Goal: Transaction & Acquisition: Purchase product/service

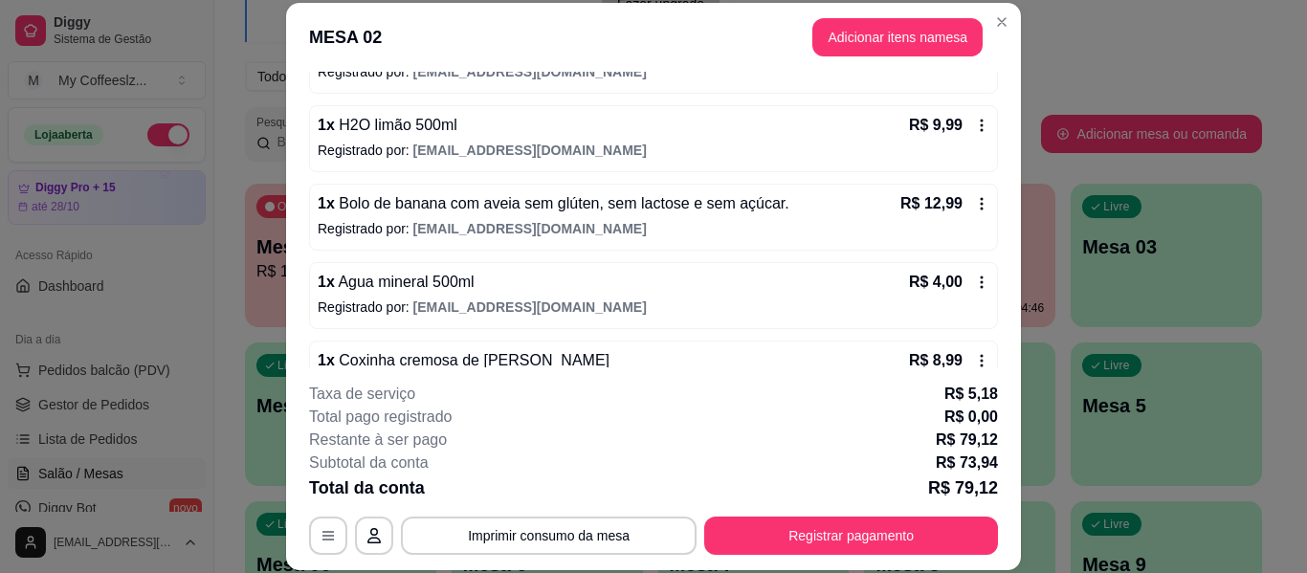
scroll to position [431, 0]
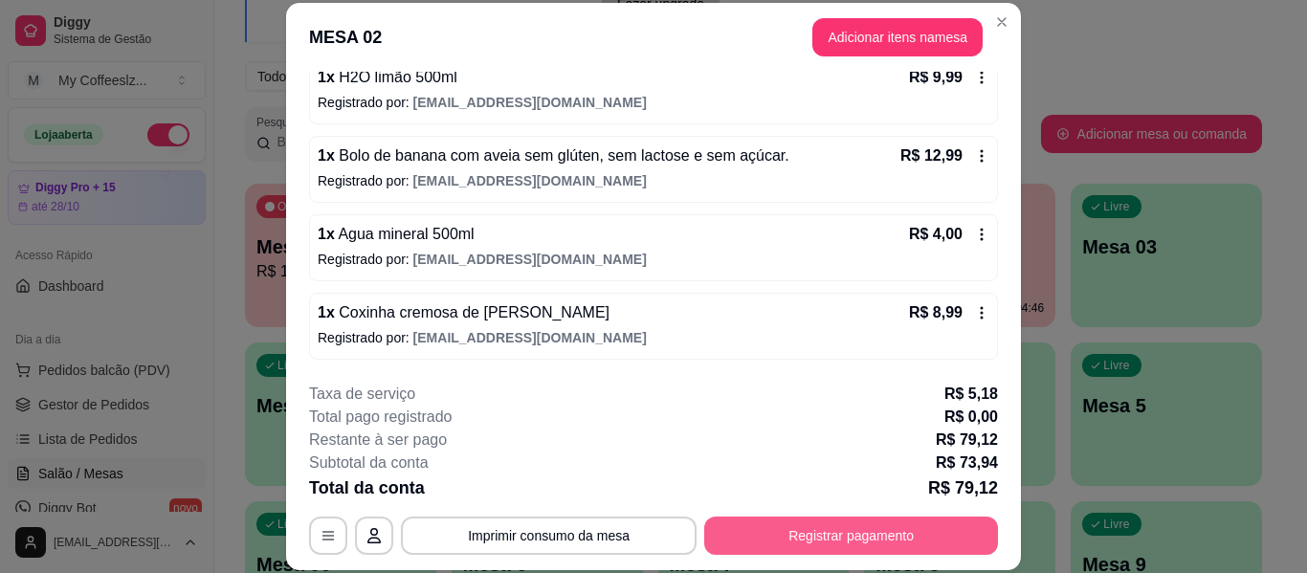
click at [755, 541] on button "Registrar pagamento" at bounding box center [851, 536] width 294 height 38
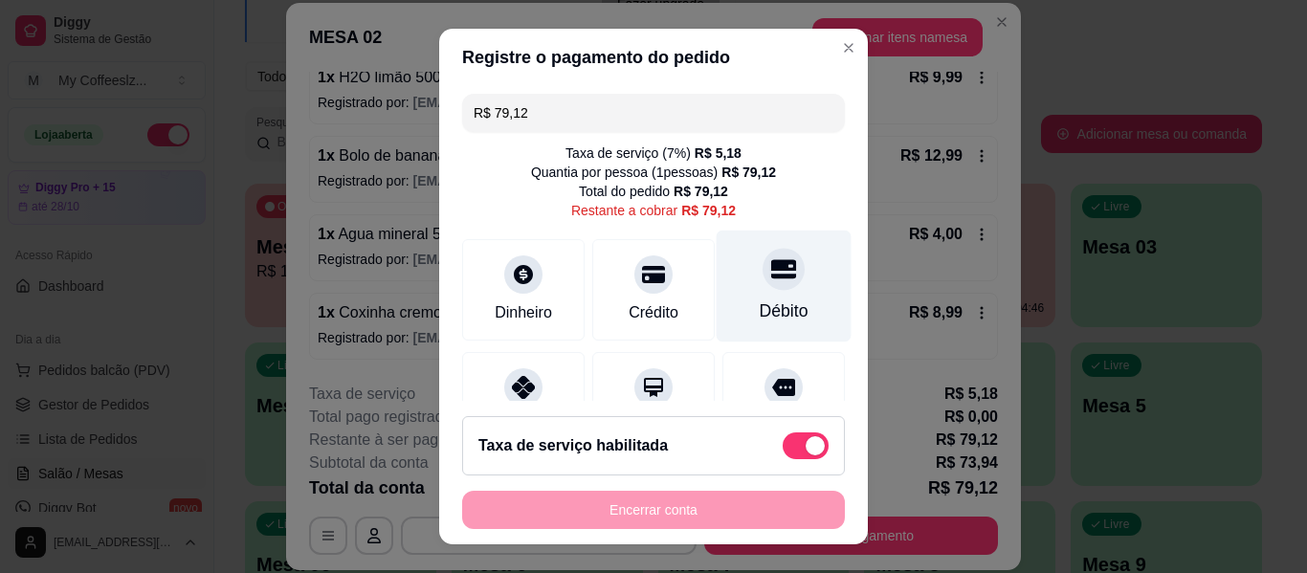
click at [730, 276] on div "Débito" at bounding box center [784, 287] width 135 height 112
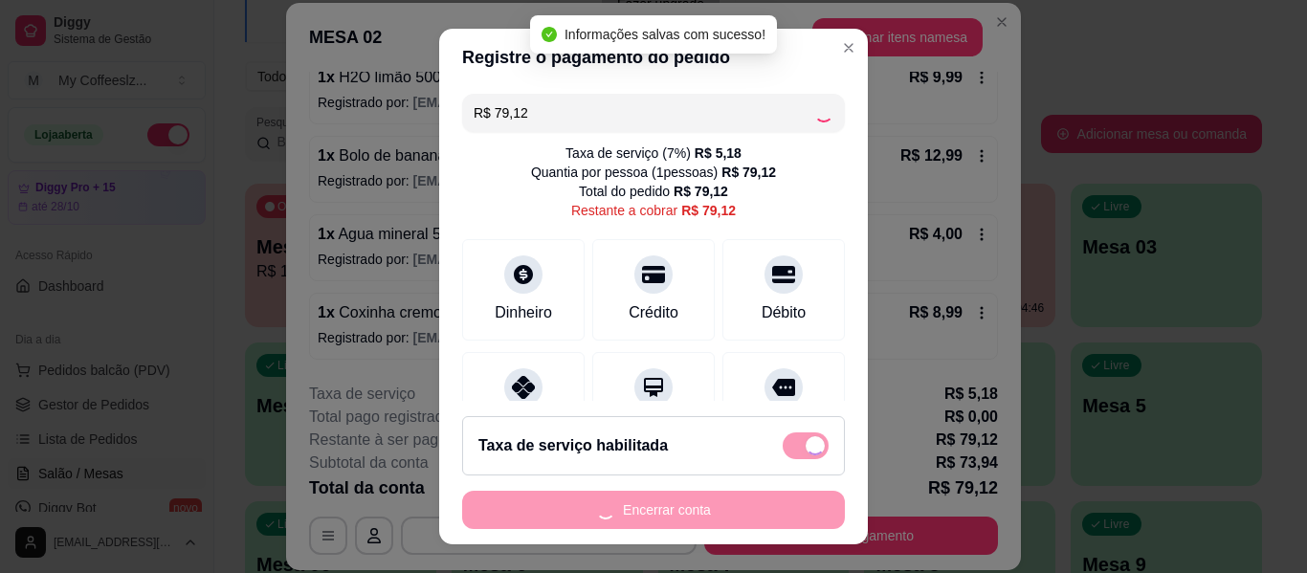
type input "R$ 0,00"
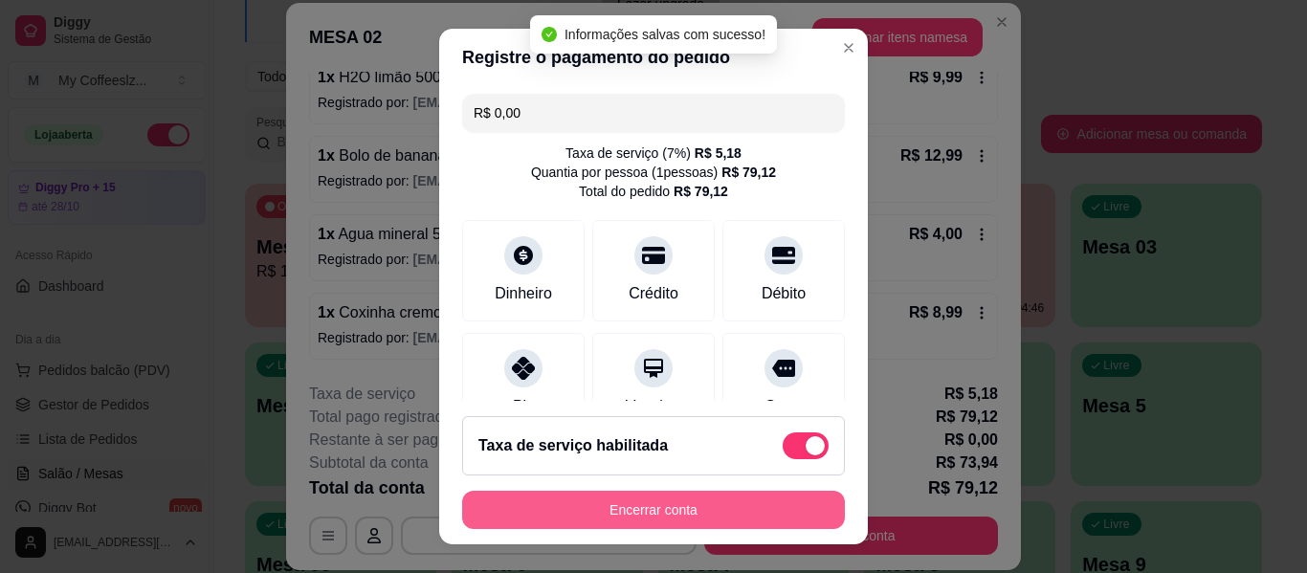
click at [678, 503] on button "Encerrar conta" at bounding box center [653, 510] width 383 height 38
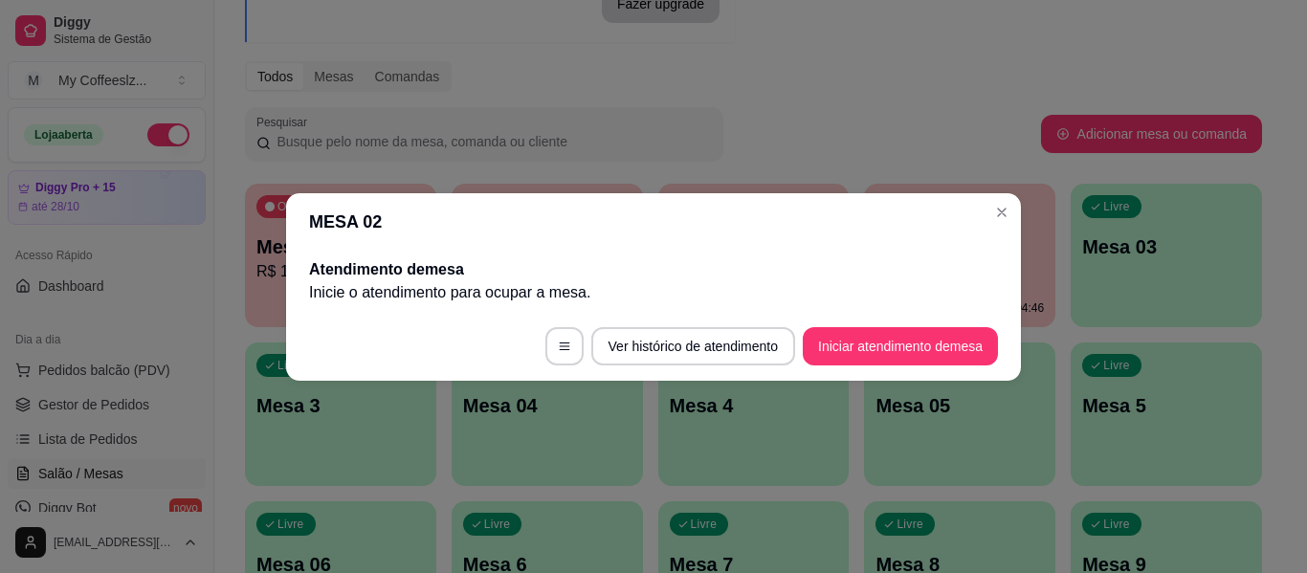
scroll to position [0, 0]
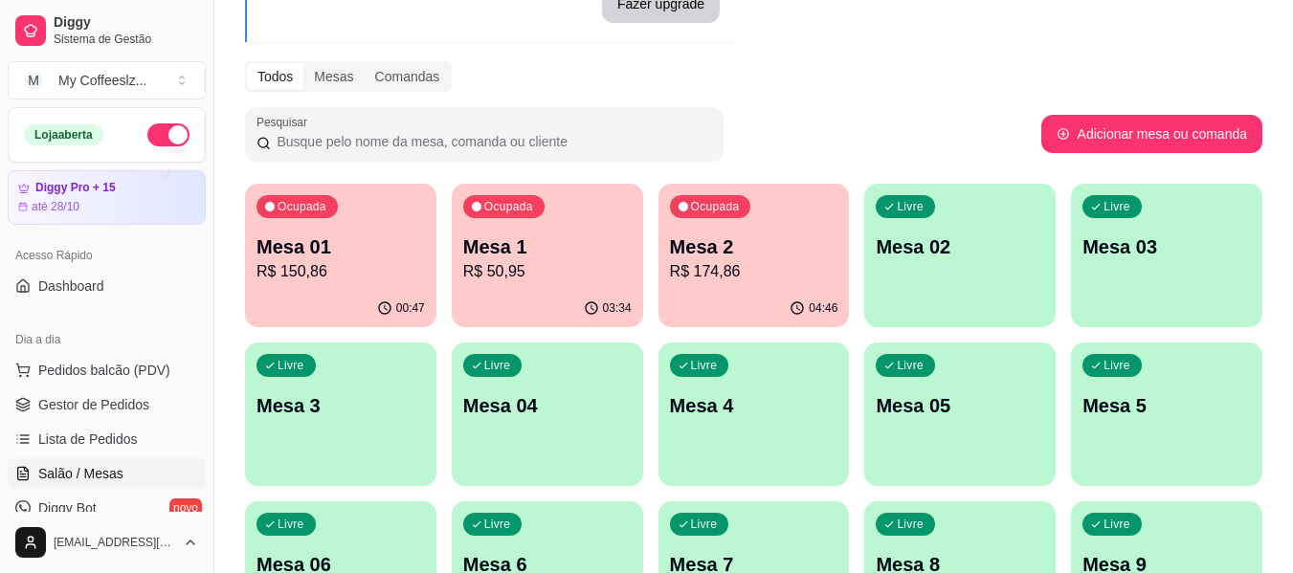
click at [595, 276] on p "R$ 50,95" at bounding box center [547, 271] width 168 height 23
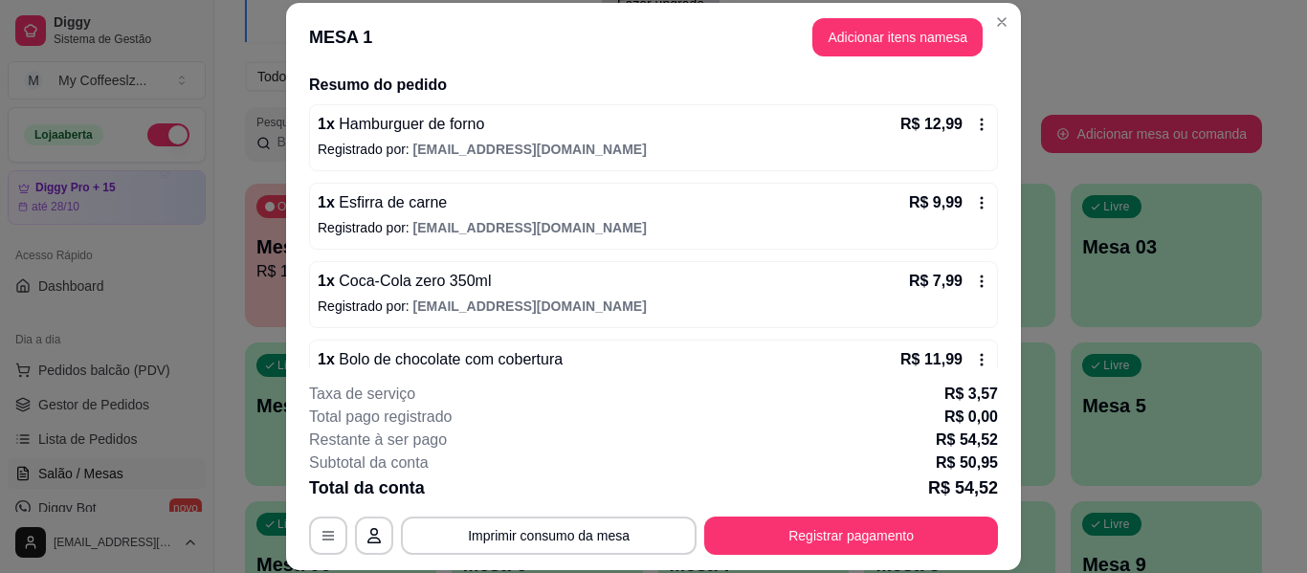
scroll to position [352, 0]
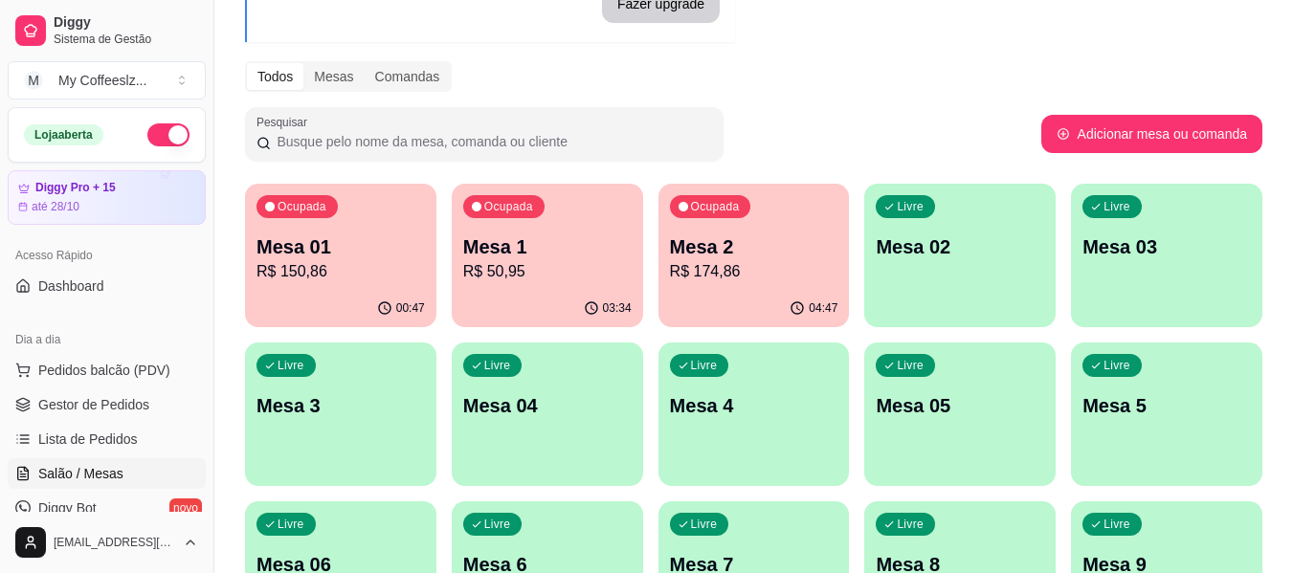
click at [956, 276] on div "Livre Mesa 02" at bounding box center [959, 244] width 191 height 121
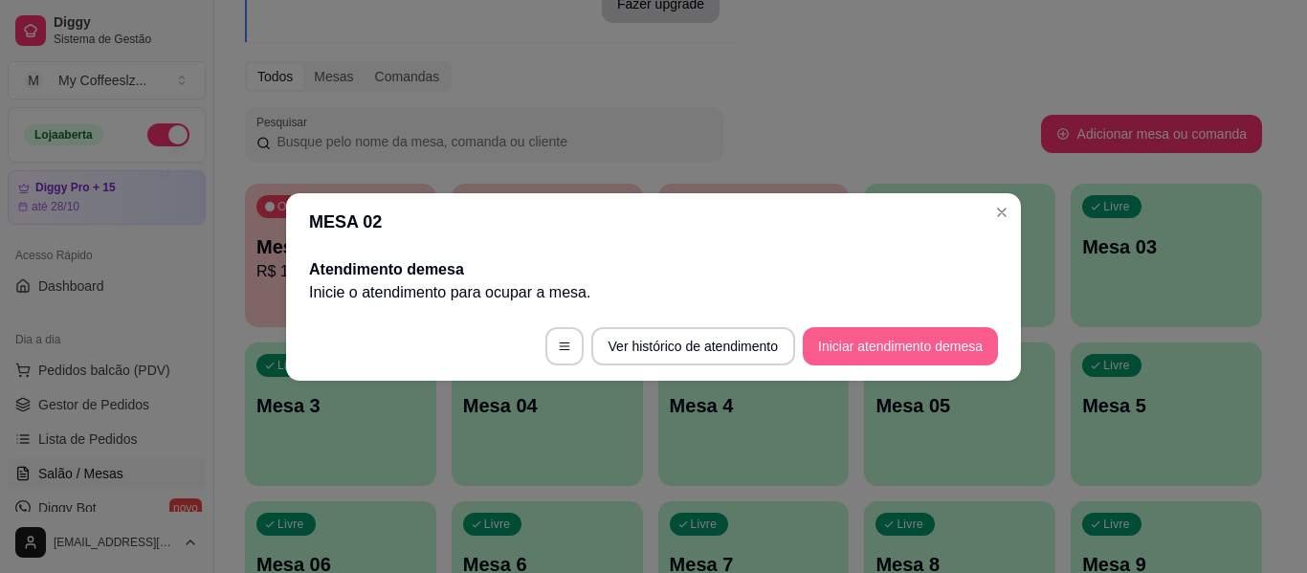
click at [871, 344] on button "Iniciar atendimento de mesa" at bounding box center [900, 346] width 195 height 38
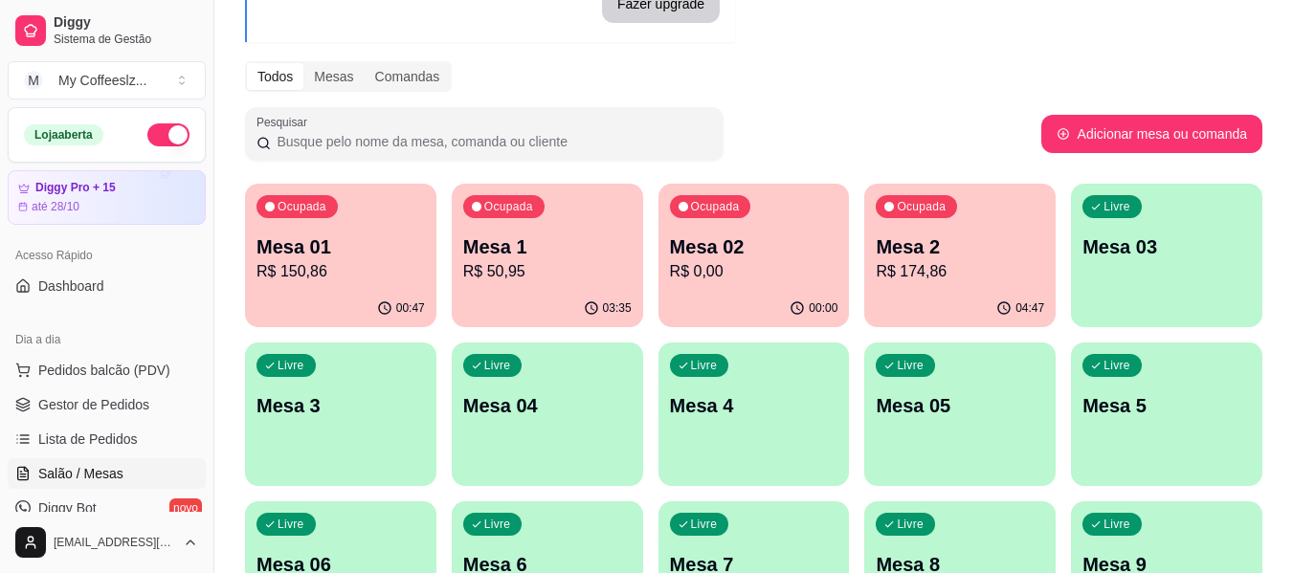
click at [1228, 269] on div "Livre Mesa 03" at bounding box center [1166, 244] width 191 height 121
click at [750, 274] on p "R$ 0,00" at bounding box center [754, 271] width 168 height 23
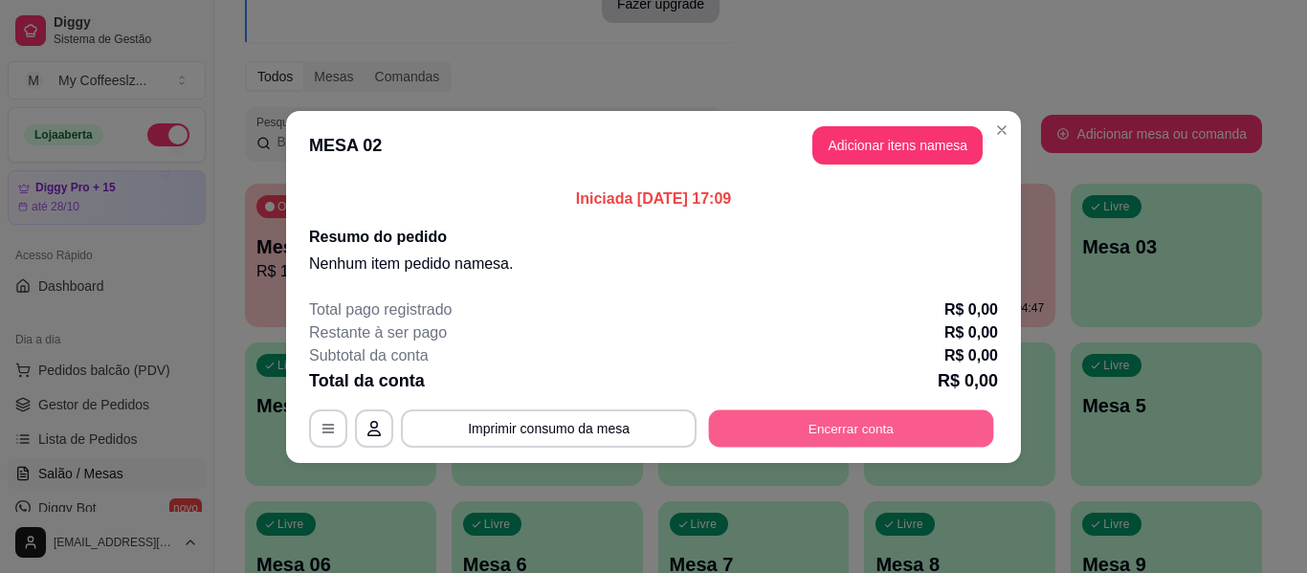
click at [851, 429] on button "Encerrar conta" at bounding box center [851, 427] width 285 height 37
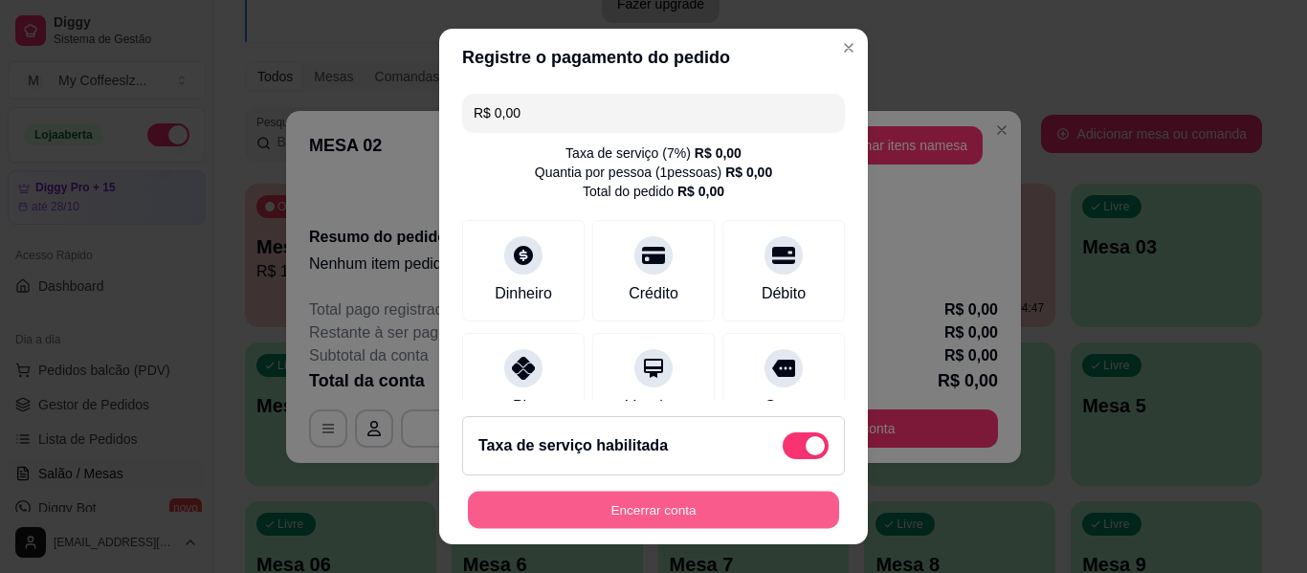
click at [692, 508] on button "Encerrar conta" at bounding box center [653, 510] width 371 height 37
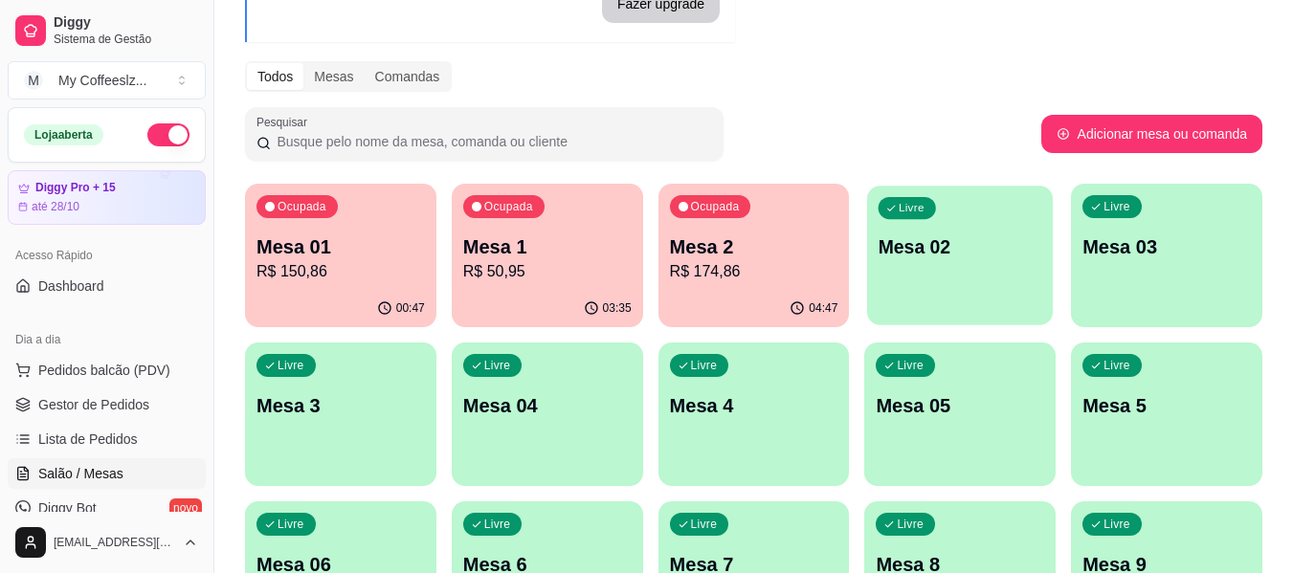
click at [1000, 296] on div "Livre Mesa 02" at bounding box center [960, 244] width 186 height 117
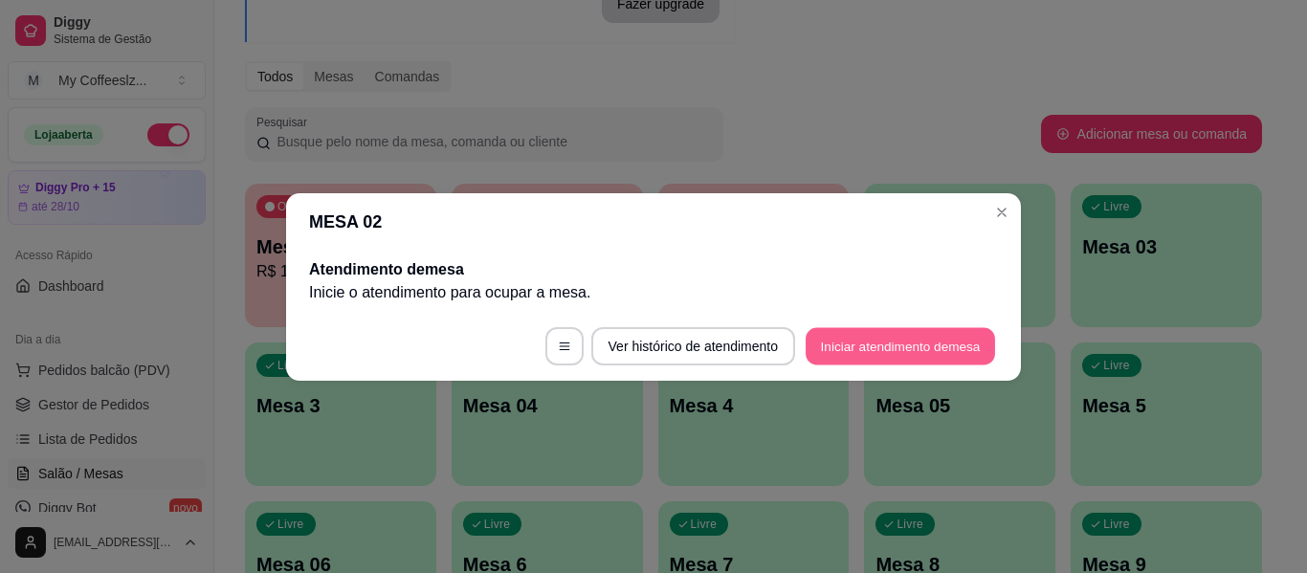
click at [890, 350] on button "Iniciar atendimento de mesa" at bounding box center [900, 345] width 189 height 37
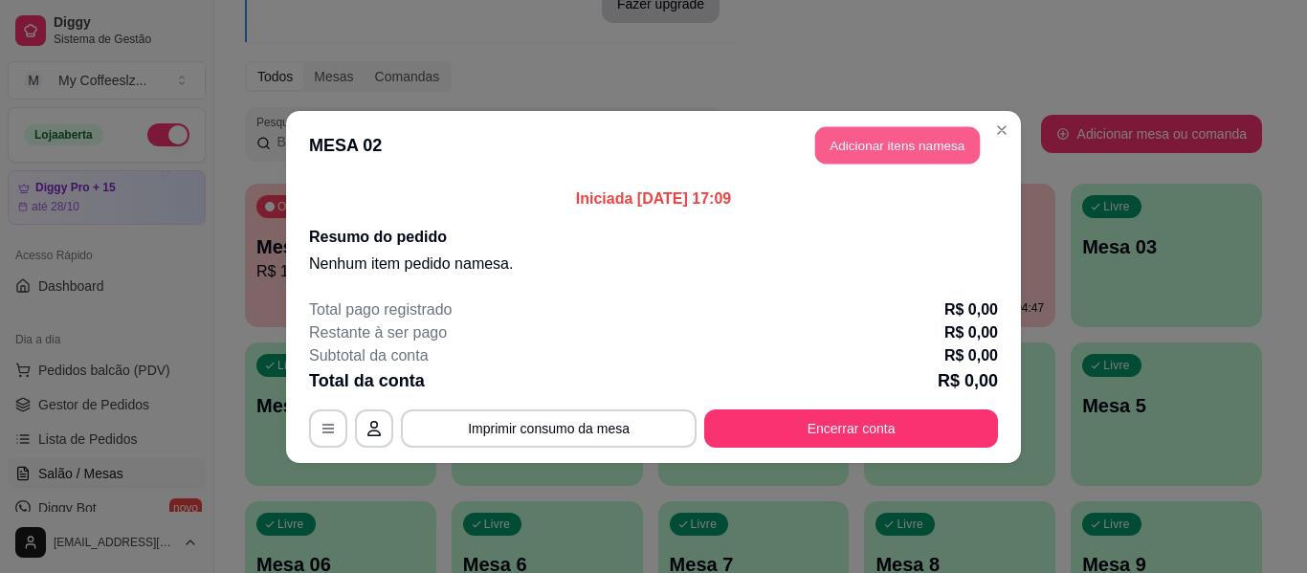
click at [892, 147] on button "Adicionar itens na mesa" at bounding box center [897, 144] width 165 height 37
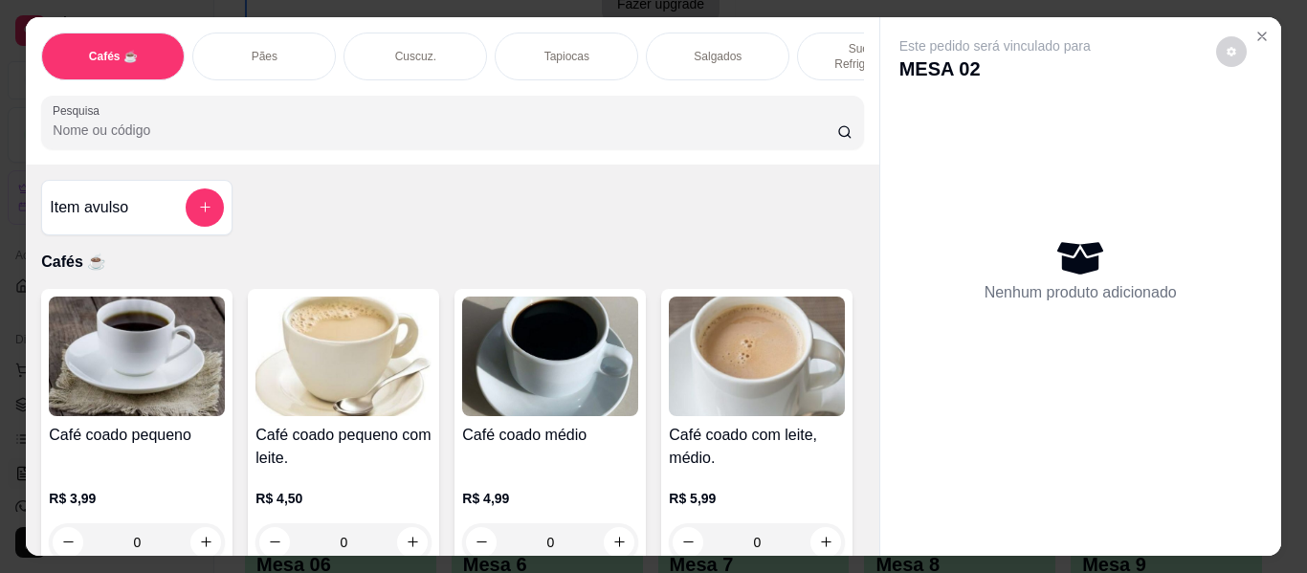
click at [793, 171] on div "Item avulso Cafés ☕ Café coado pequeno R$ 3,99 0 Café coado pequeno com leite. …" at bounding box center [452, 360] width 852 height 391
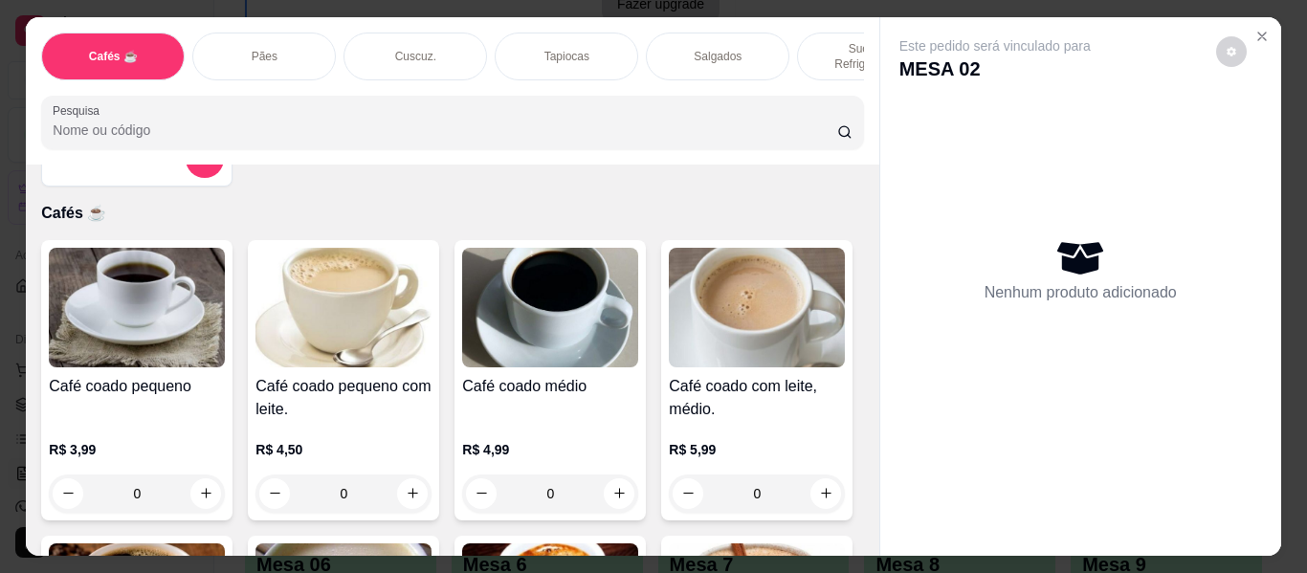
scroll to position [0, 0]
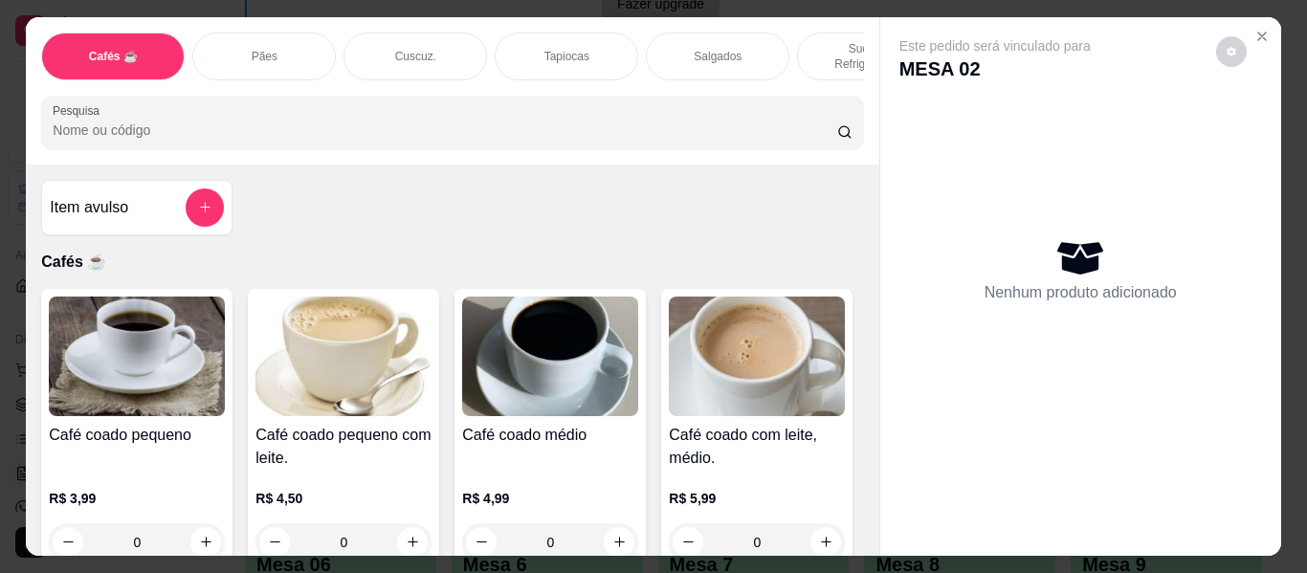
click at [713, 205] on div "Item avulso Cafés ☕ Café coado pequeno R$ 3,99 0 Café coado pequeno com leite. …" at bounding box center [452, 360] width 852 height 391
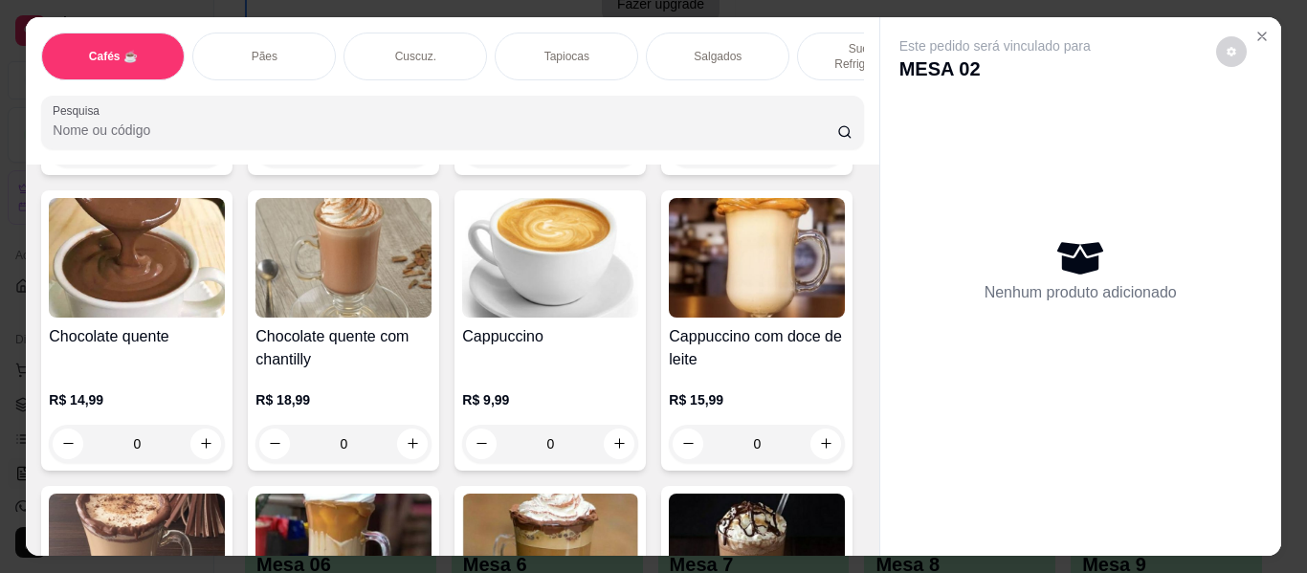
scroll to position [1531, 0]
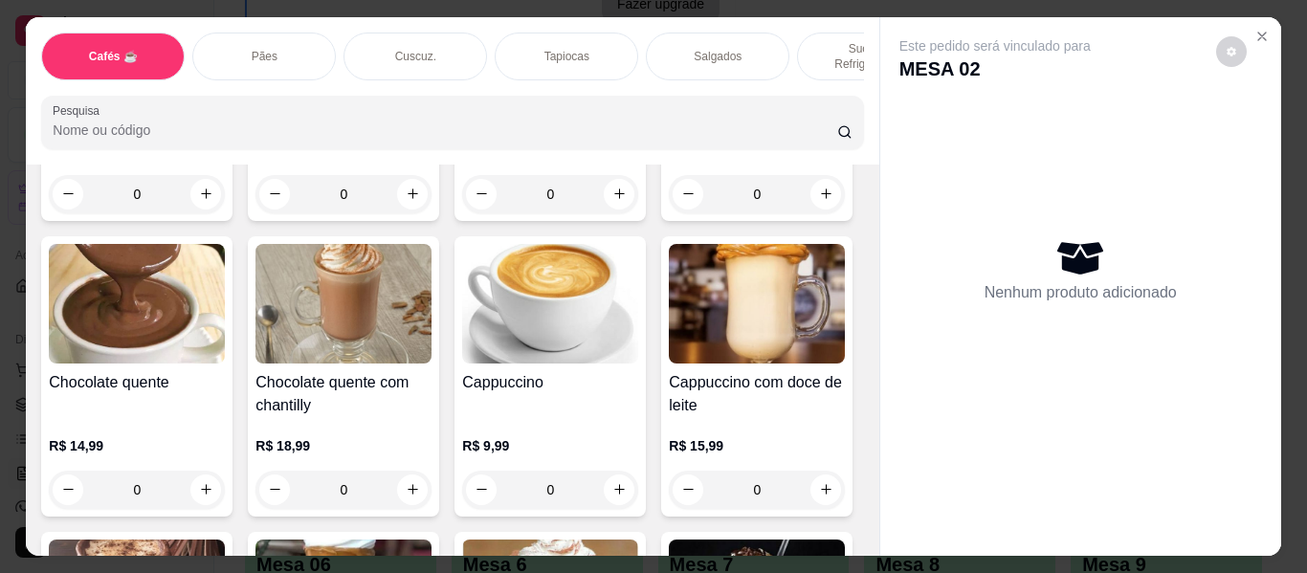
type input "1"
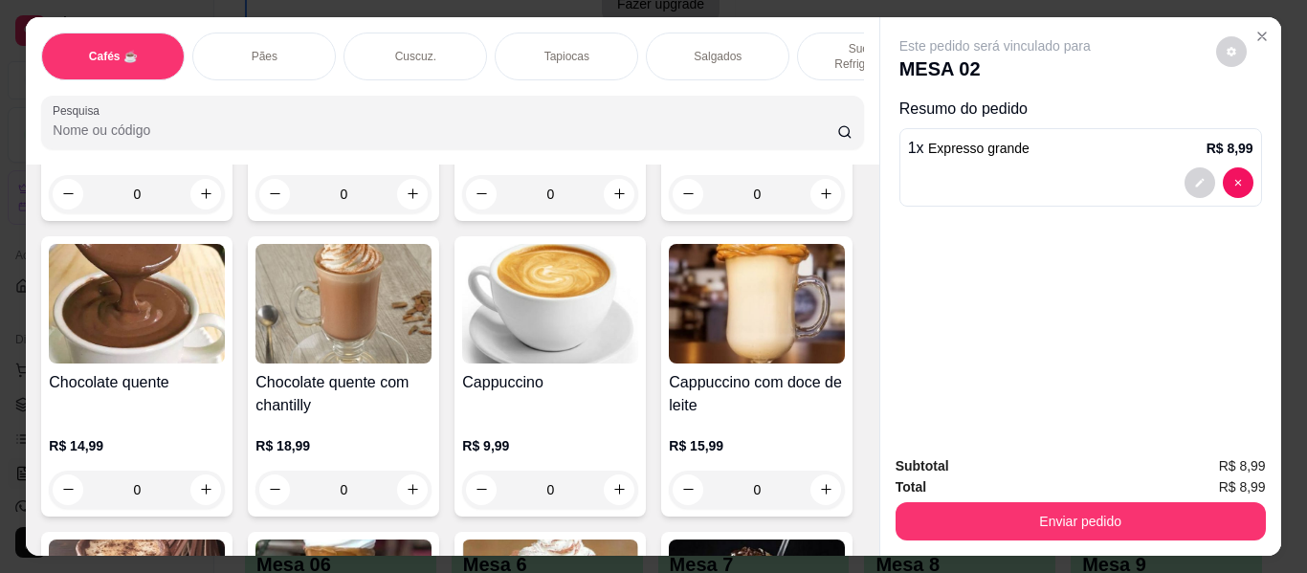
click at [815, 378] on div "Café coado pequeno R$ 3,99 0 Café coado pequeno com leite. R$ 4,50 0 Café coado…" at bounding box center [452, 80] width 822 height 2645
click at [813, 45] on p "Sucos e Refrigerantes" at bounding box center [868, 56] width 111 height 31
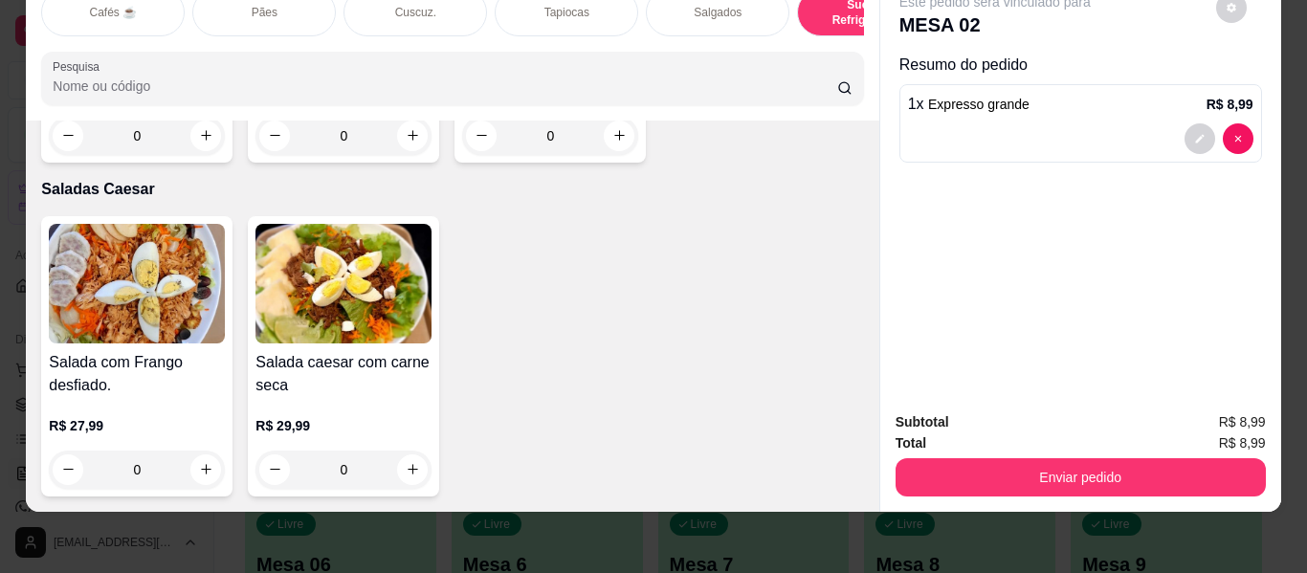
scroll to position [11315, 0]
type input "1"
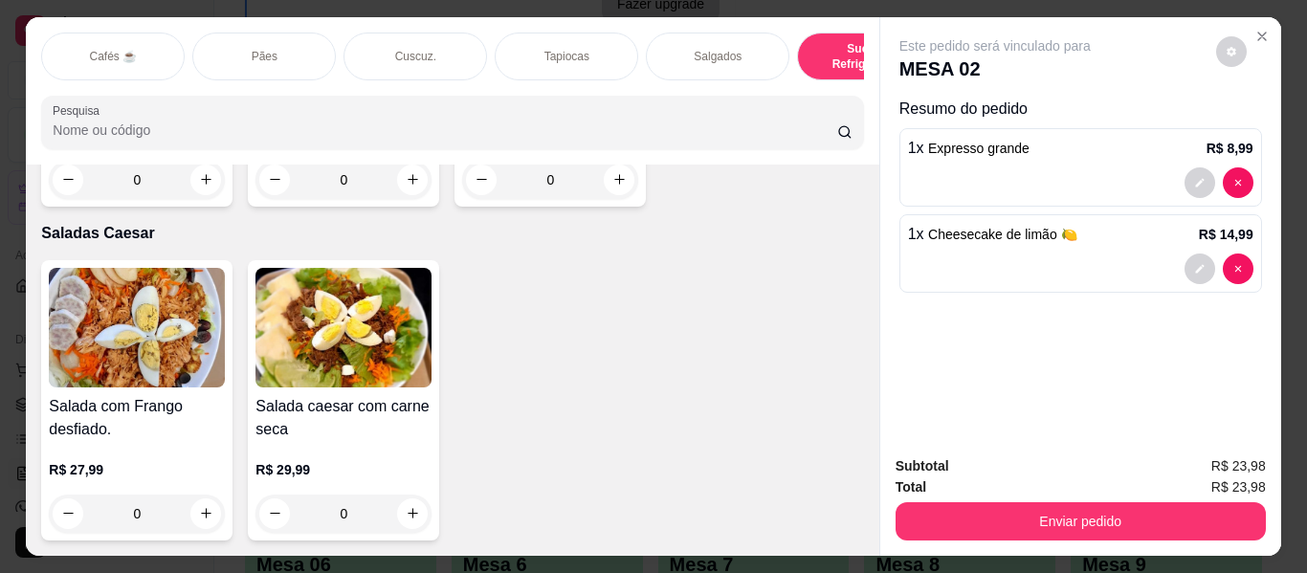
click at [813, 41] on p "Sucos e Refrigerantes" at bounding box center [868, 56] width 111 height 31
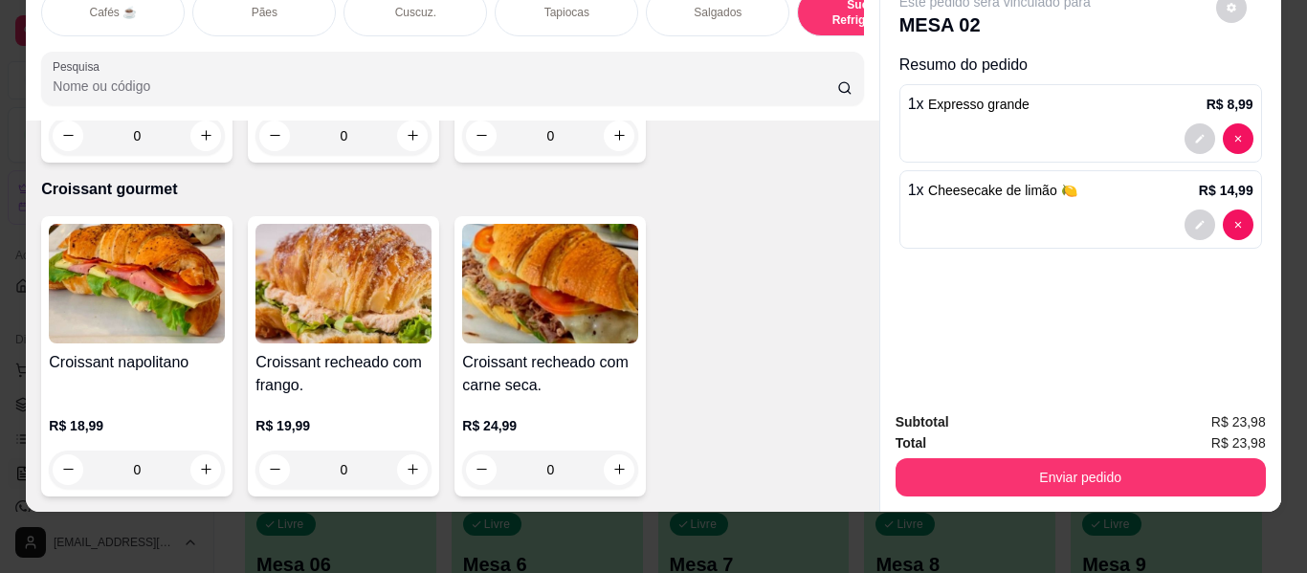
scroll to position [10263, 0]
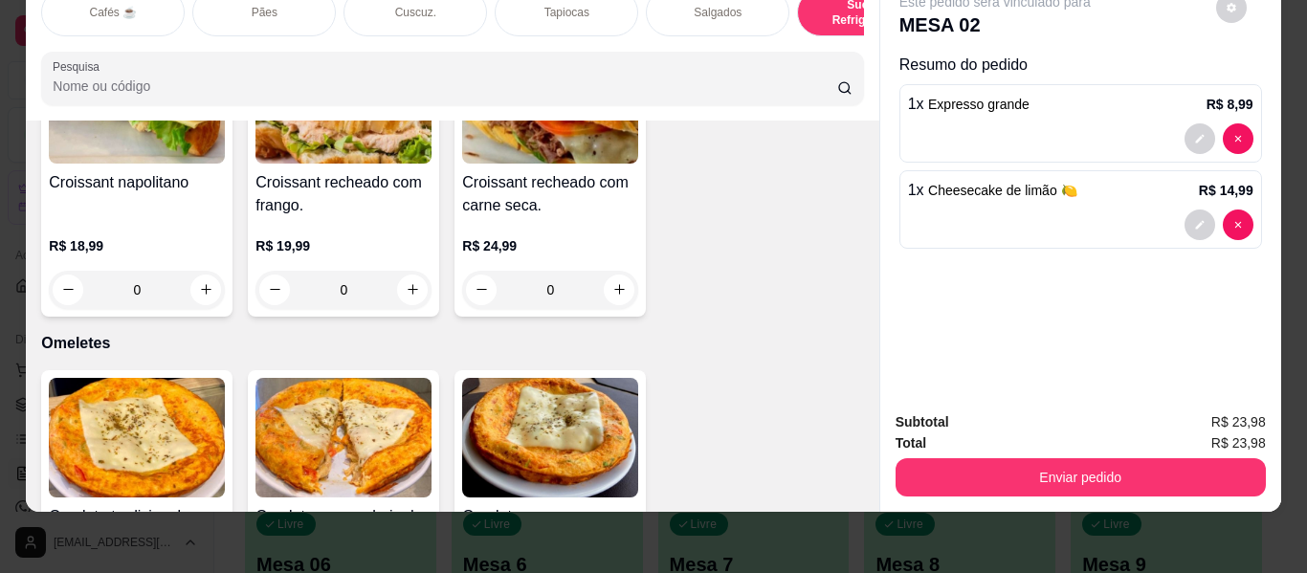
type input "1"
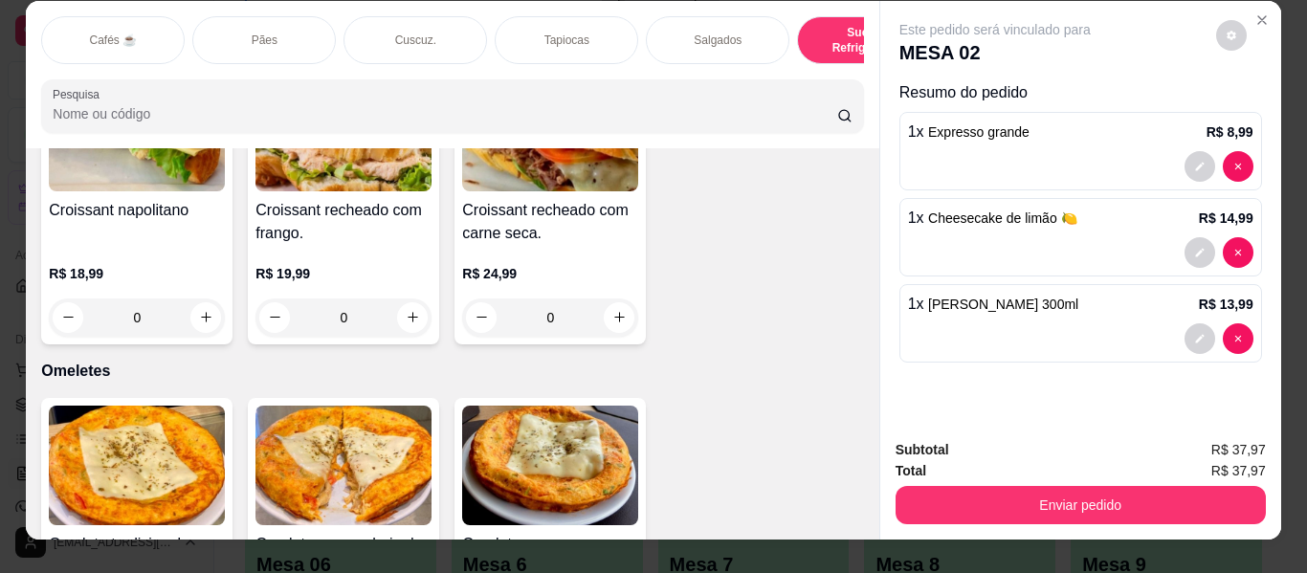
scroll to position [0, 0]
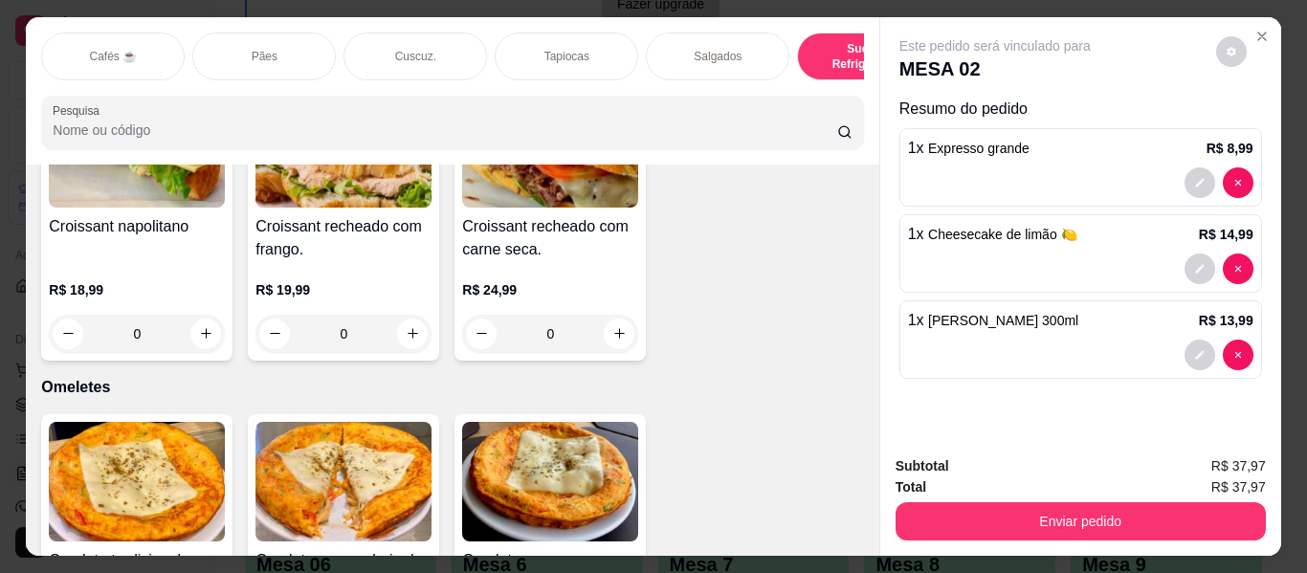
click at [674, 65] on div "Salgados" at bounding box center [718, 57] width 144 height 48
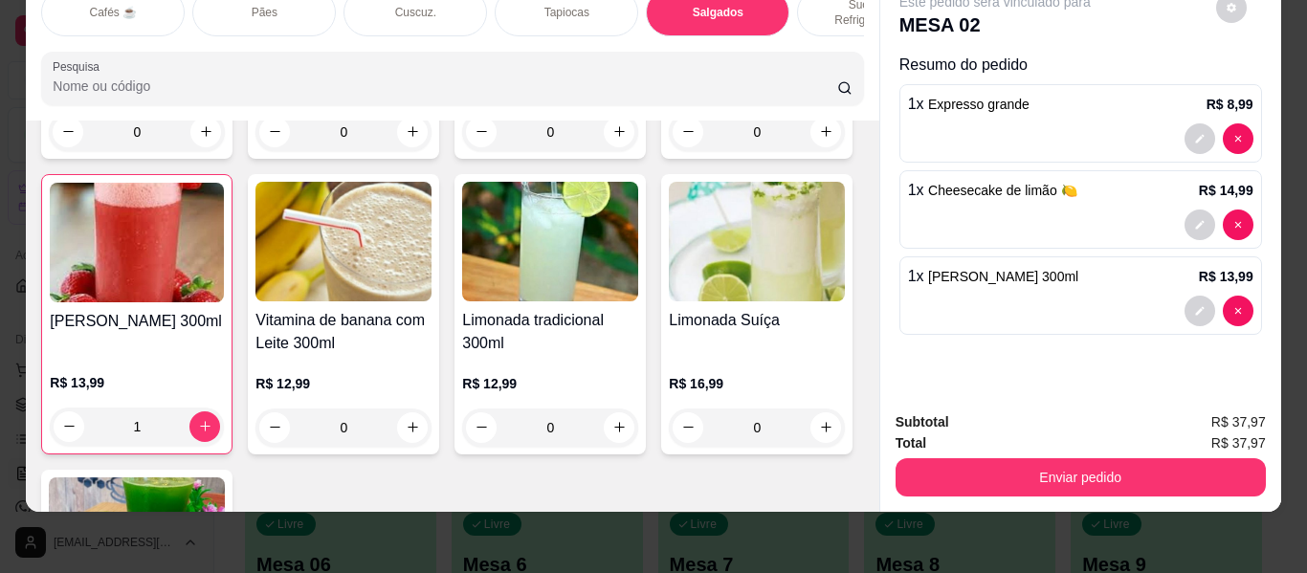
scroll to position [8094, 0]
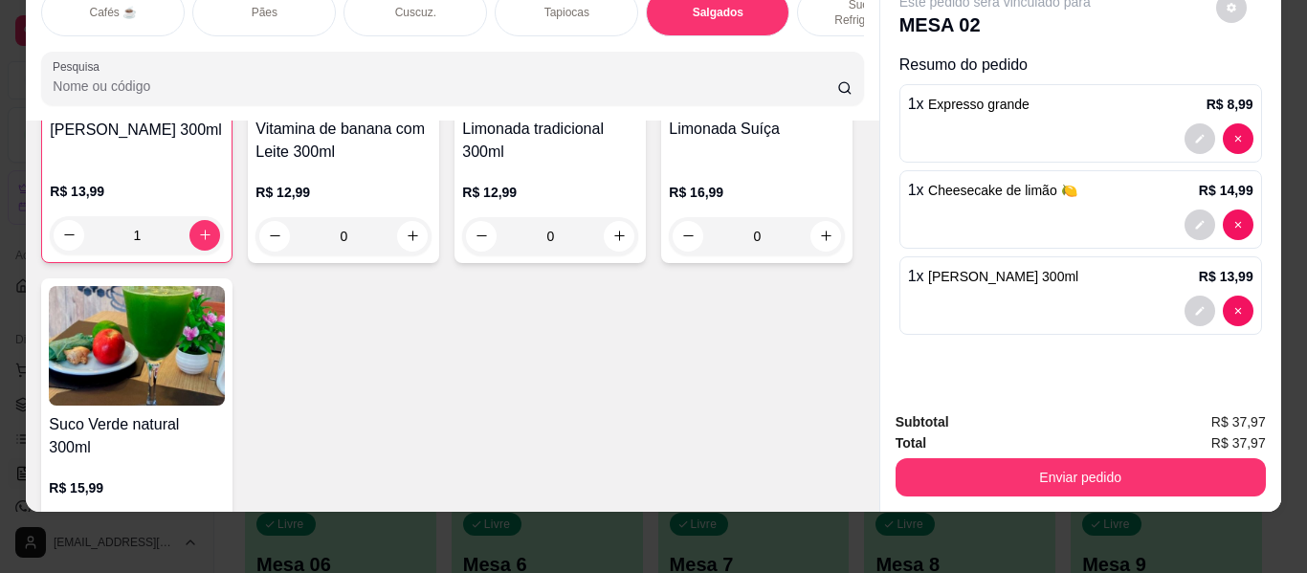
type input "1"
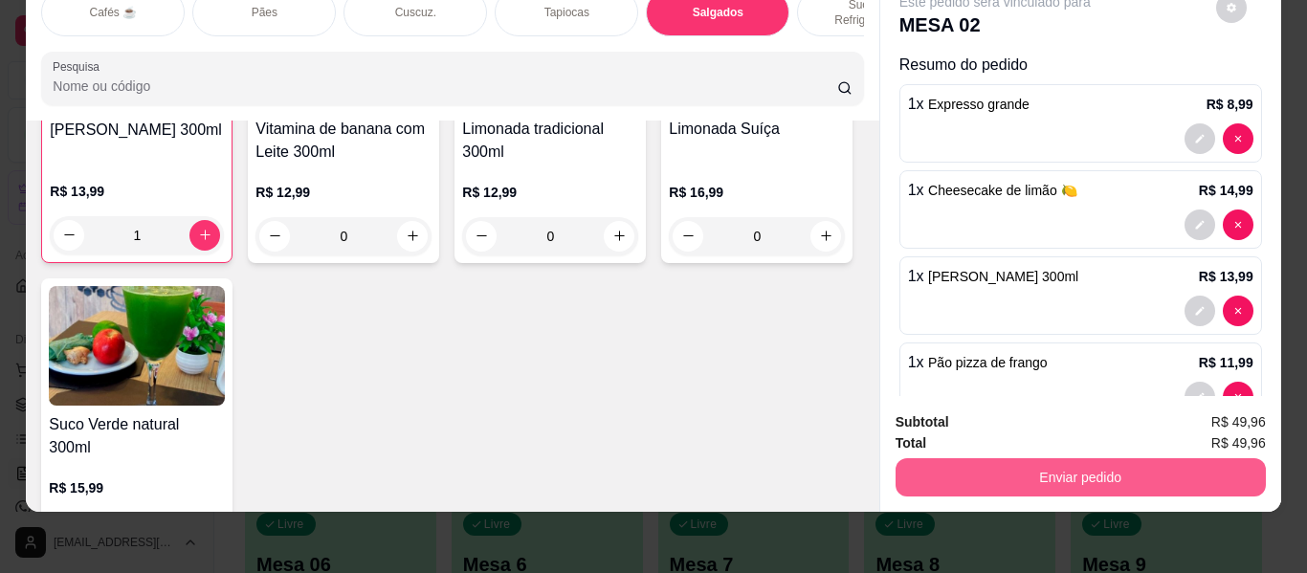
click at [1036, 467] on button "Enviar pedido" at bounding box center [1080, 477] width 370 height 38
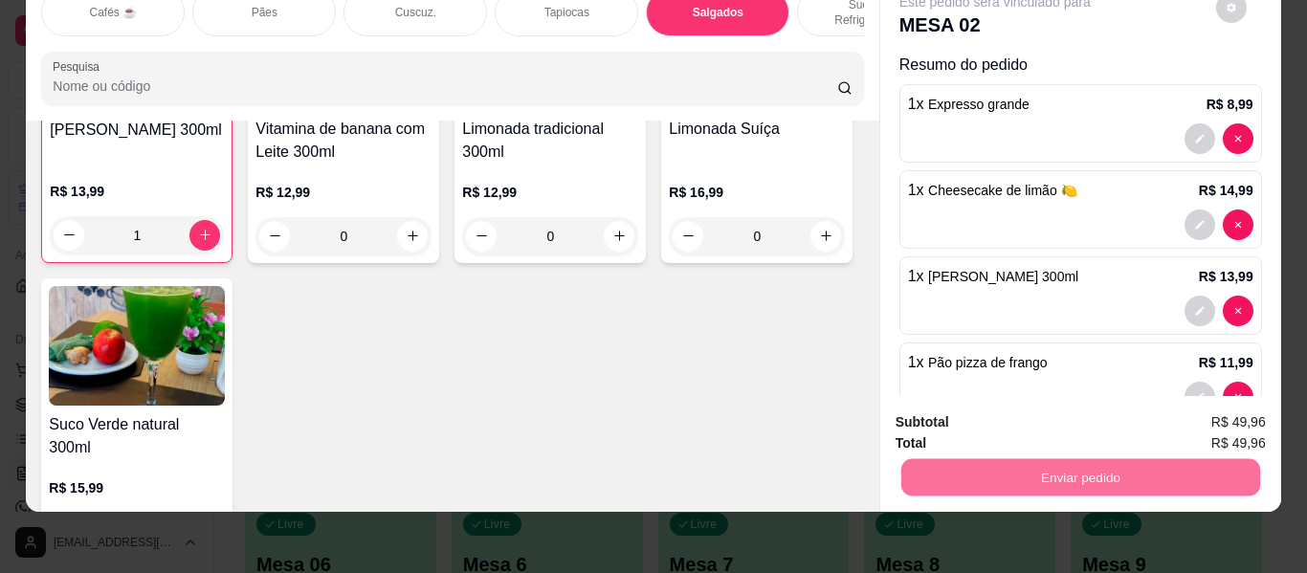
click at [1189, 420] on button "Enviar pedido" at bounding box center [1215, 423] width 105 height 35
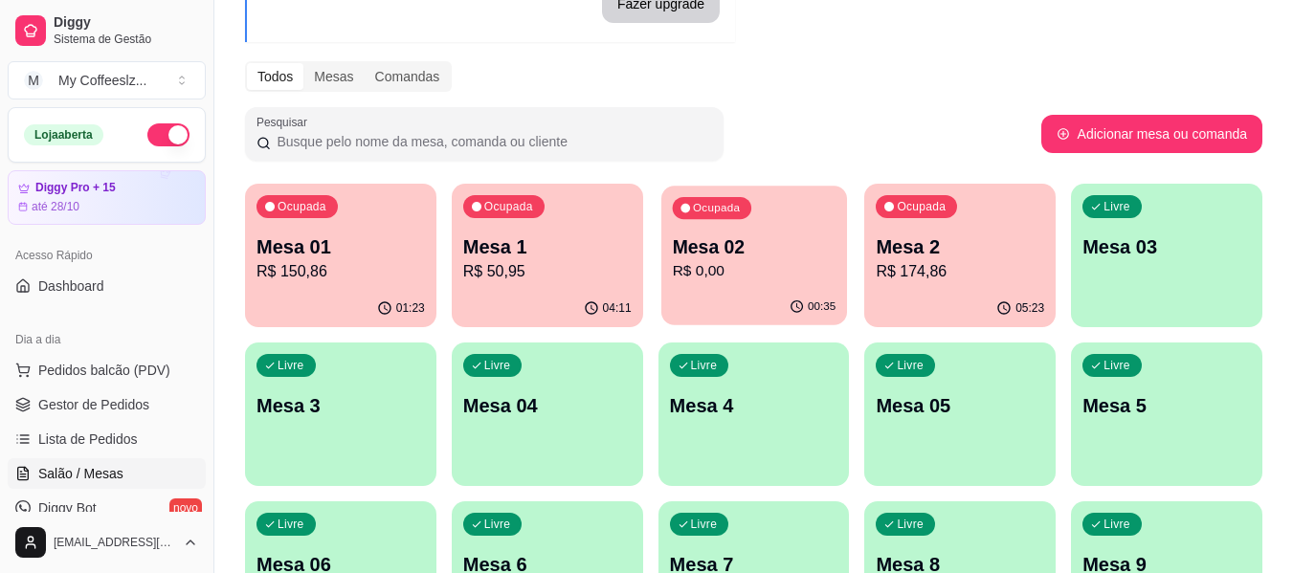
click at [735, 268] on p "R$ 0,00" at bounding box center [754, 271] width 164 height 22
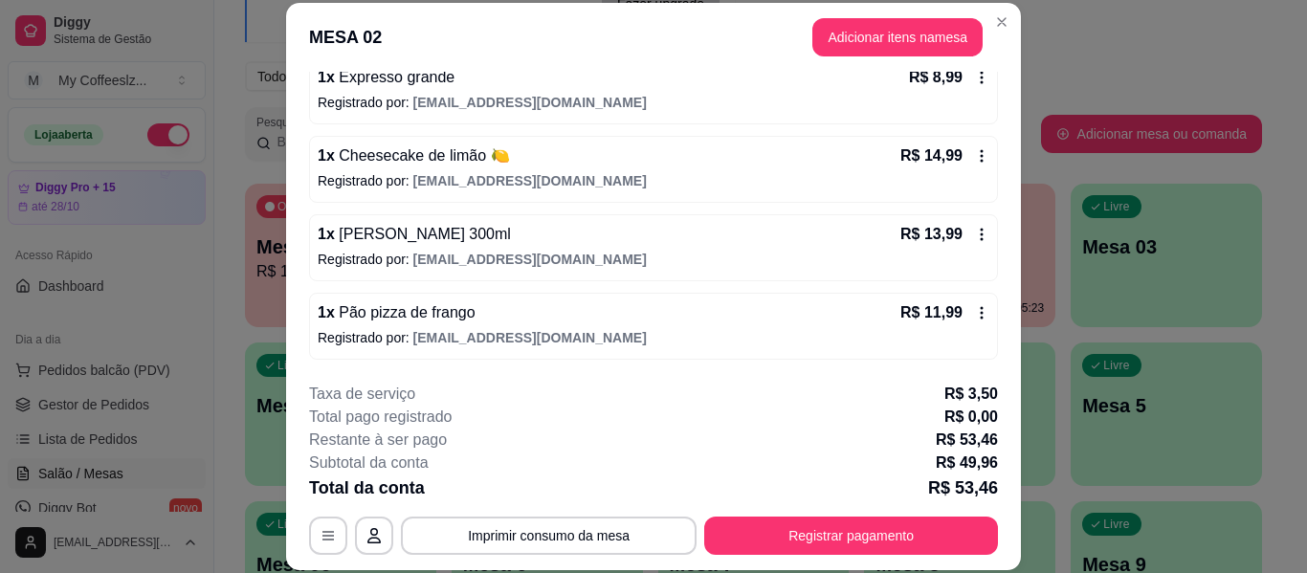
scroll to position [58, 0]
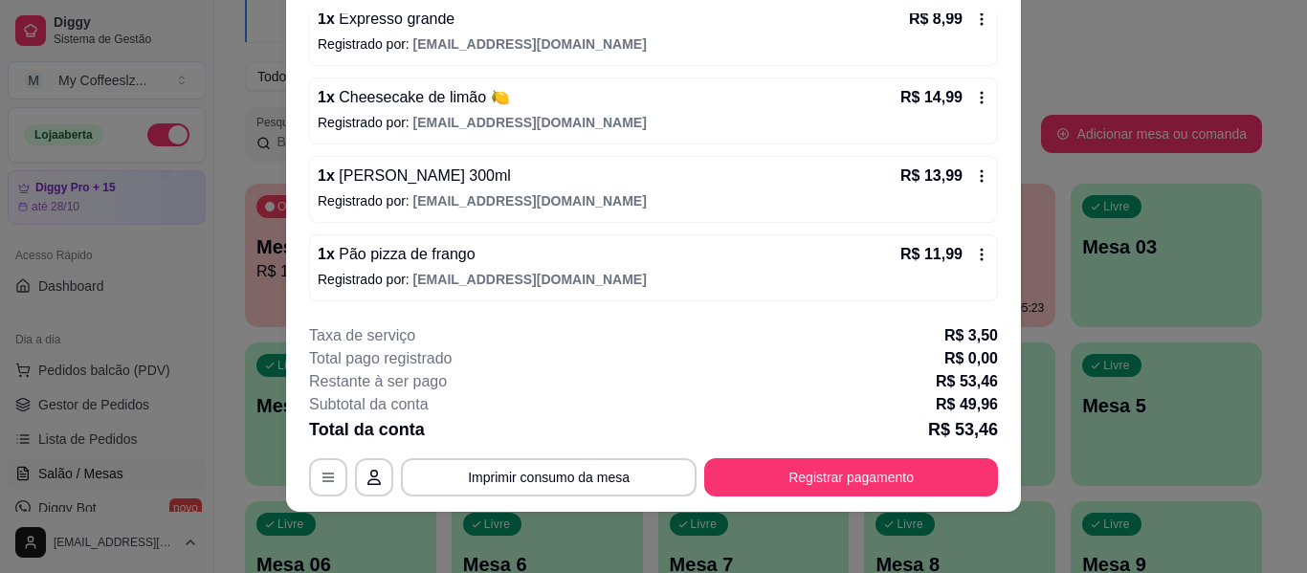
click at [701, 201] on p "Registrado por: [EMAIL_ADDRESS][DOMAIN_NAME]" at bounding box center [654, 200] width 672 height 19
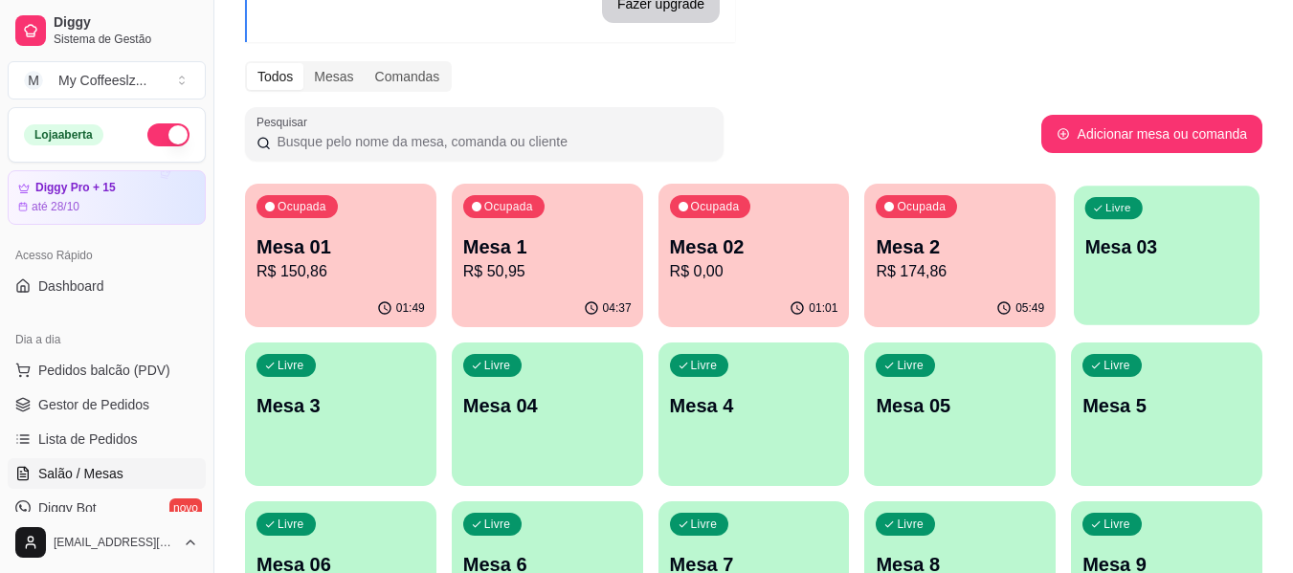
click at [1151, 261] on div "Livre Mesa 03" at bounding box center [1166, 244] width 186 height 117
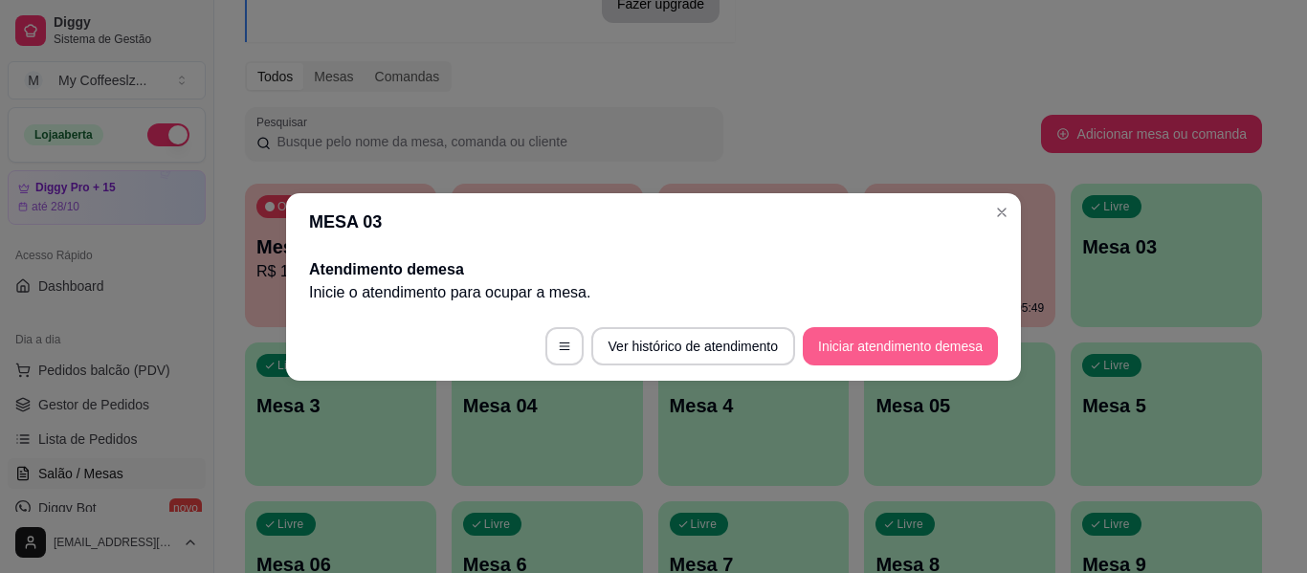
click at [910, 345] on button "Iniciar atendimento de mesa" at bounding box center [900, 346] width 195 height 38
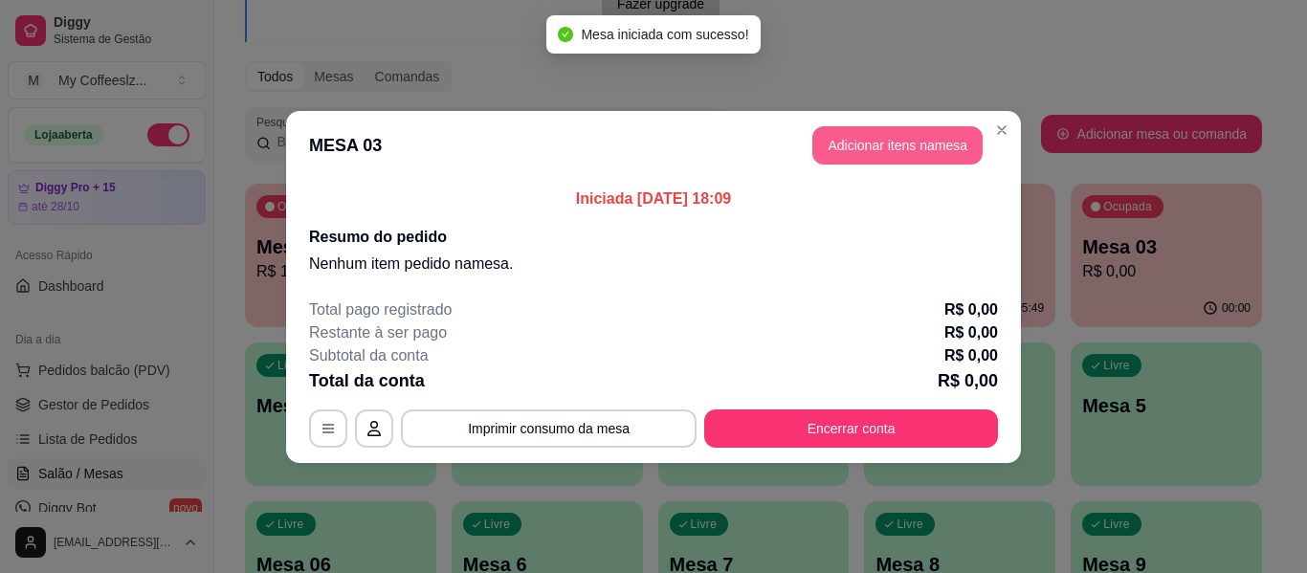
click at [858, 145] on button "Adicionar itens na mesa" at bounding box center [897, 145] width 170 height 38
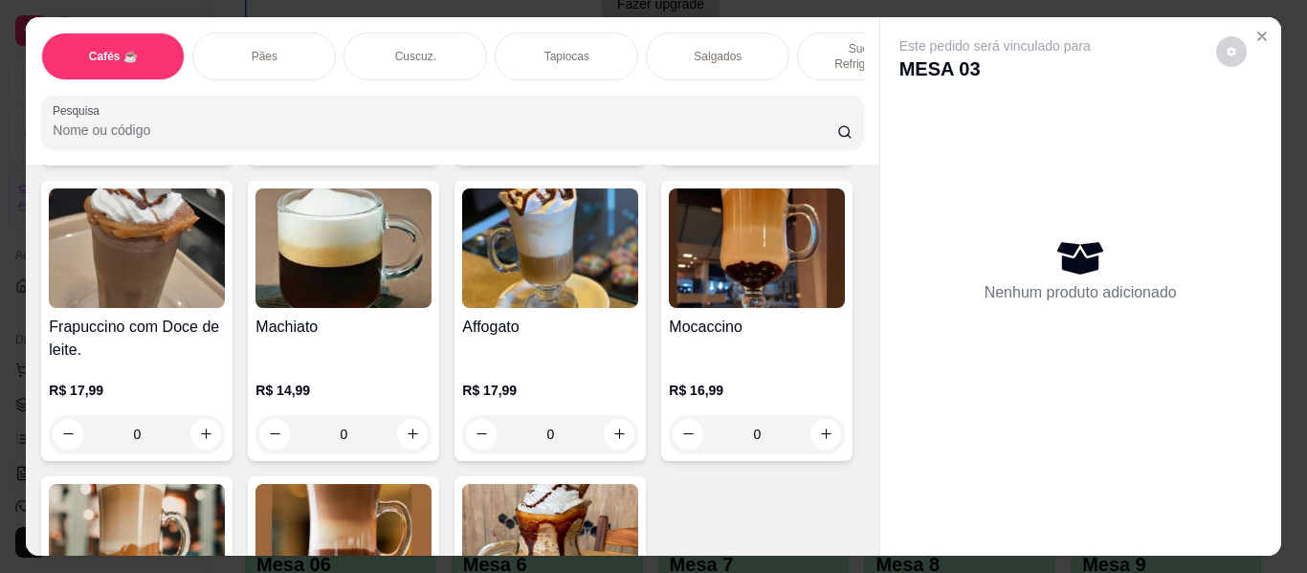
scroll to position [2200, 0]
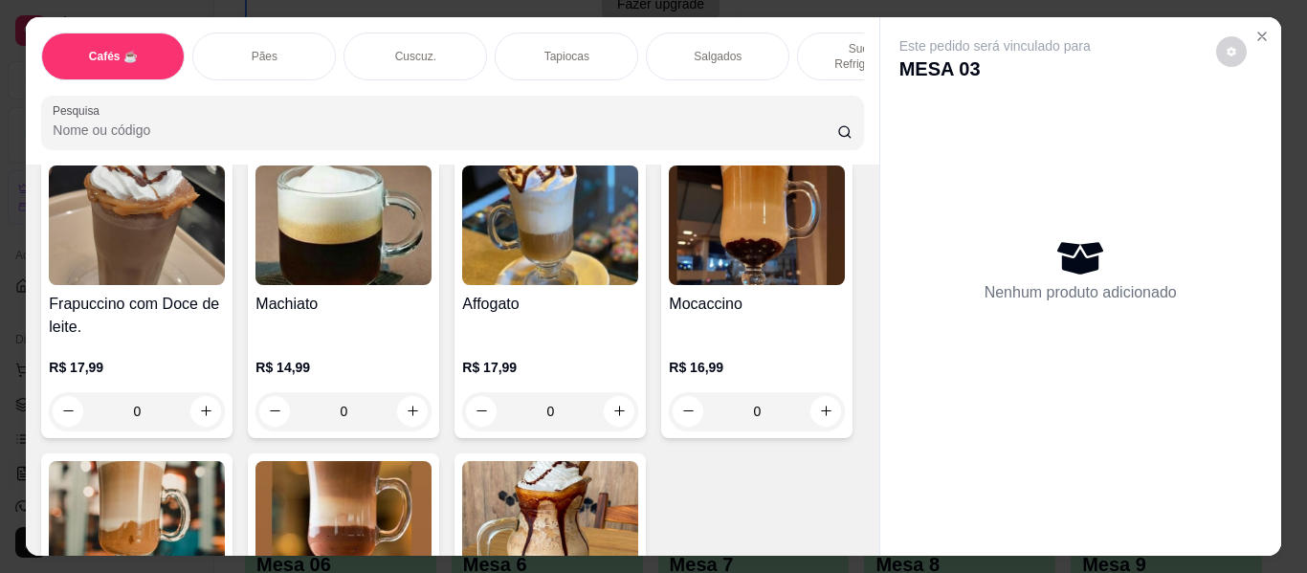
type input "1"
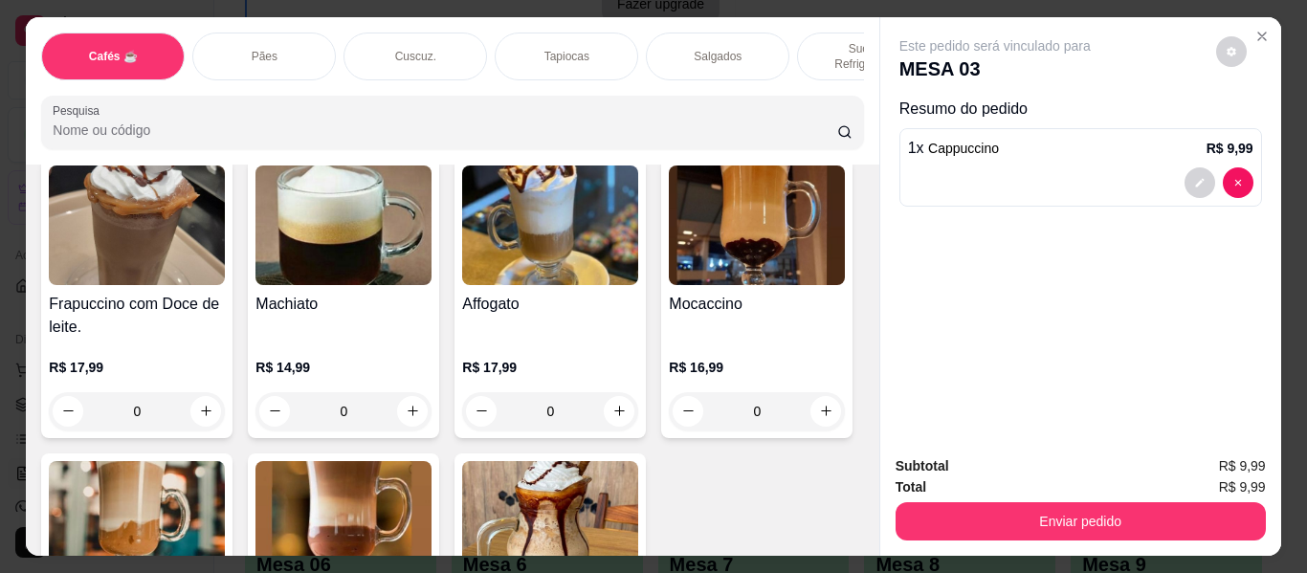
click at [270, 39] on div "Pães" at bounding box center [264, 57] width 144 height 48
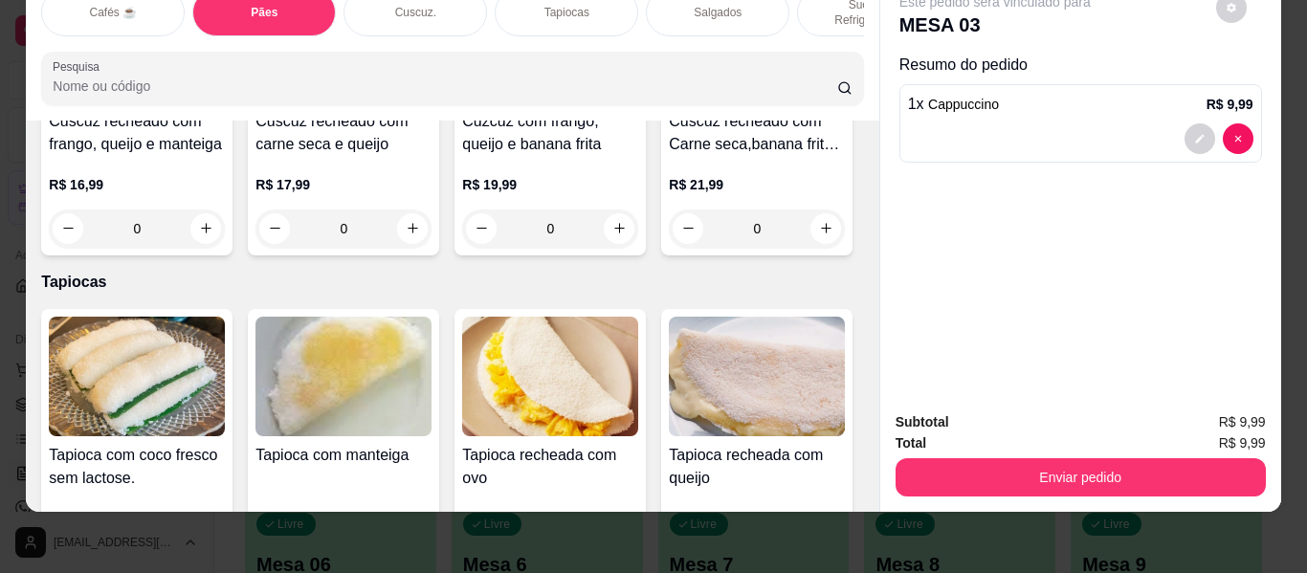
scroll to position [4223, 0]
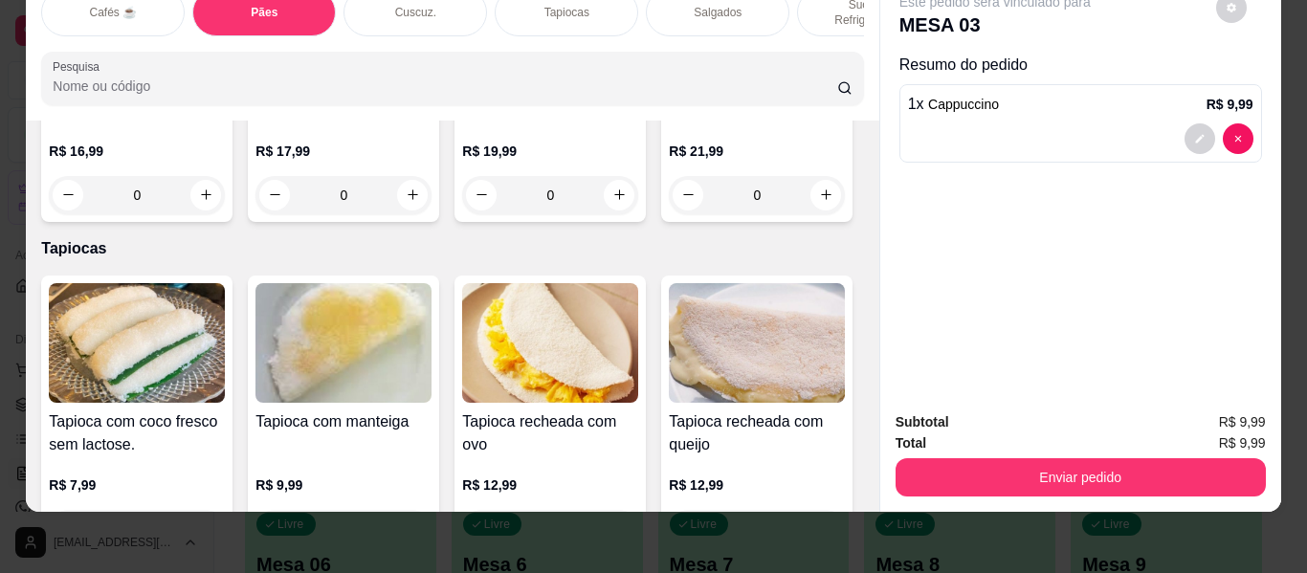
type input "1"
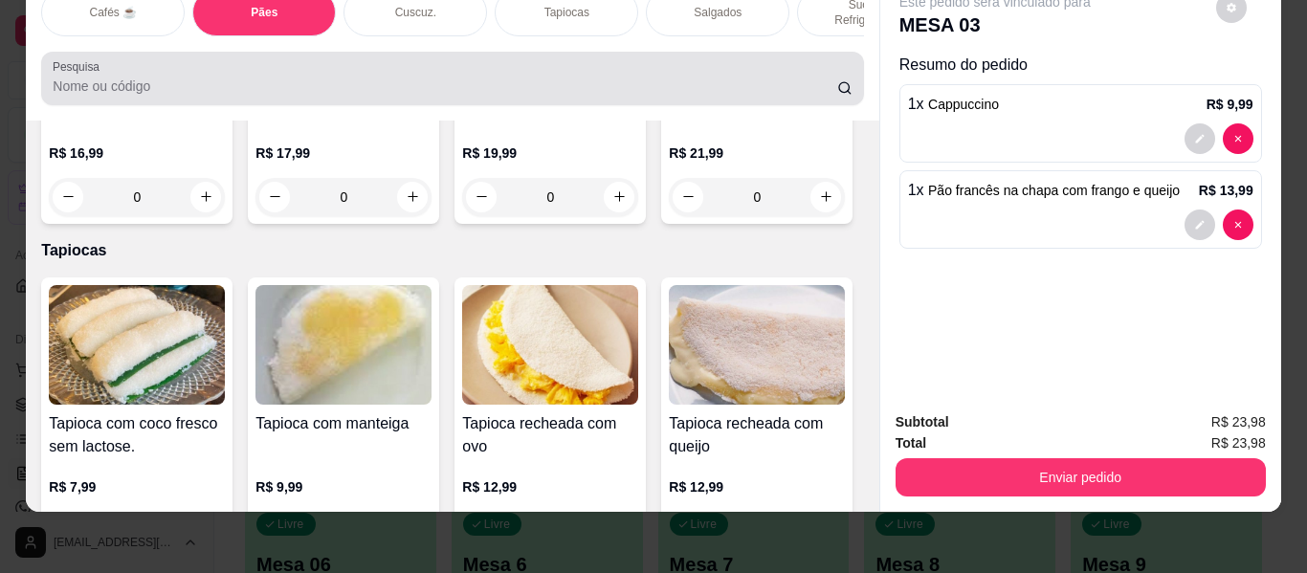
scroll to position [0, 0]
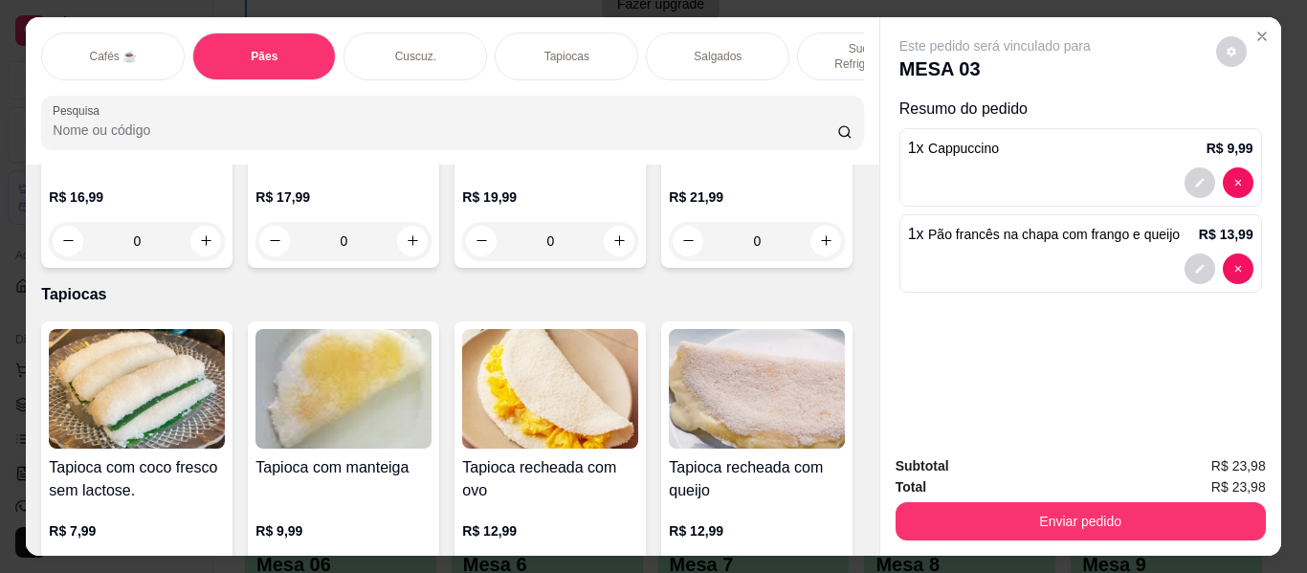
click at [841, 41] on p "Sucos e Refrigerantes" at bounding box center [868, 56] width 111 height 31
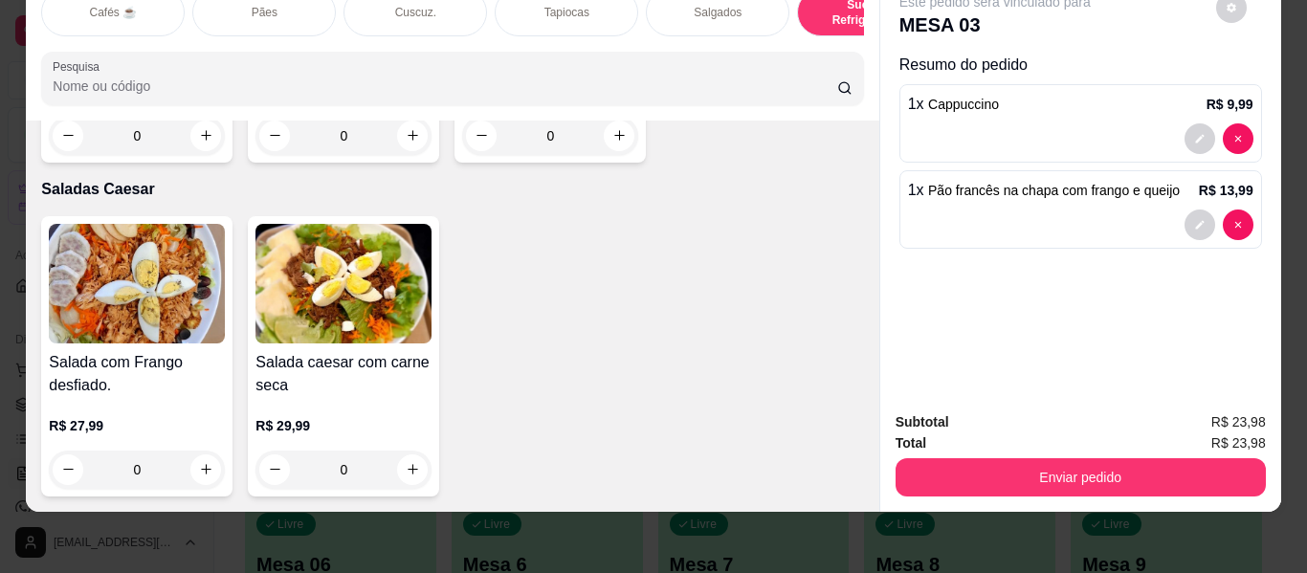
scroll to position [11413, 0]
type input "1"
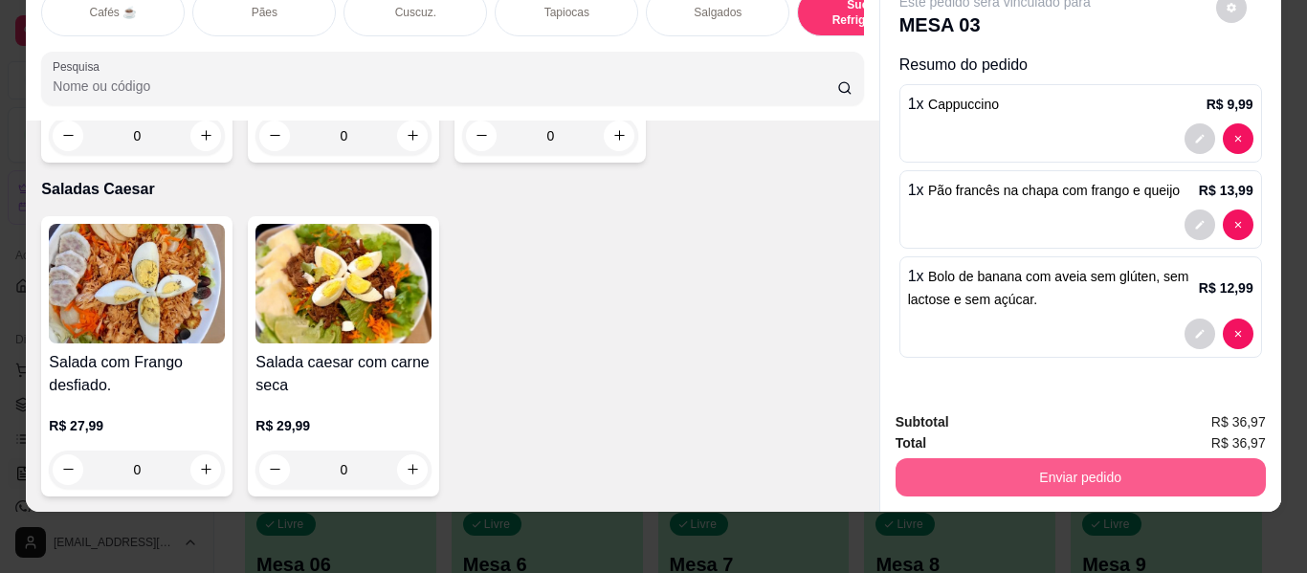
click at [1002, 459] on button "Enviar pedido" at bounding box center [1080, 477] width 370 height 38
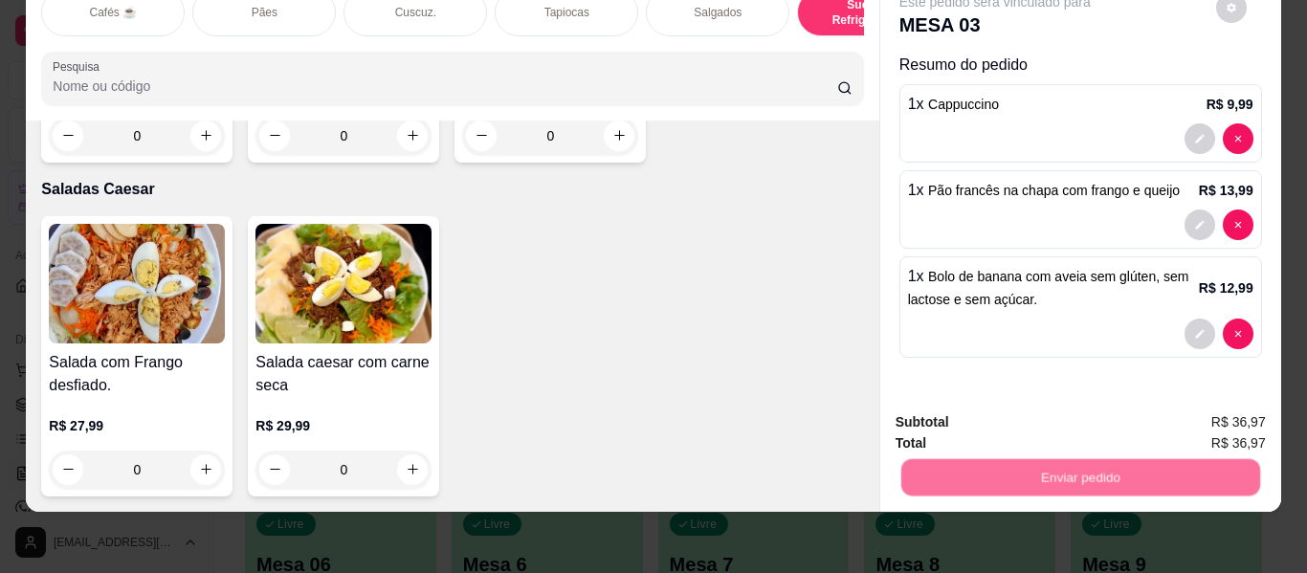
click at [1231, 400] on button "Enviar pedido" at bounding box center [1215, 415] width 108 height 36
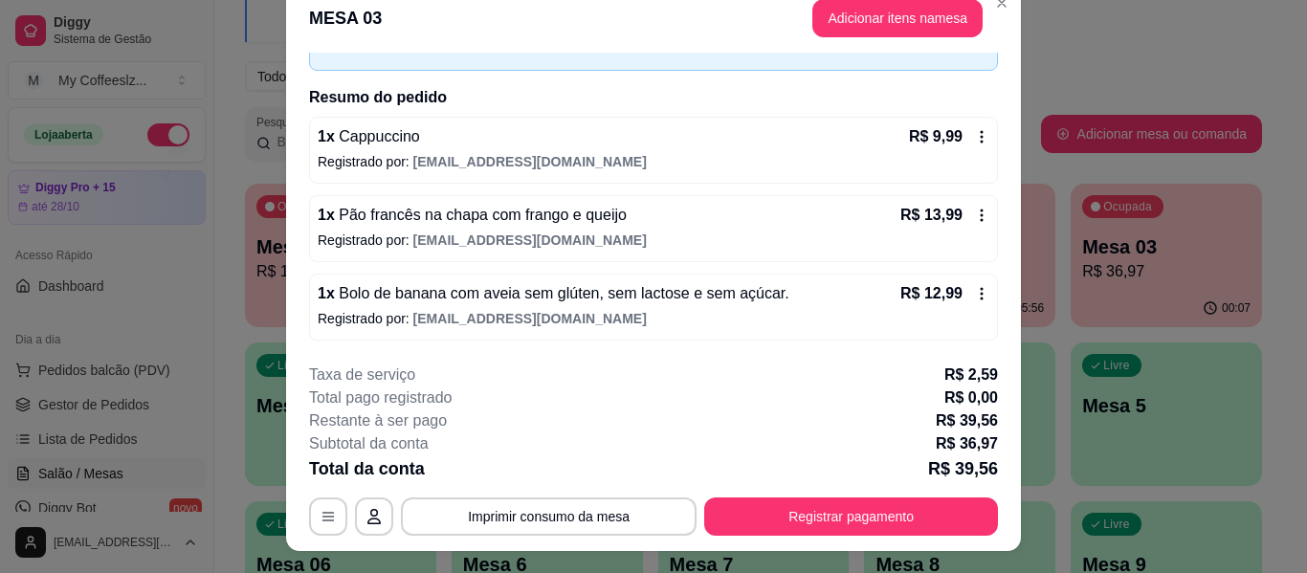
scroll to position [0, 0]
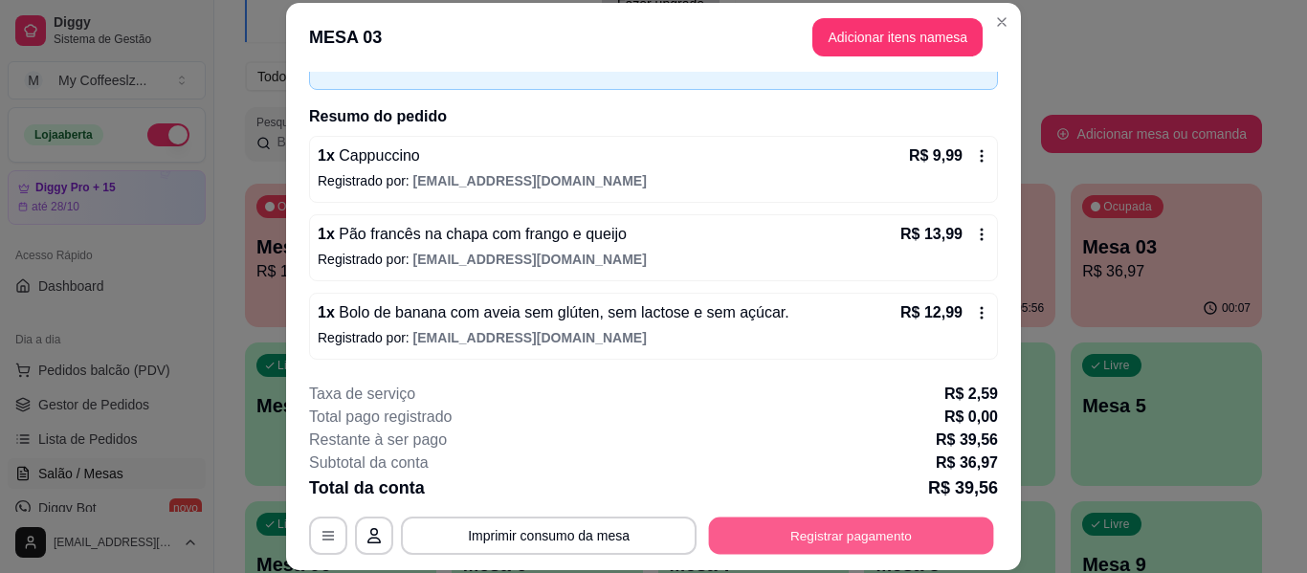
click at [776, 527] on button "Registrar pagamento" at bounding box center [851, 536] width 285 height 37
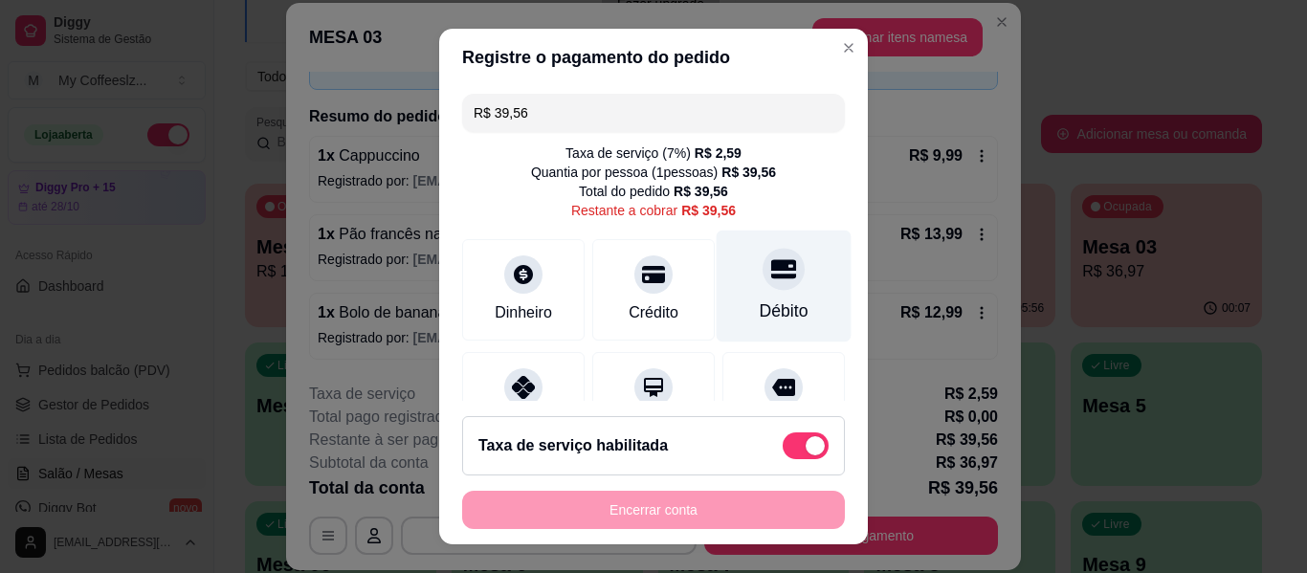
click at [765, 295] on div "Débito" at bounding box center [784, 287] width 135 height 112
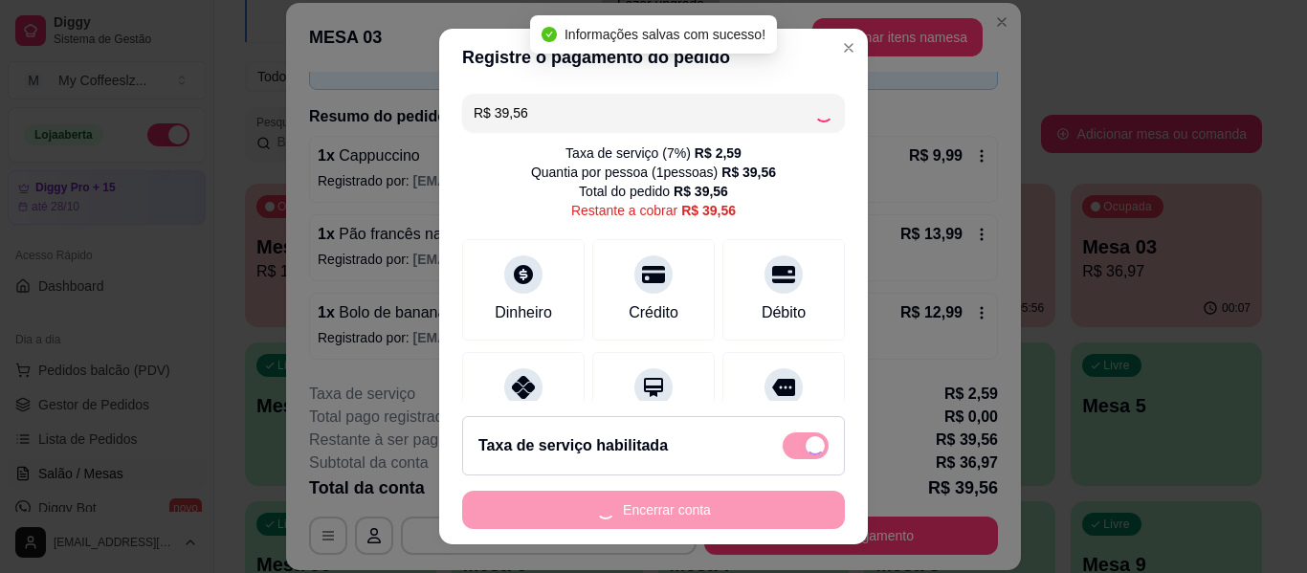
type input "R$ 0,00"
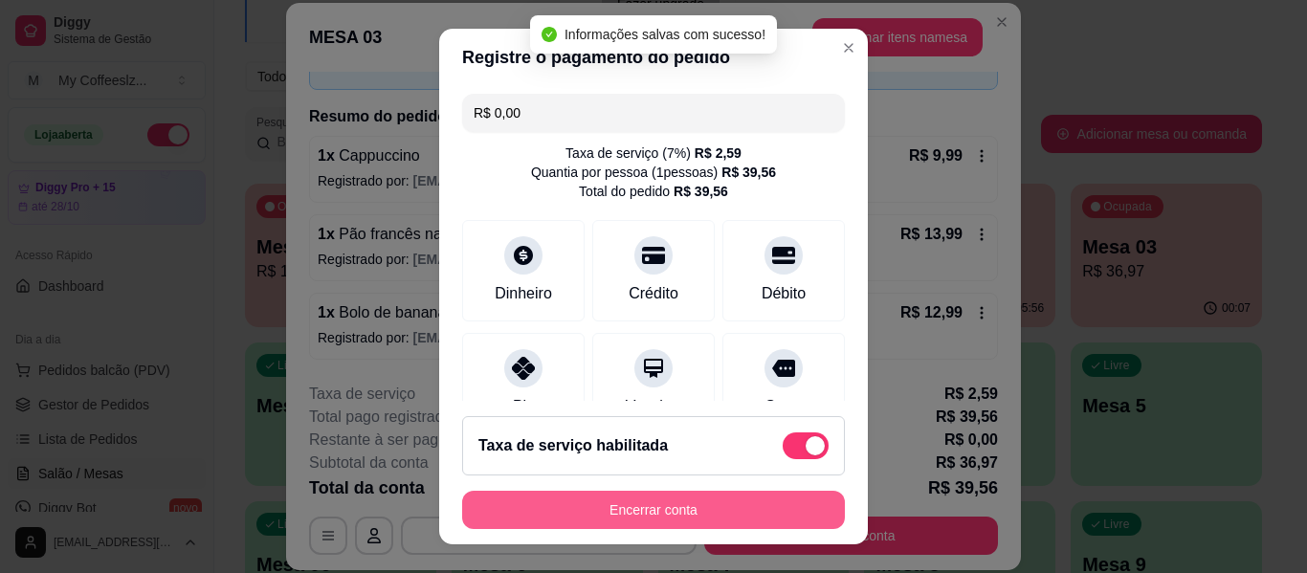
click at [674, 502] on button "Encerrar conta" at bounding box center [653, 510] width 383 height 38
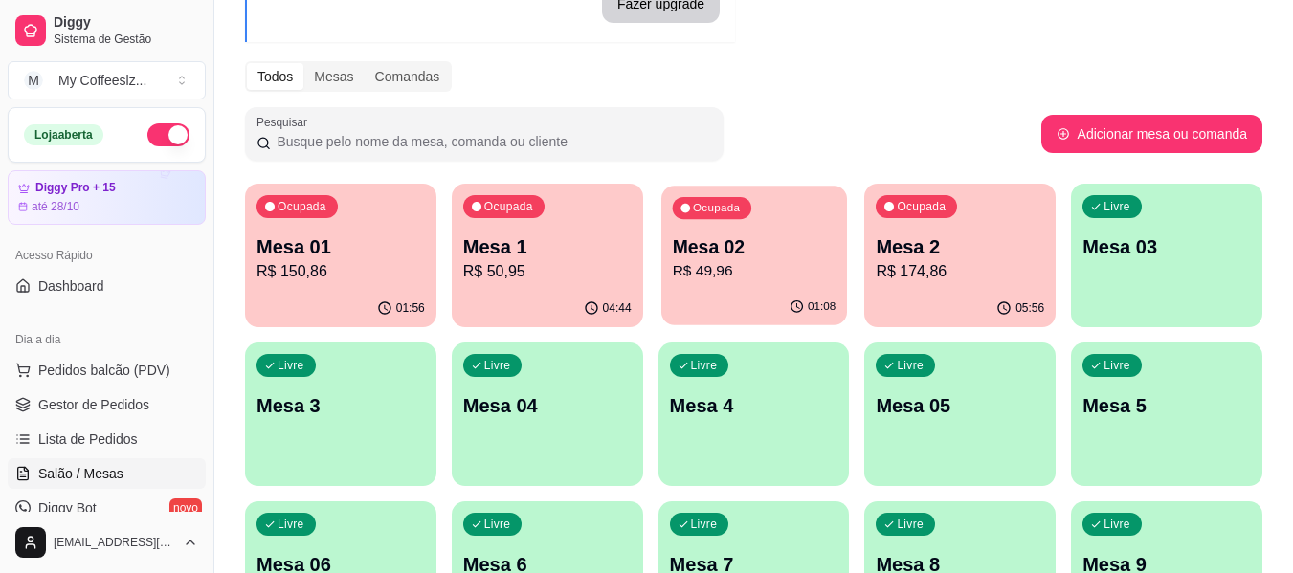
click at [741, 283] on div "Ocupada Mesa 02 R$ 49,96" at bounding box center [754, 237] width 186 height 103
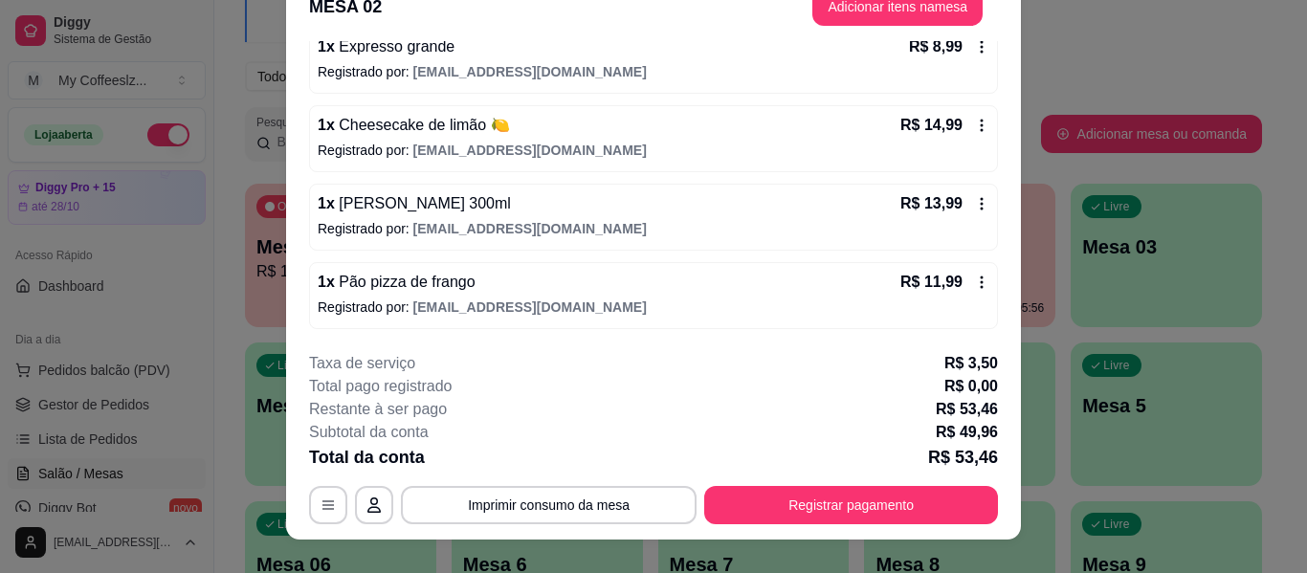
scroll to position [58, 0]
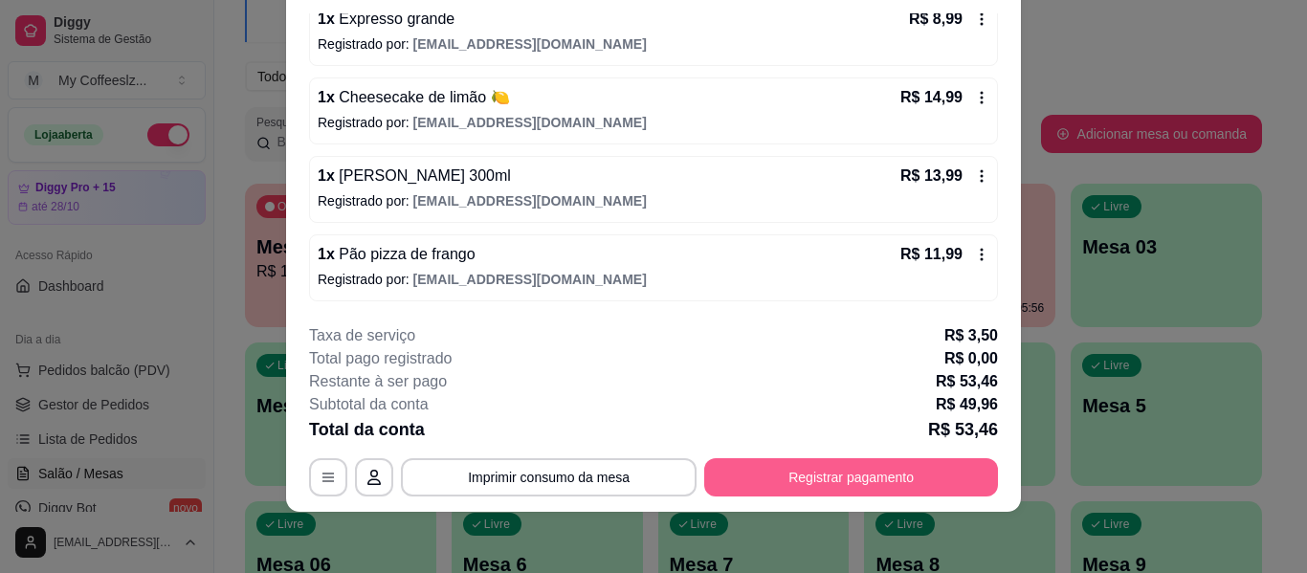
click at [803, 470] on button "Registrar pagamento" at bounding box center [851, 477] width 294 height 38
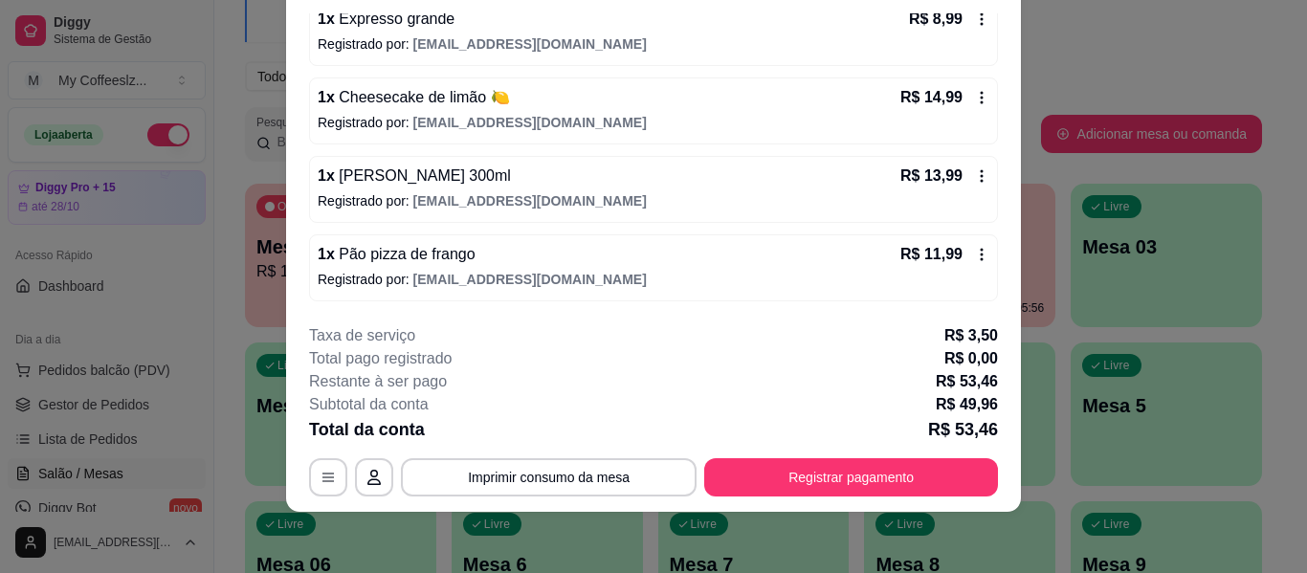
click at [764, 282] on div at bounding box center [783, 269] width 42 height 42
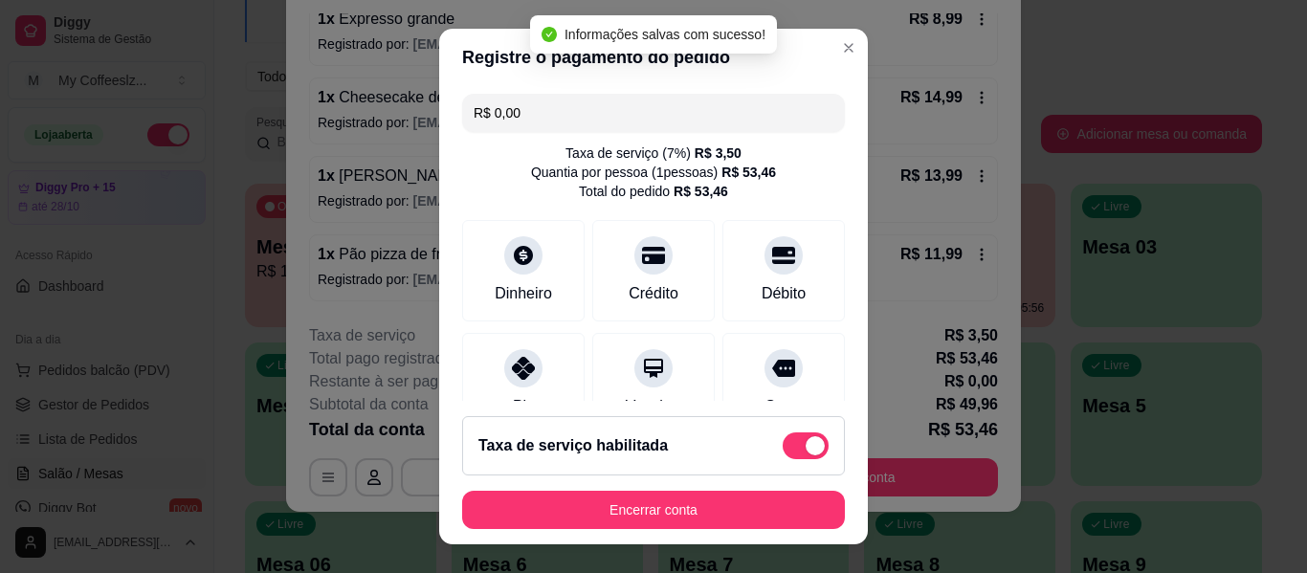
type input "R$ 0,00"
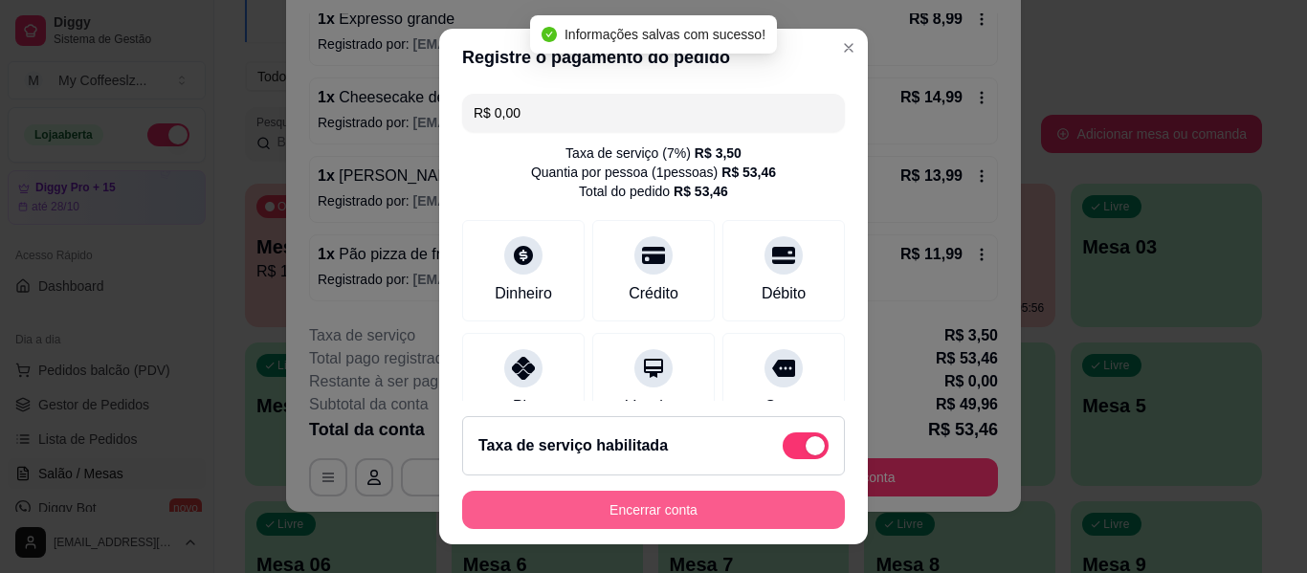
click at [657, 503] on button "Encerrar conta" at bounding box center [653, 510] width 383 height 38
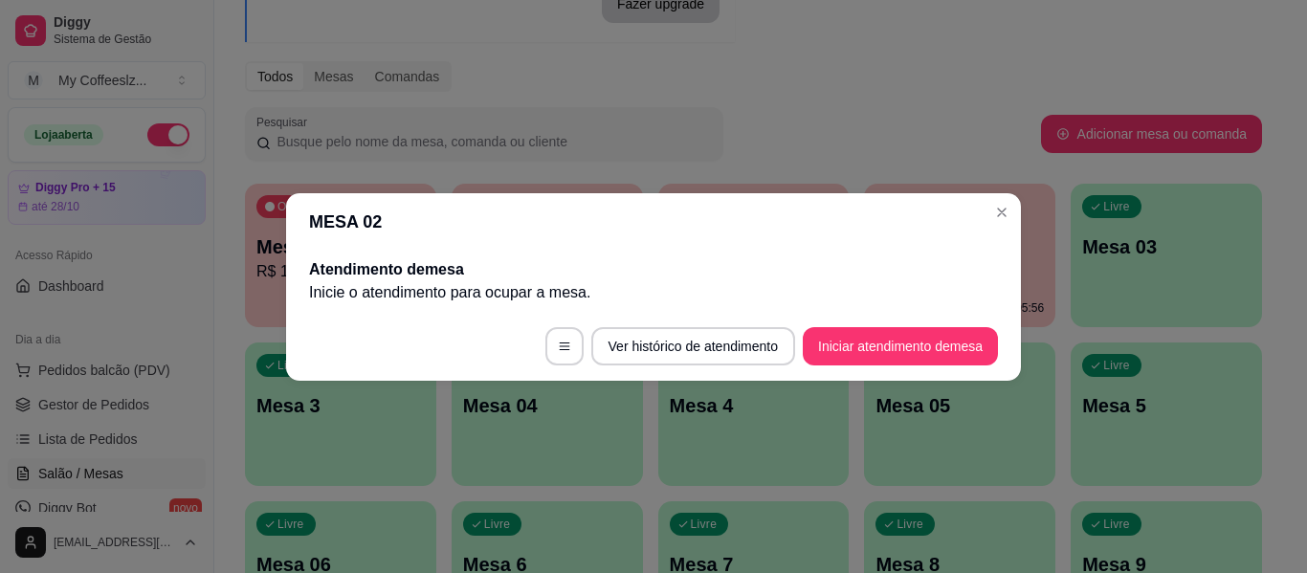
scroll to position [0, 0]
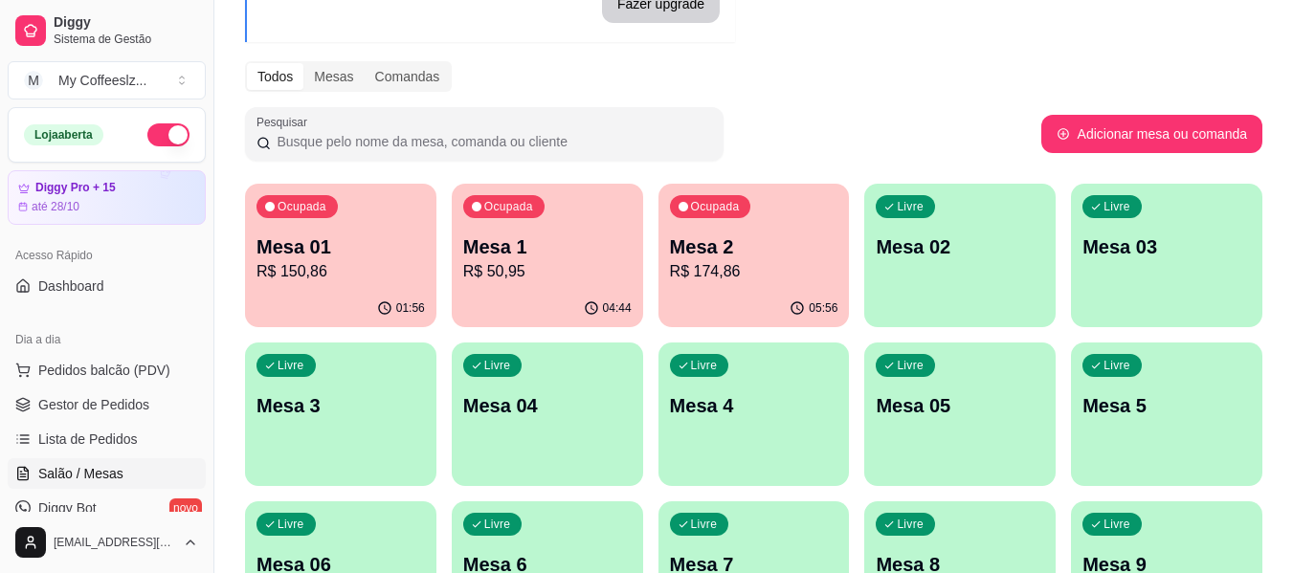
click at [615, 306] on p "04:44" at bounding box center [617, 307] width 29 height 15
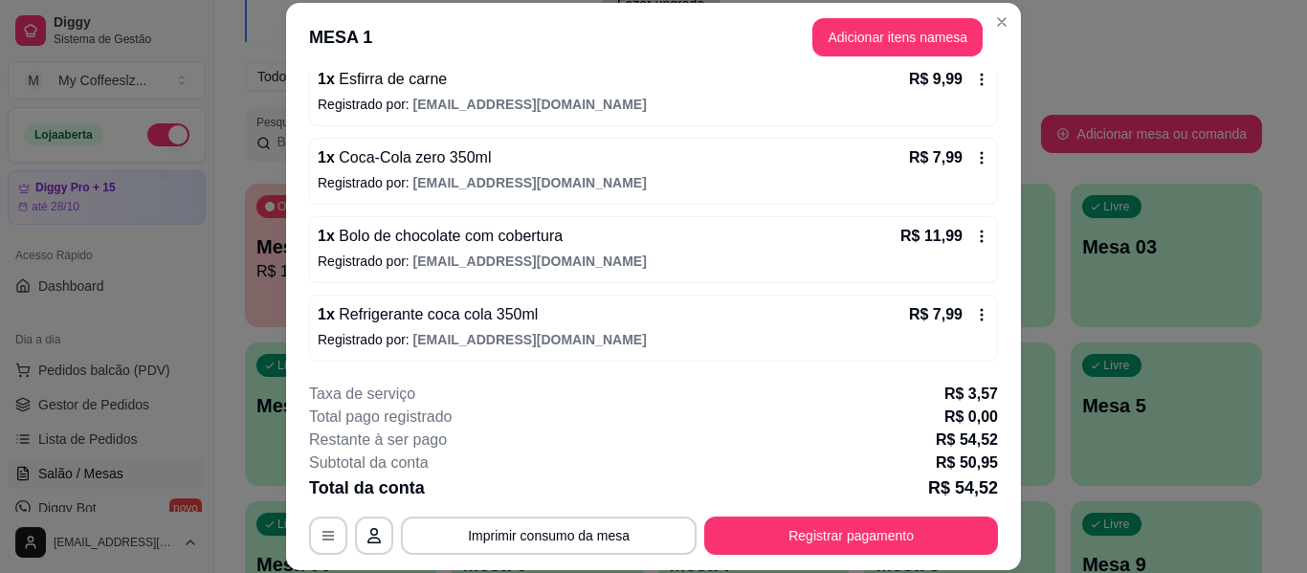
scroll to position [352, 0]
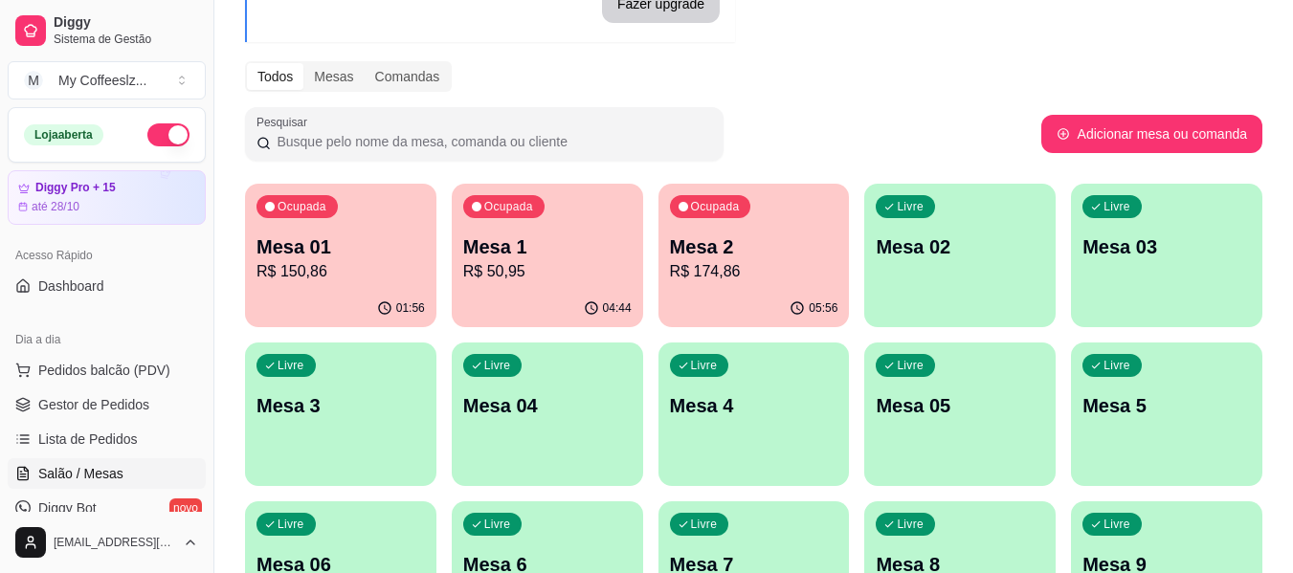
click at [998, 249] on p "Mesa 02" at bounding box center [959, 246] width 168 height 27
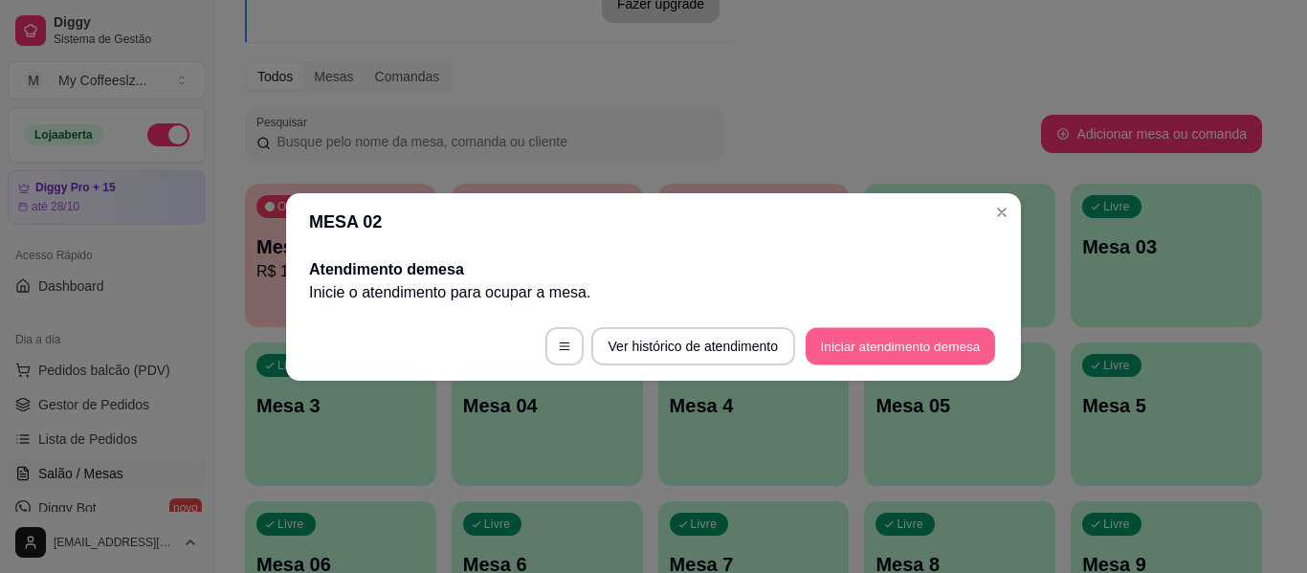
click at [879, 334] on button "Iniciar atendimento de mesa" at bounding box center [900, 345] width 189 height 37
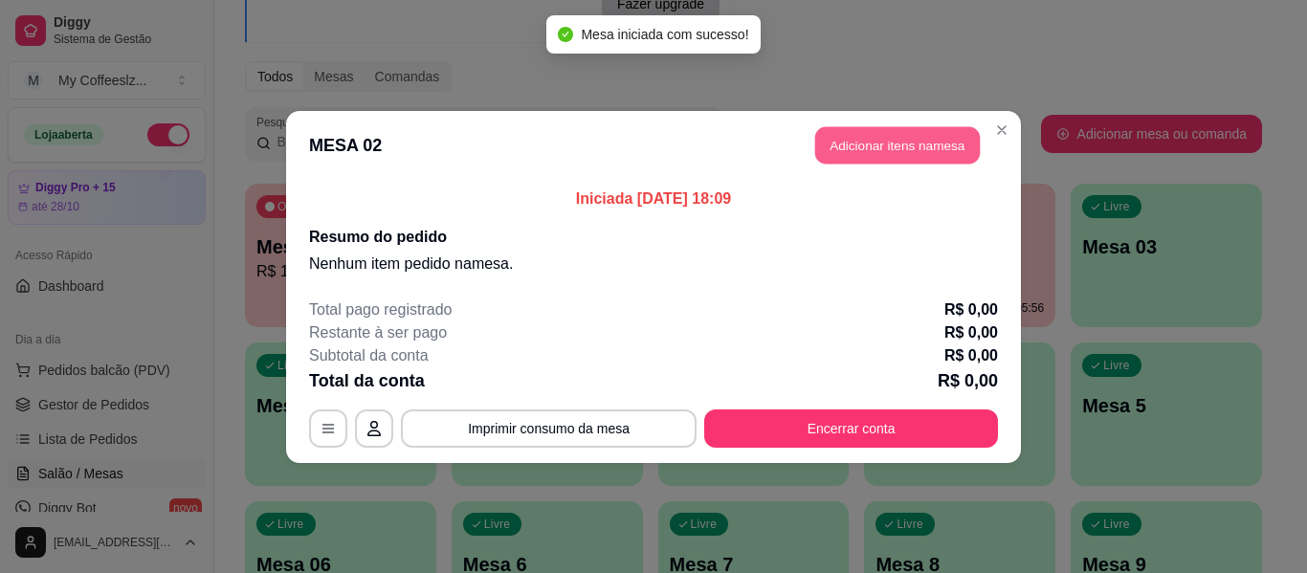
click at [830, 152] on button "Adicionar itens na mesa" at bounding box center [897, 144] width 165 height 37
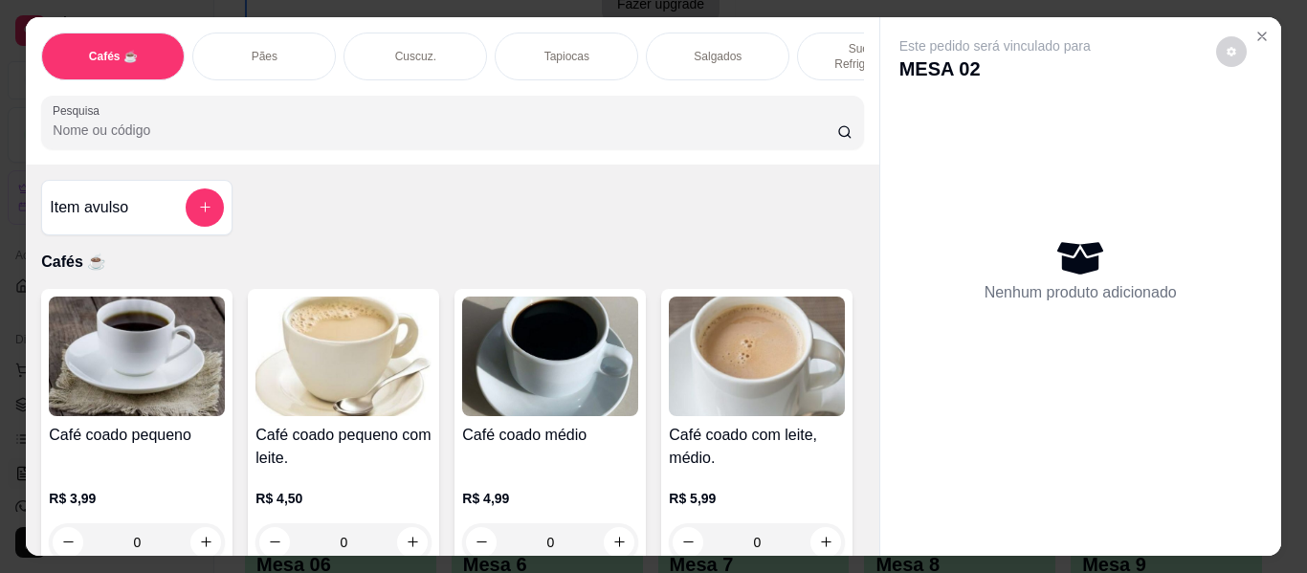
click at [793, 256] on p "Cafés ☕" at bounding box center [452, 262] width 822 height 23
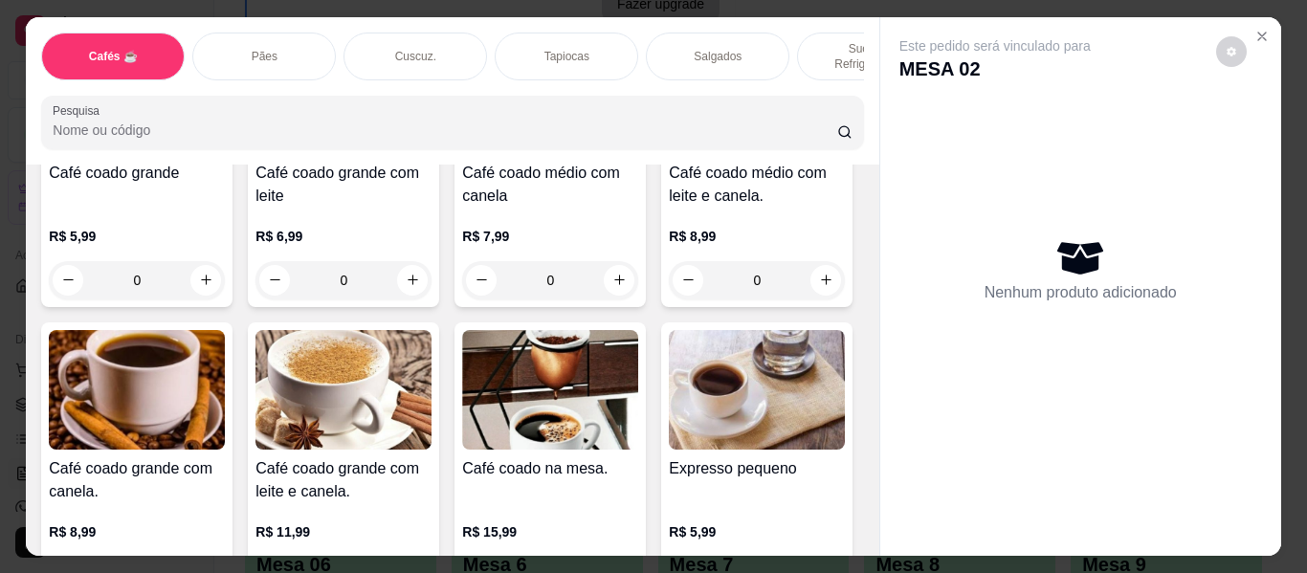
scroll to position [574, 0]
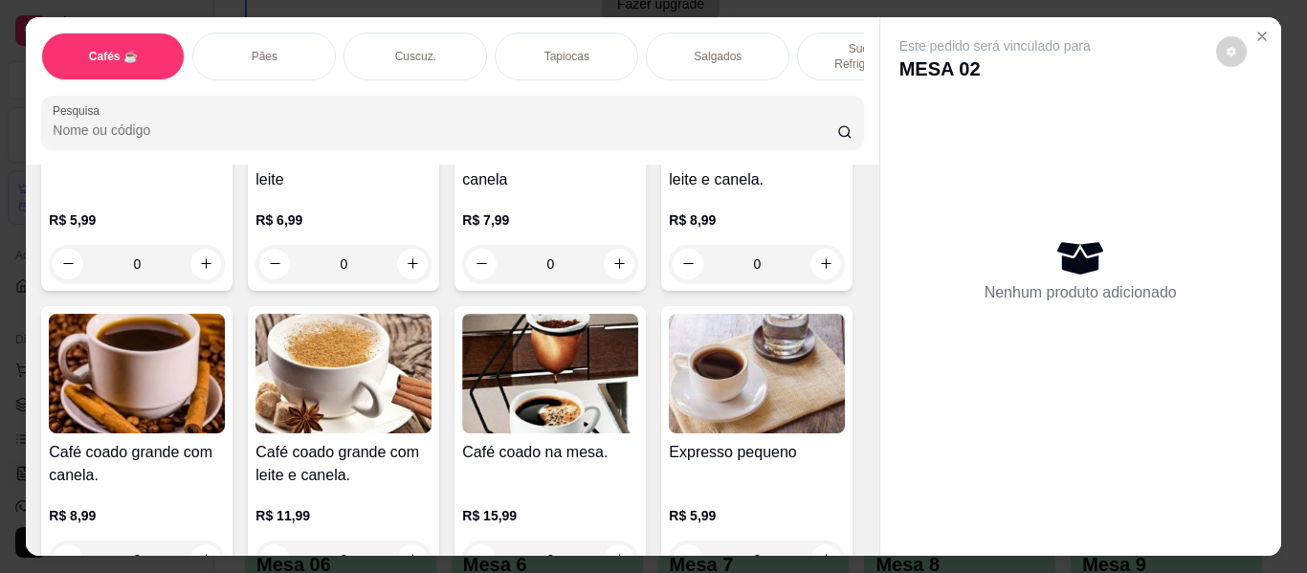
drag, startPoint x: 527, startPoint y: 33, endPoint x: 321, endPoint y: 143, distance: 232.8
click at [527, 33] on div "Tapiocas" at bounding box center [567, 57] width 144 height 48
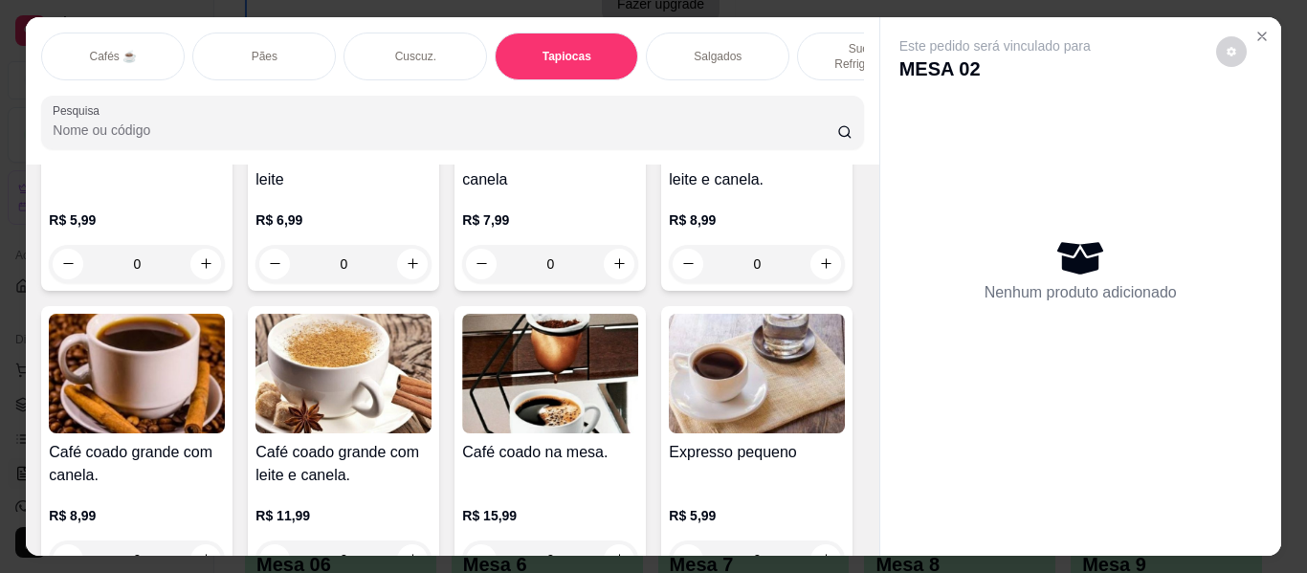
scroll to position [52, 0]
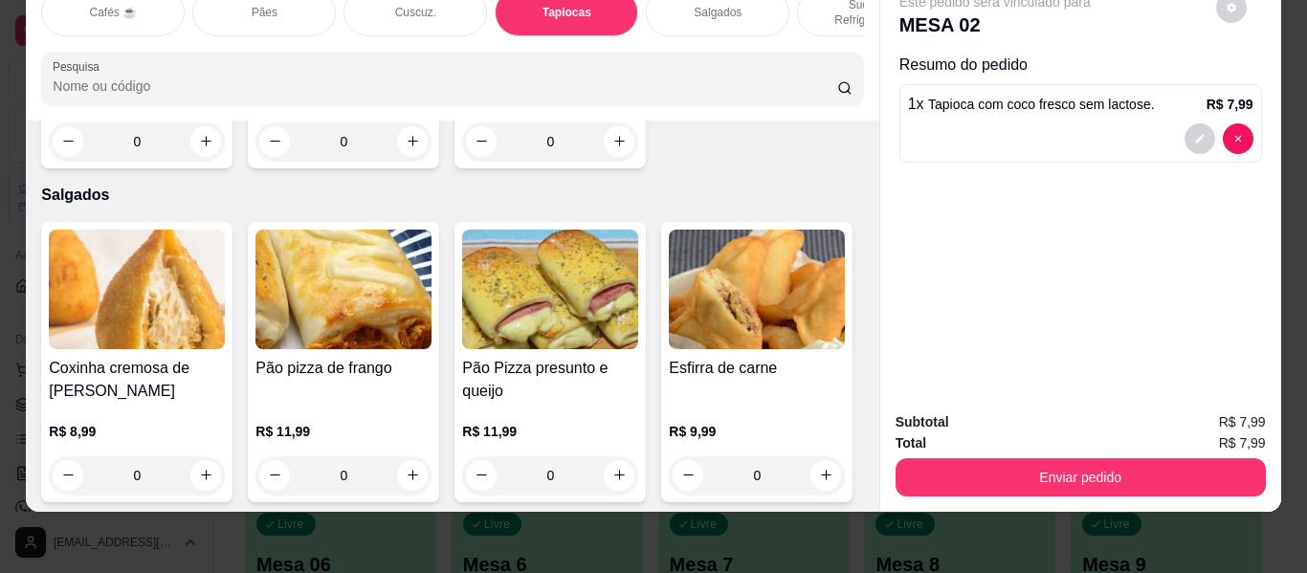
type input "2"
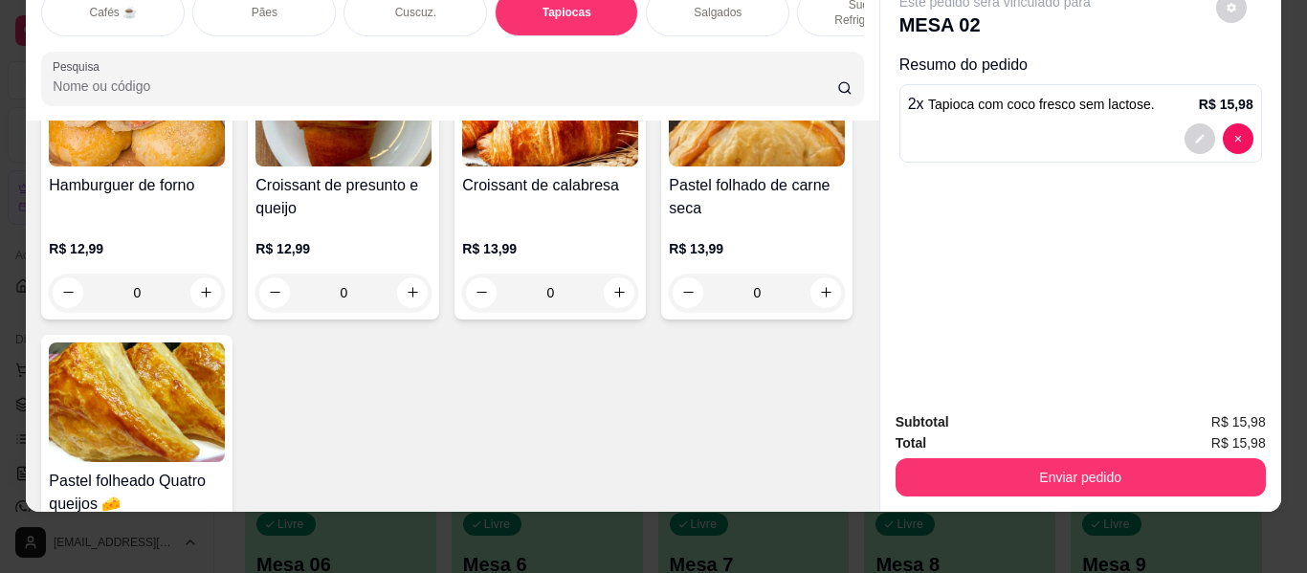
scroll to position [6369, 0]
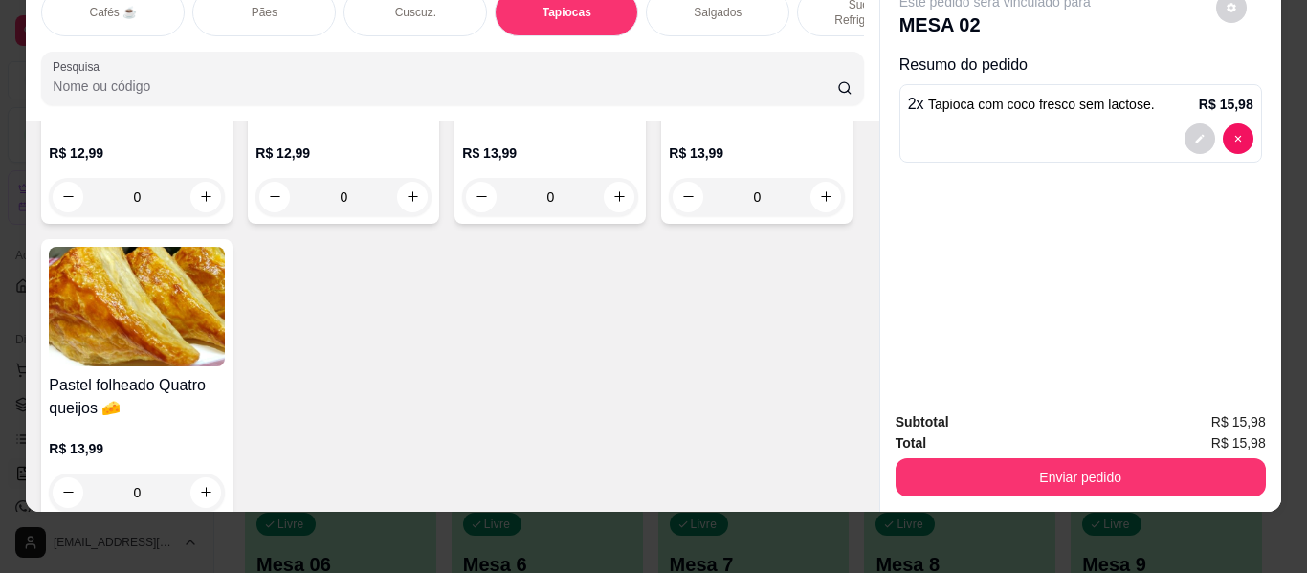
type input "1"
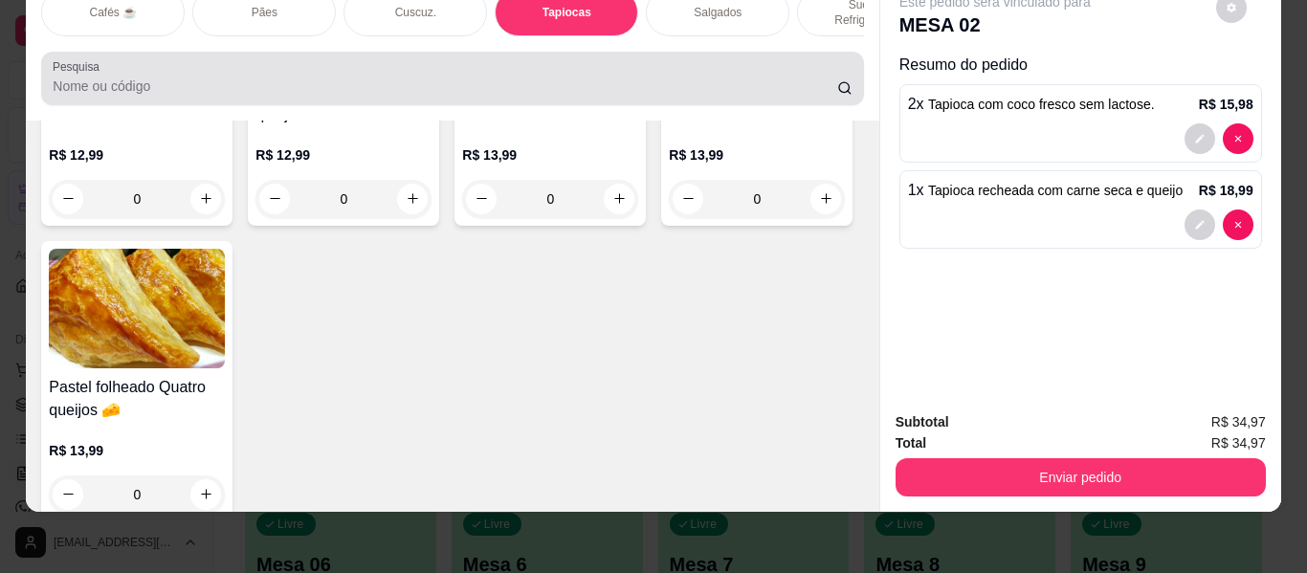
scroll to position [0, 0]
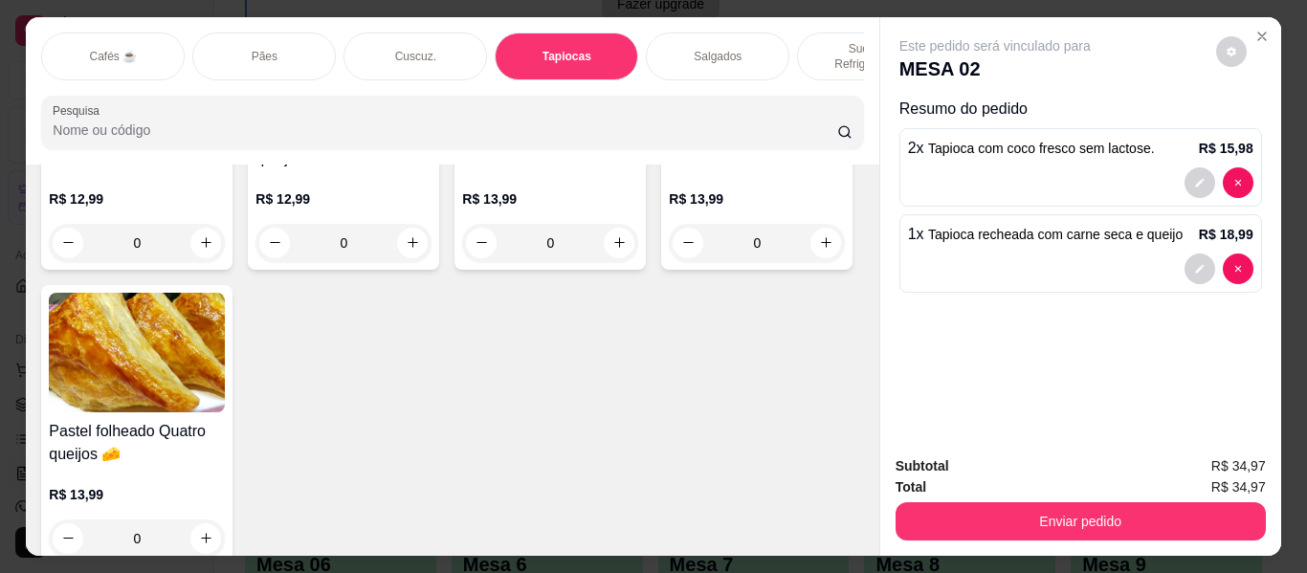
click at [840, 41] on p "Sucos e Refrigerantes" at bounding box center [868, 56] width 111 height 31
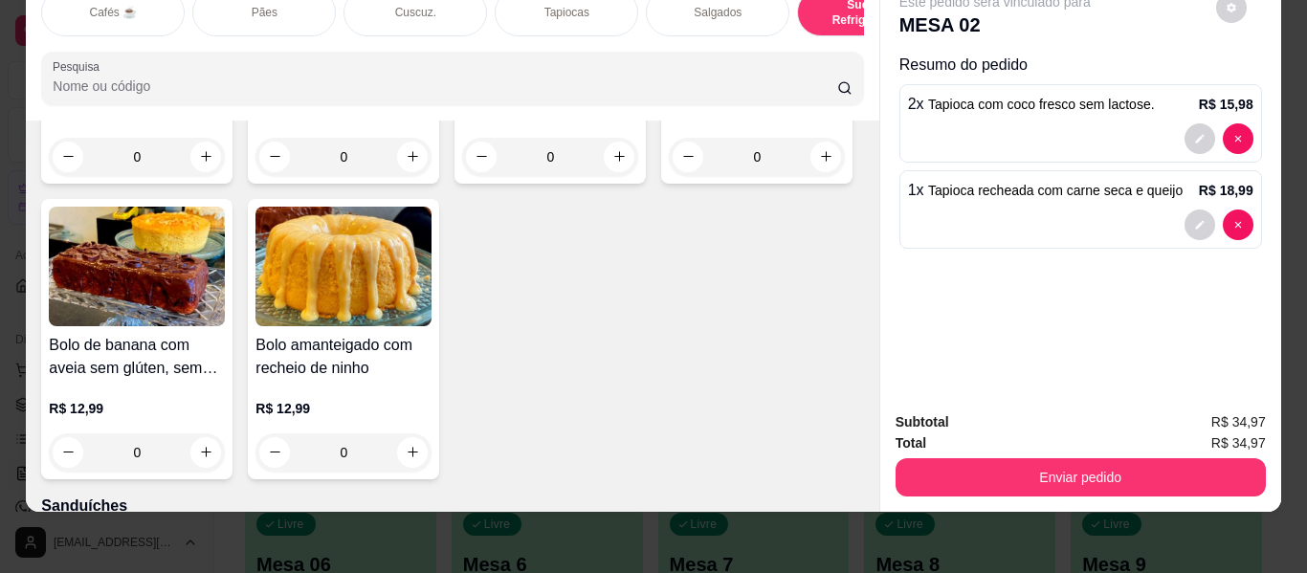
scroll to position [9118, 0]
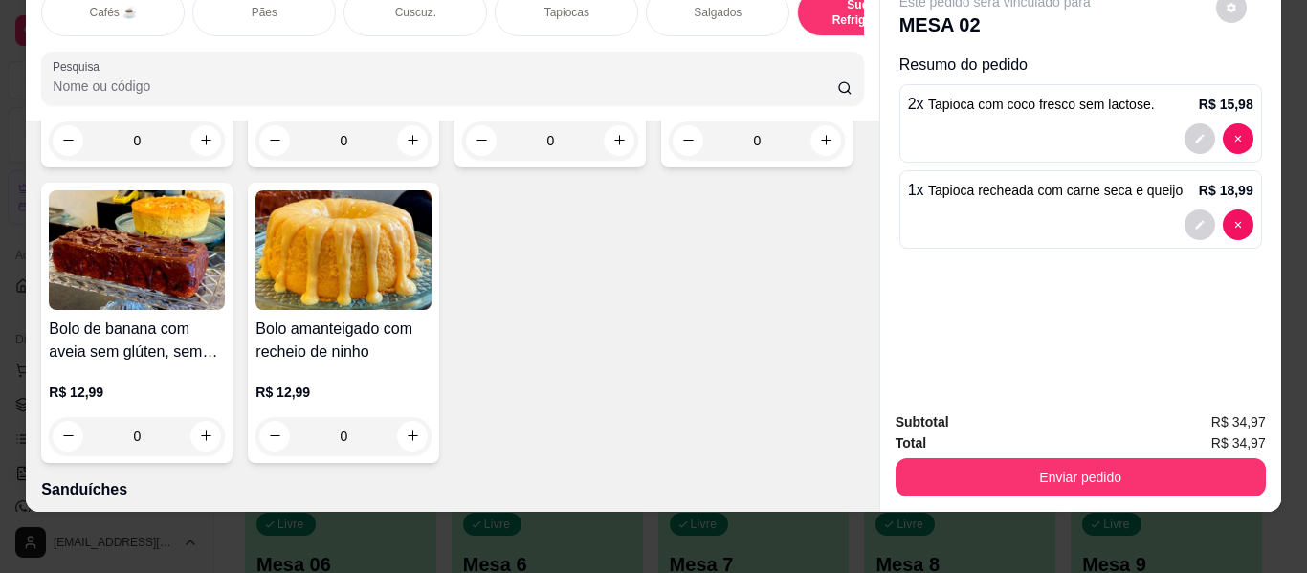
type input "1"
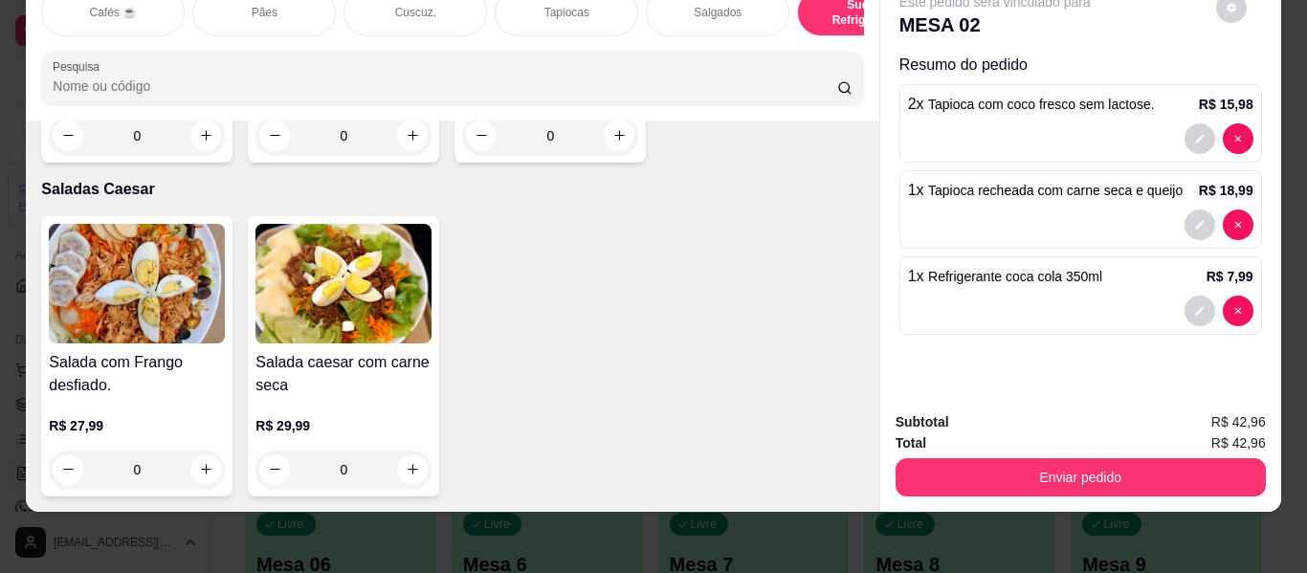
scroll to position [11032, 0]
type input "2"
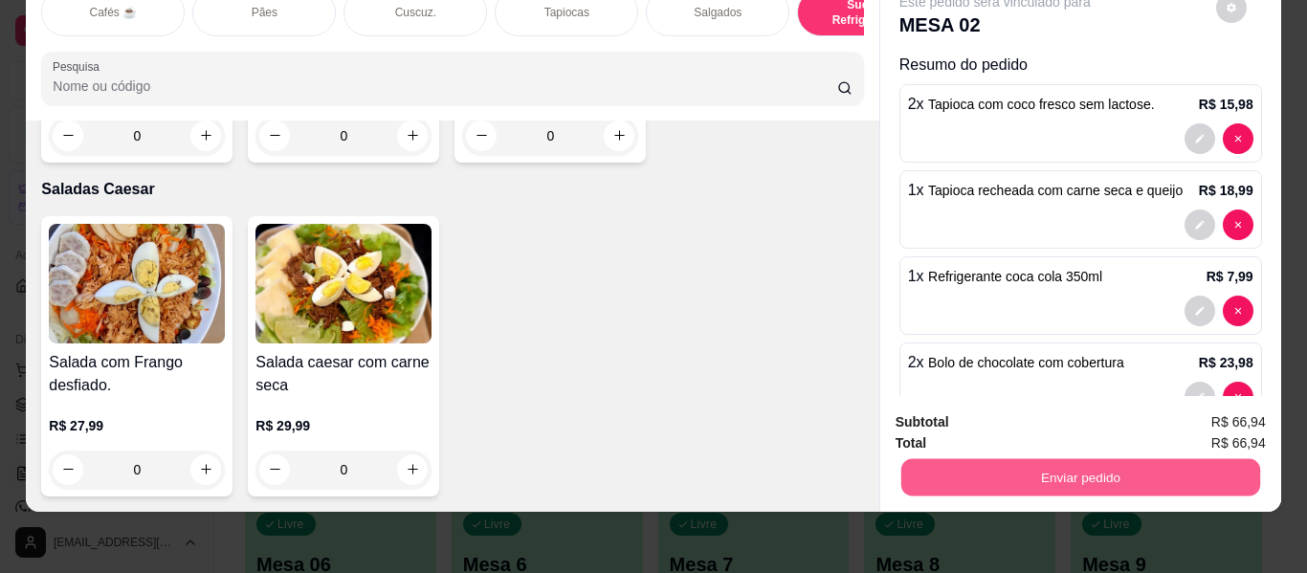
click at [954, 459] on button "Enviar pedido" at bounding box center [1079, 477] width 359 height 37
click at [1235, 411] on button "Enviar pedido" at bounding box center [1215, 414] width 105 height 35
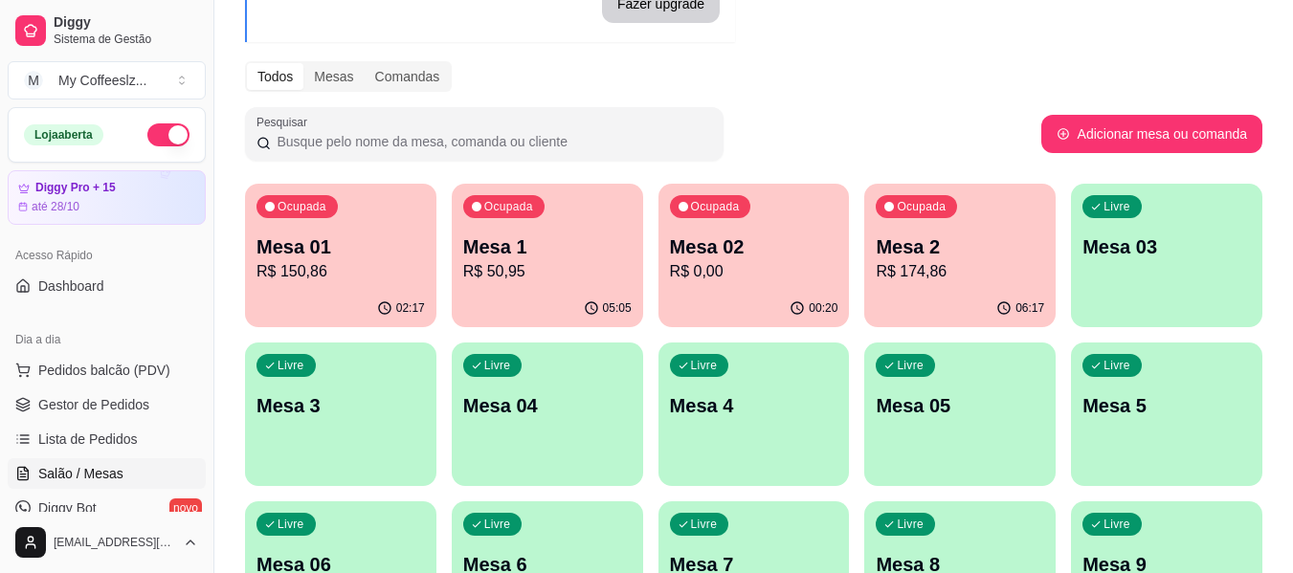
click at [1005, 216] on div "Ocupada Mesa 2 R$ 174,86" at bounding box center [959, 237] width 191 height 106
click at [787, 232] on div "Ocupada Mesa 02 R$ 66,94" at bounding box center [754, 237] width 186 height 103
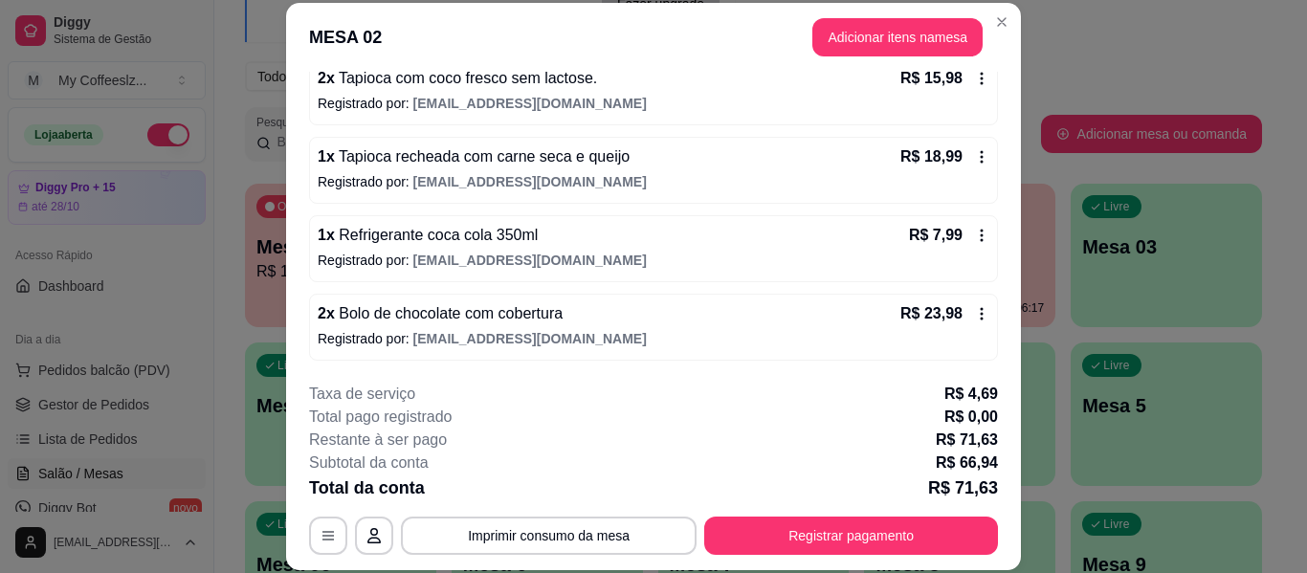
scroll to position [195, 0]
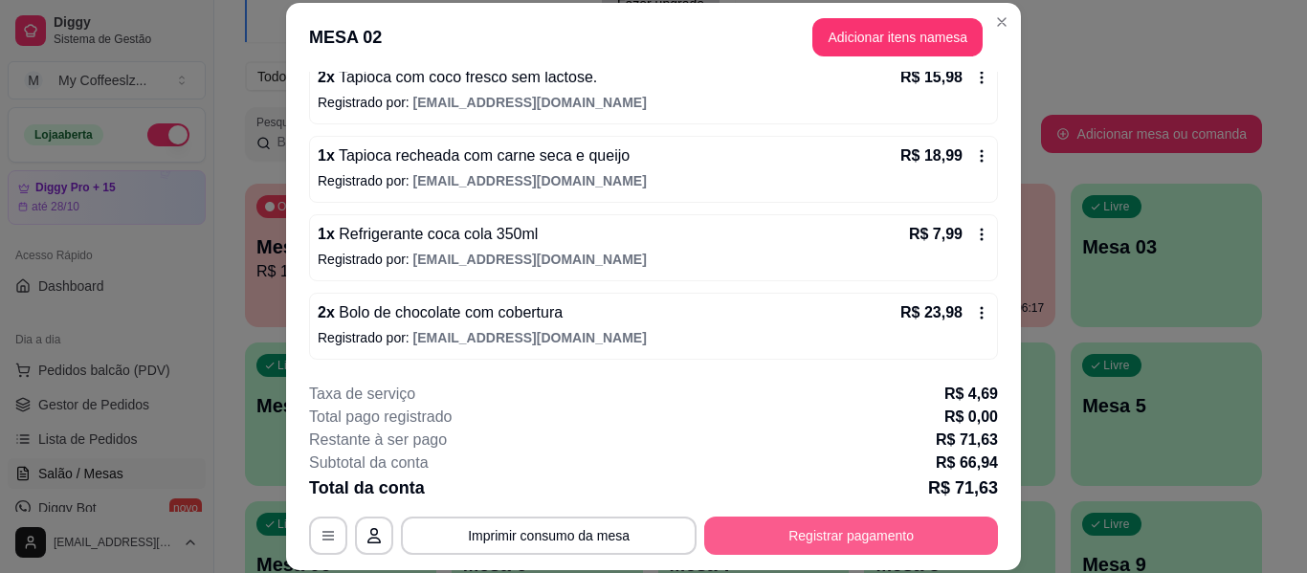
click at [775, 532] on button "Registrar pagamento" at bounding box center [851, 536] width 294 height 38
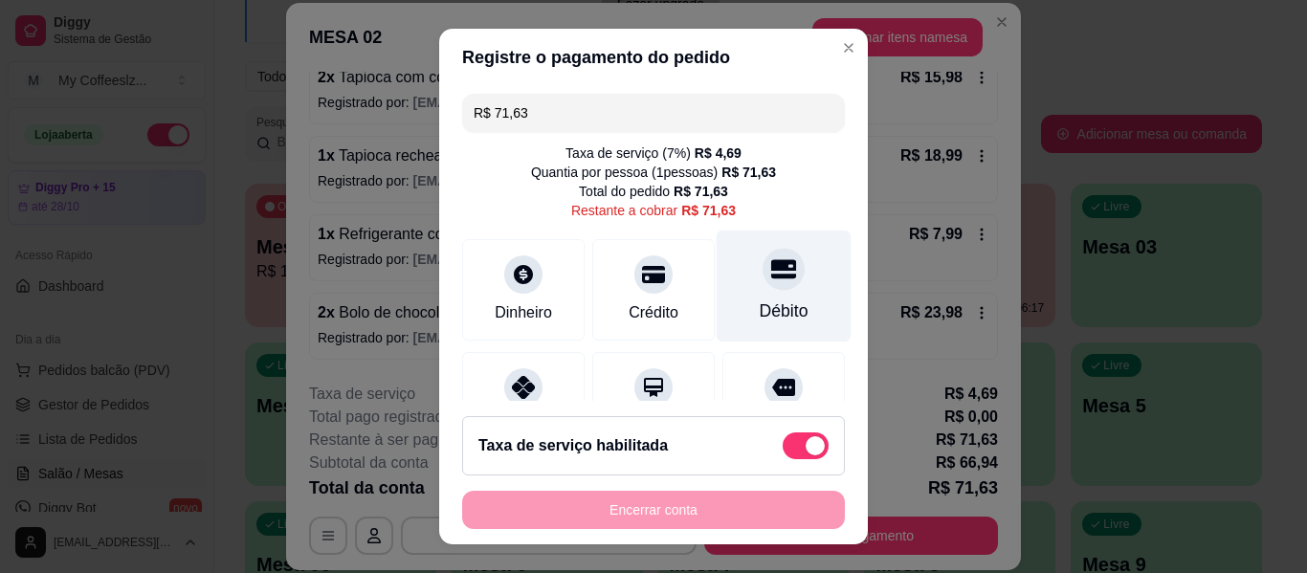
click at [776, 289] on div "Débito" at bounding box center [784, 287] width 135 height 112
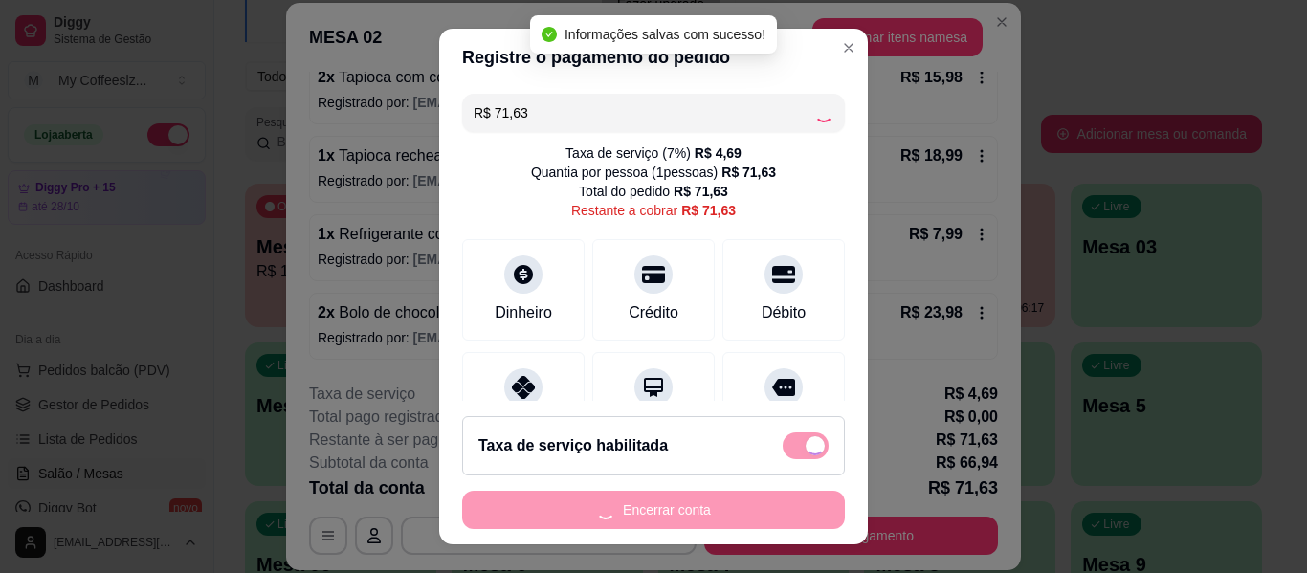
type input "R$ 0,00"
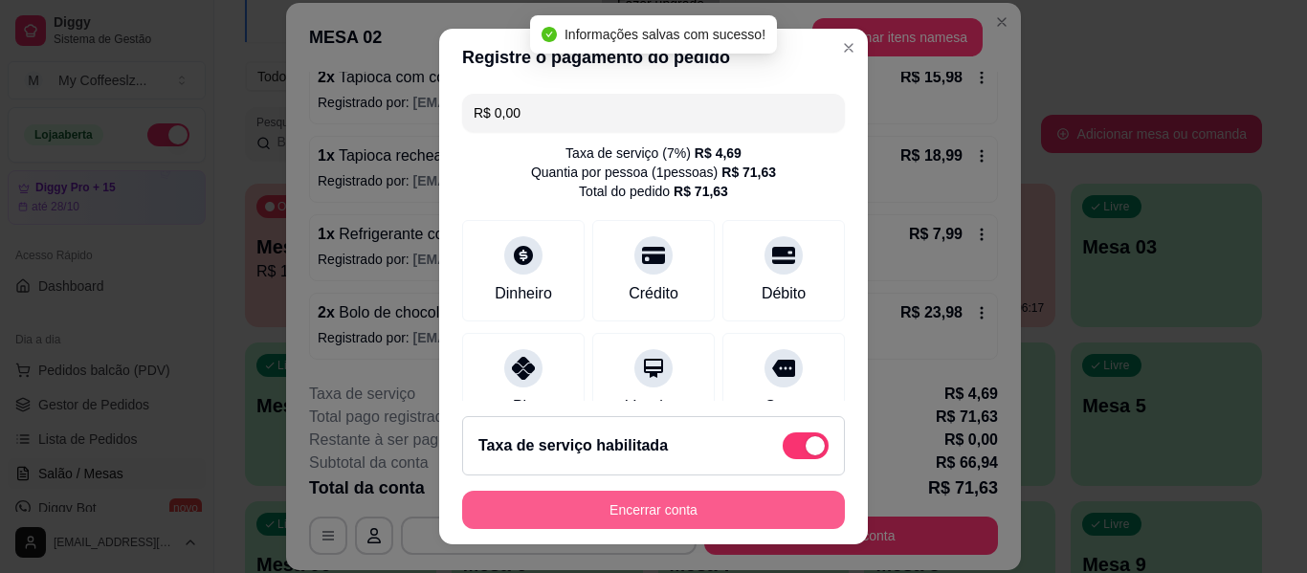
click at [683, 499] on button "Encerrar conta" at bounding box center [653, 510] width 383 height 38
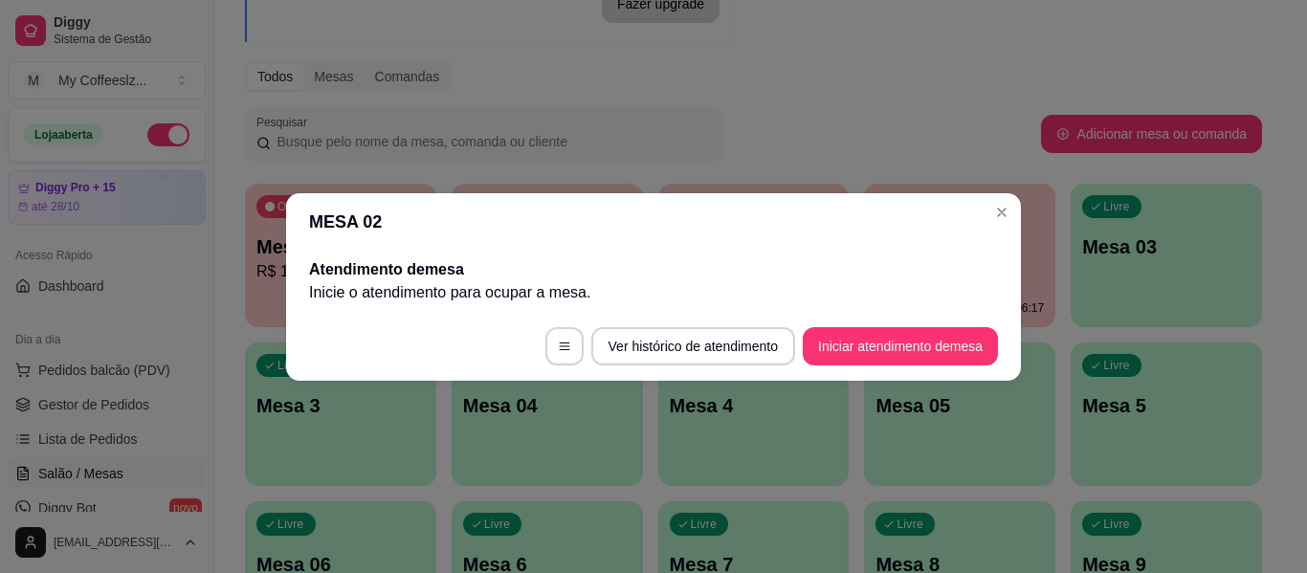
scroll to position [0, 0]
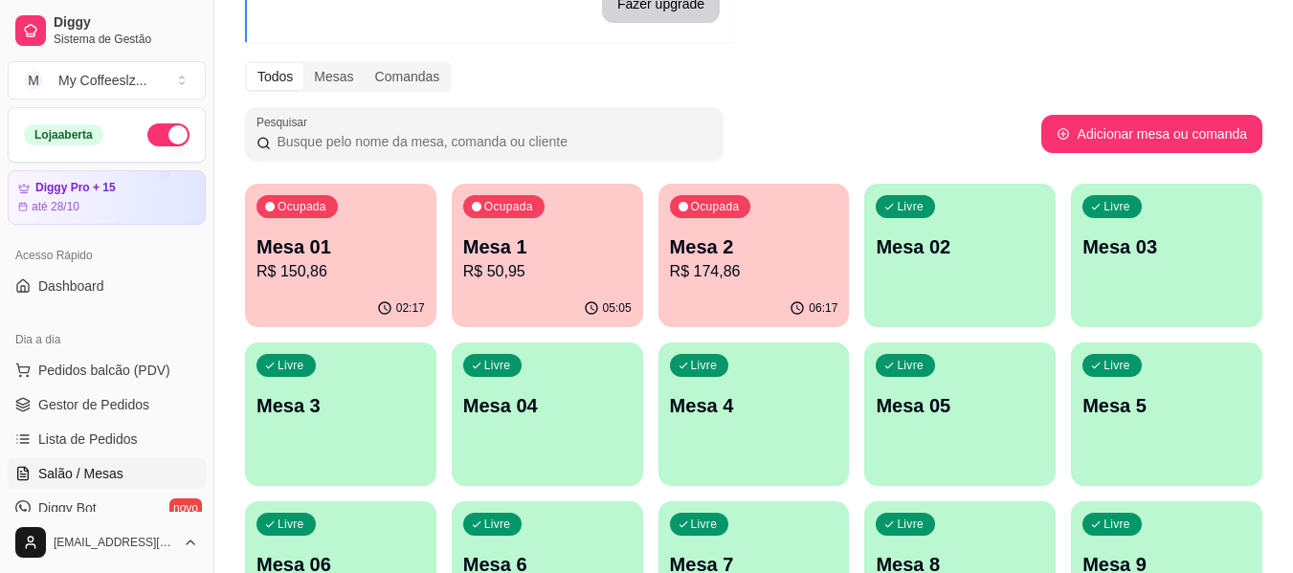
click at [1014, 248] on p "Mesa 02" at bounding box center [959, 246] width 168 height 27
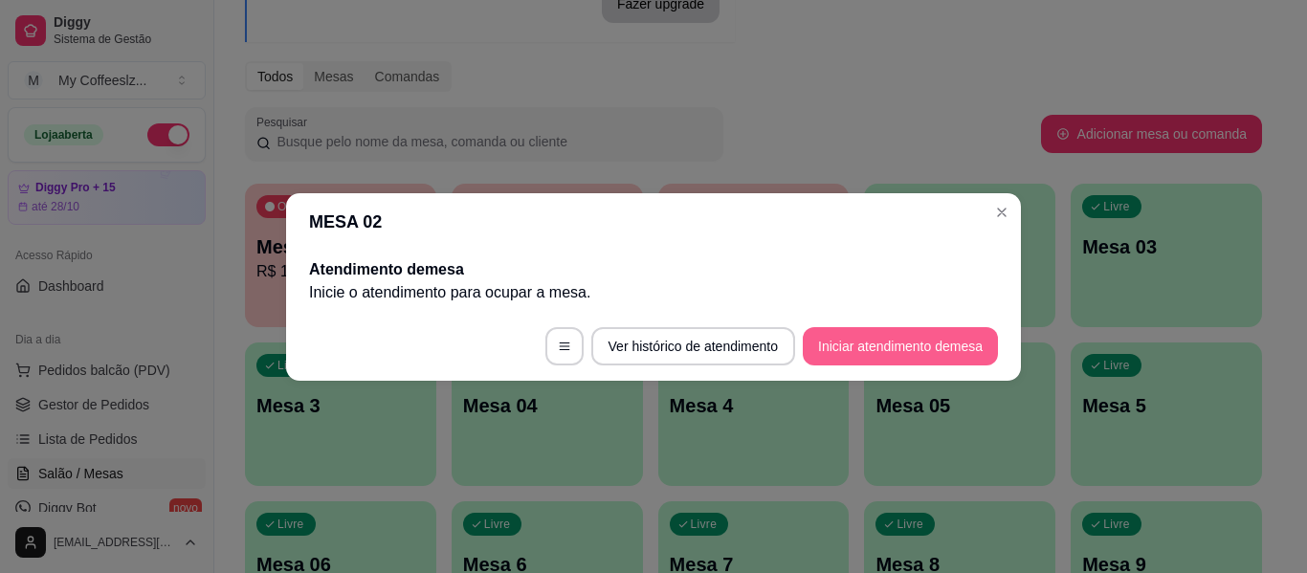
click at [946, 330] on button "Iniciar atendimento de mesa" at bounding box center [900, 346] width 195 height 38
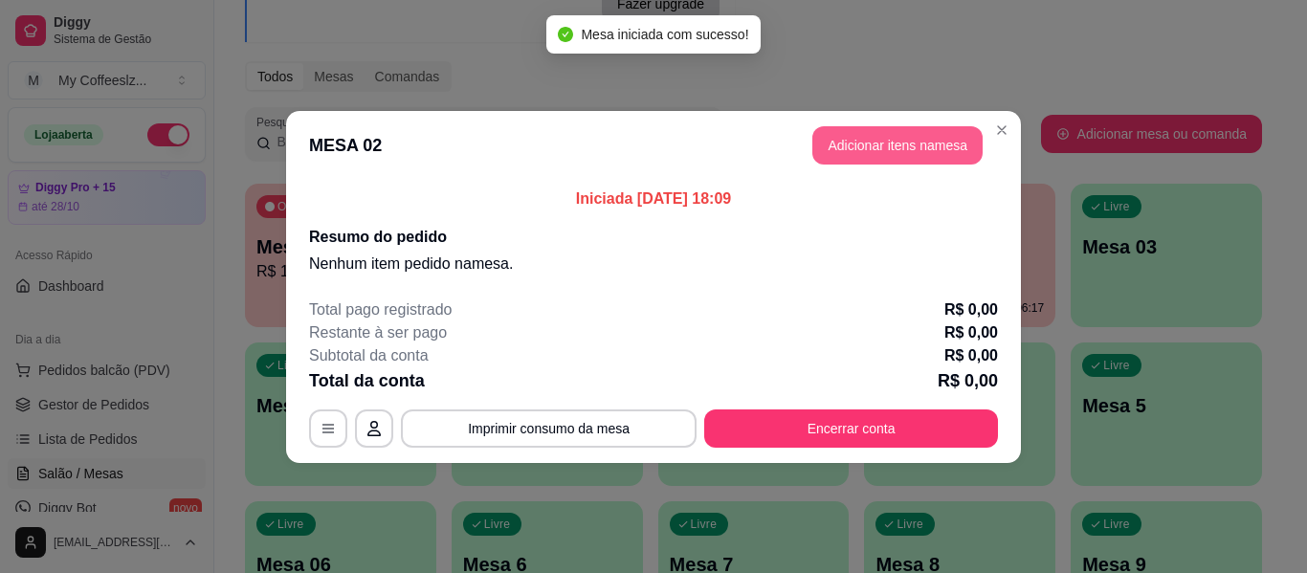
click at [914, 153] on button "Adicionar itens na mesa" at bounding box center [897, 145] width 170 height 38
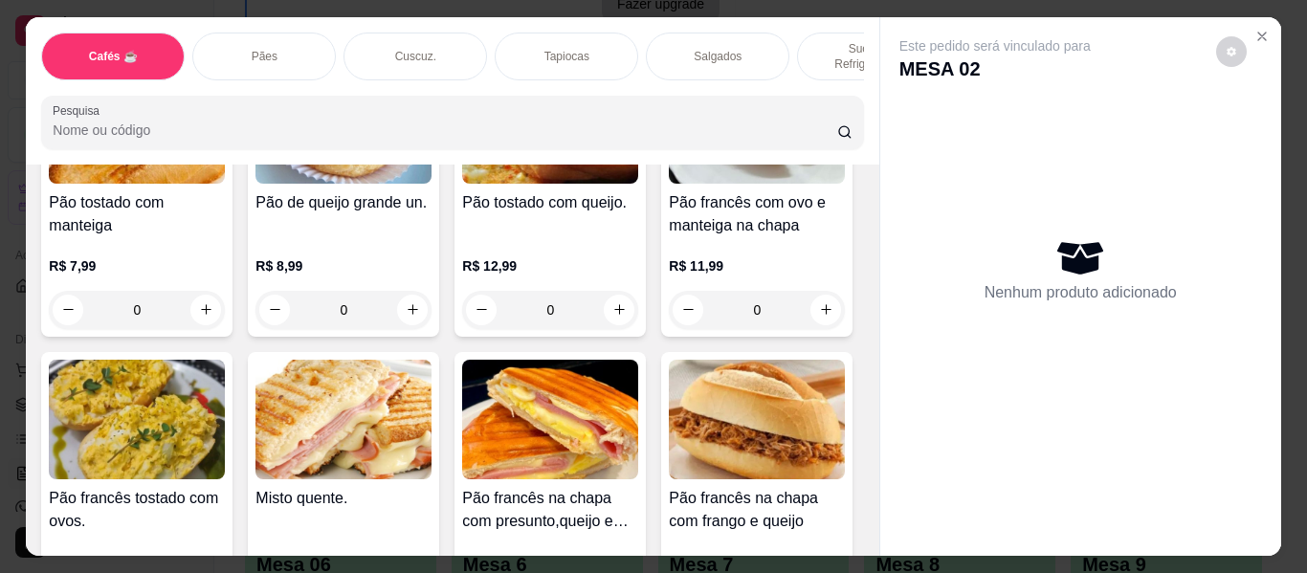
scroll to position [2966, 0]
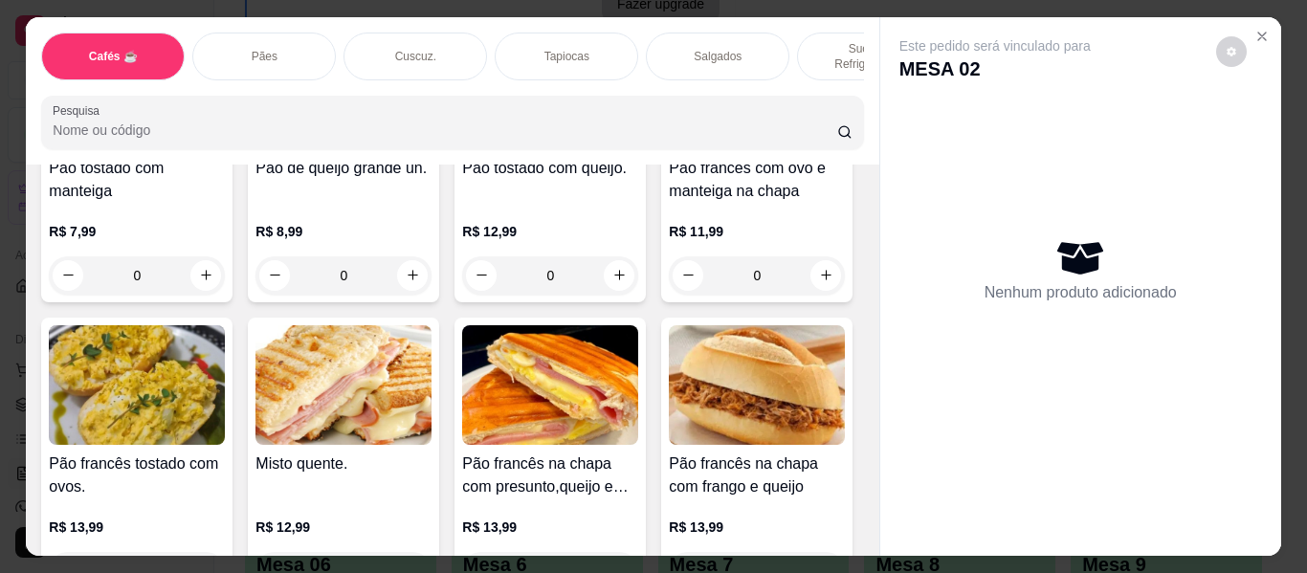
click at [802, 34] on div "Sucos e Refrigerantes" at bounding box center [869, 57] width 144 height 48
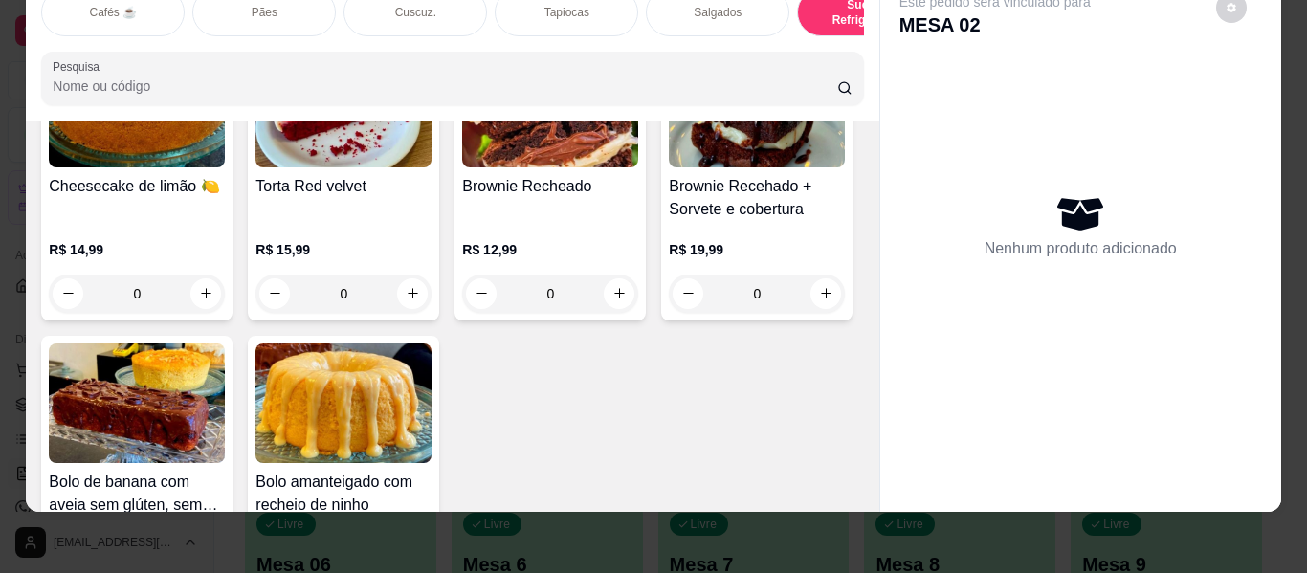
scroll to position [8923, 0]
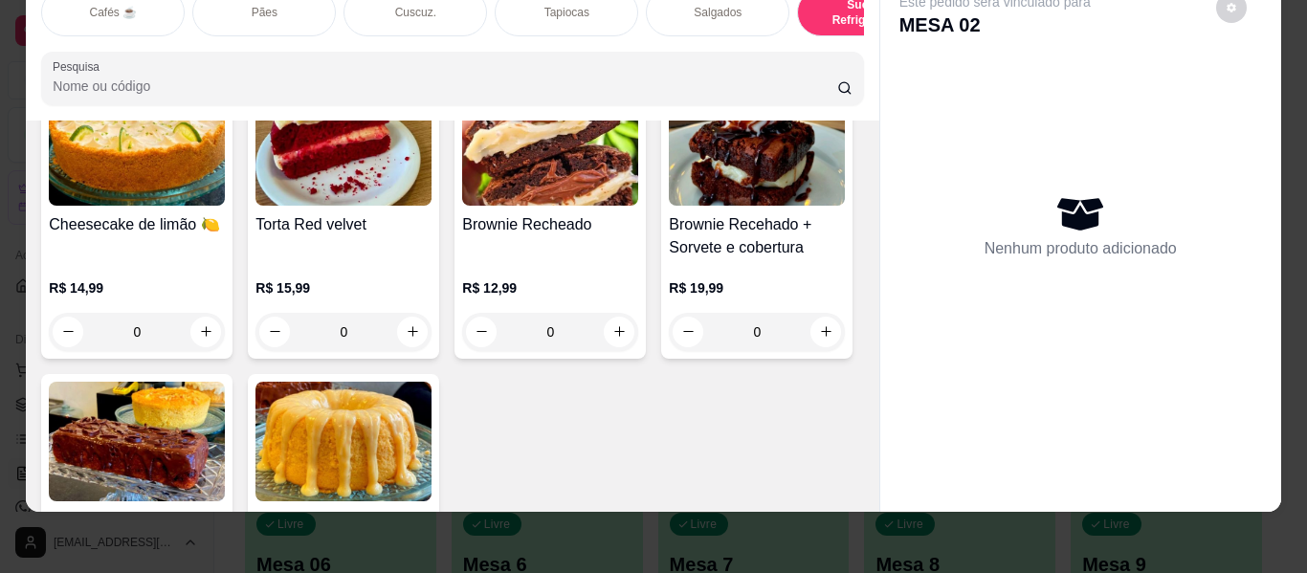
type input "1"
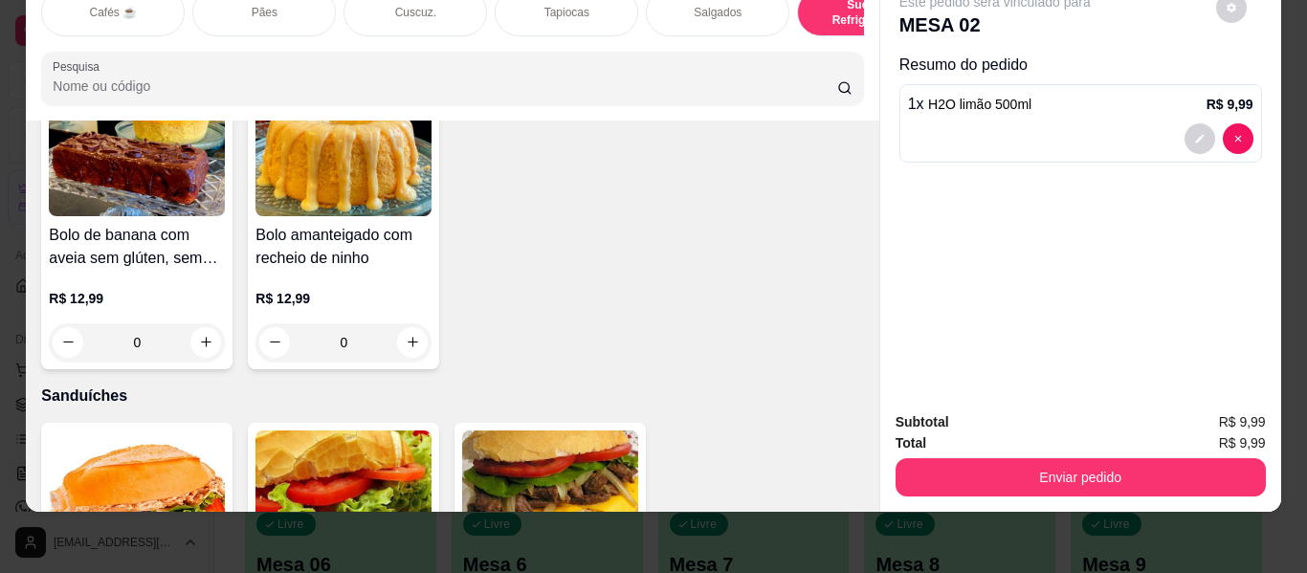
scroll to position [9402, 0]
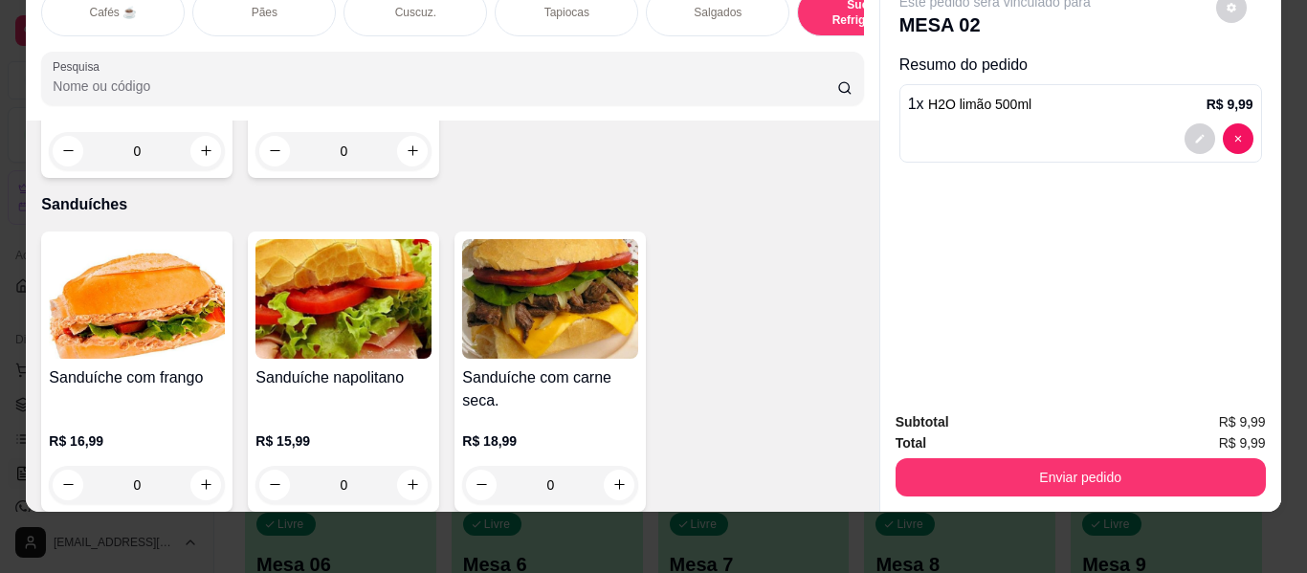
type input "1"
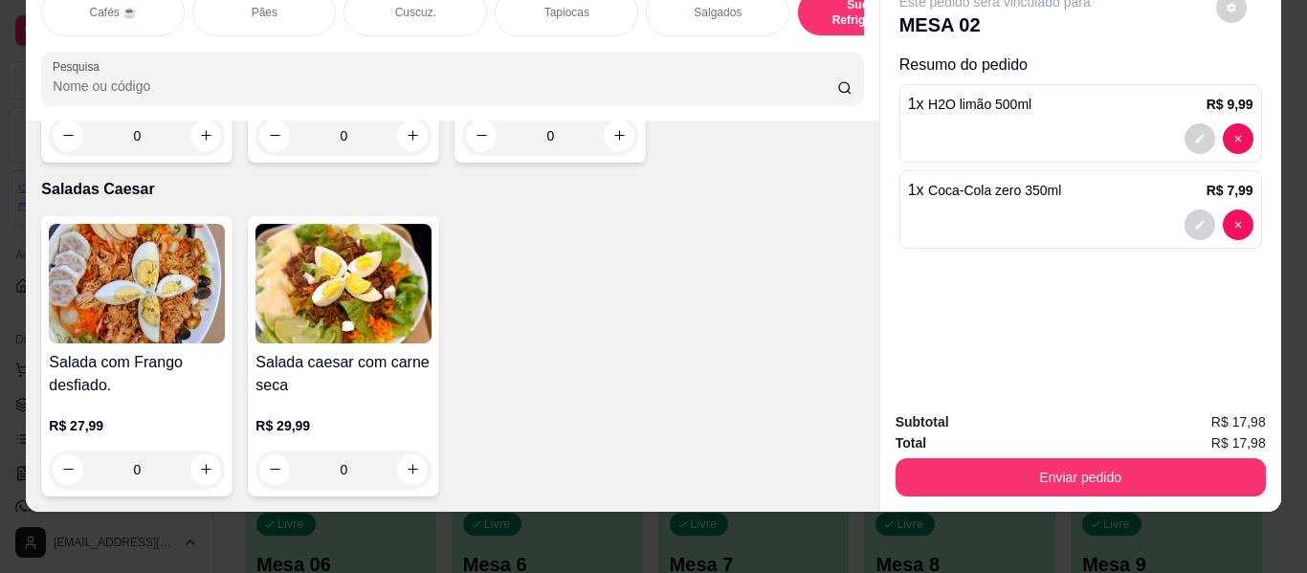
scroll to position [12176, 0]
type input "2"
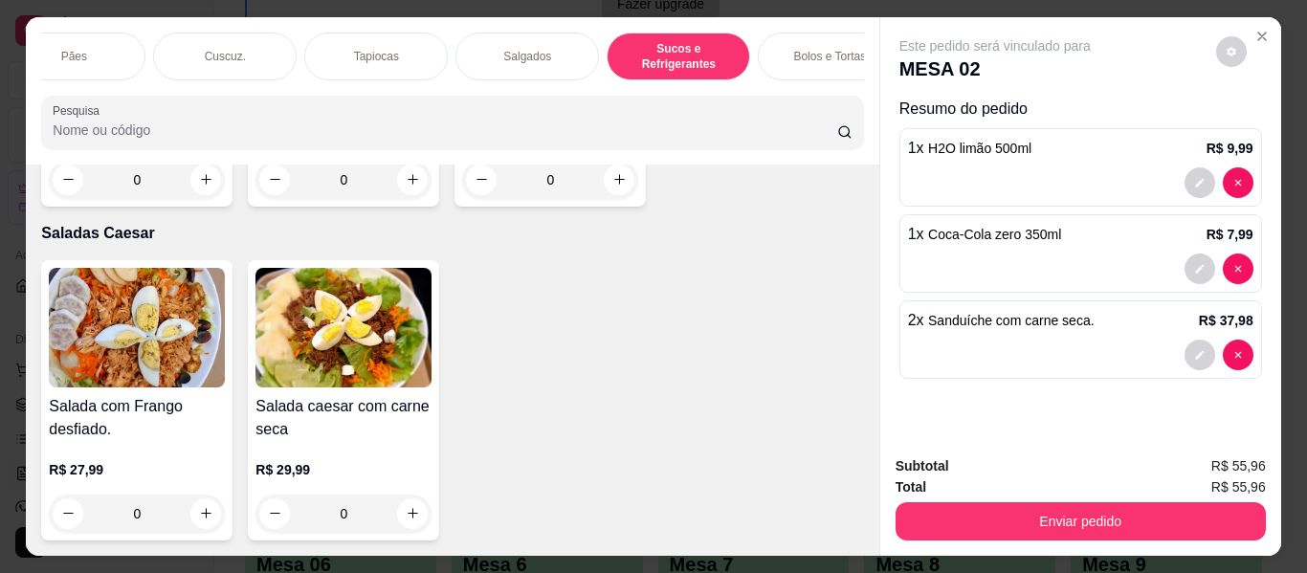
scroll to position [0, 191]
click at [817, 49] on p "Bolos e Tortas" at bounding box center [828, 56] width 73 height 15
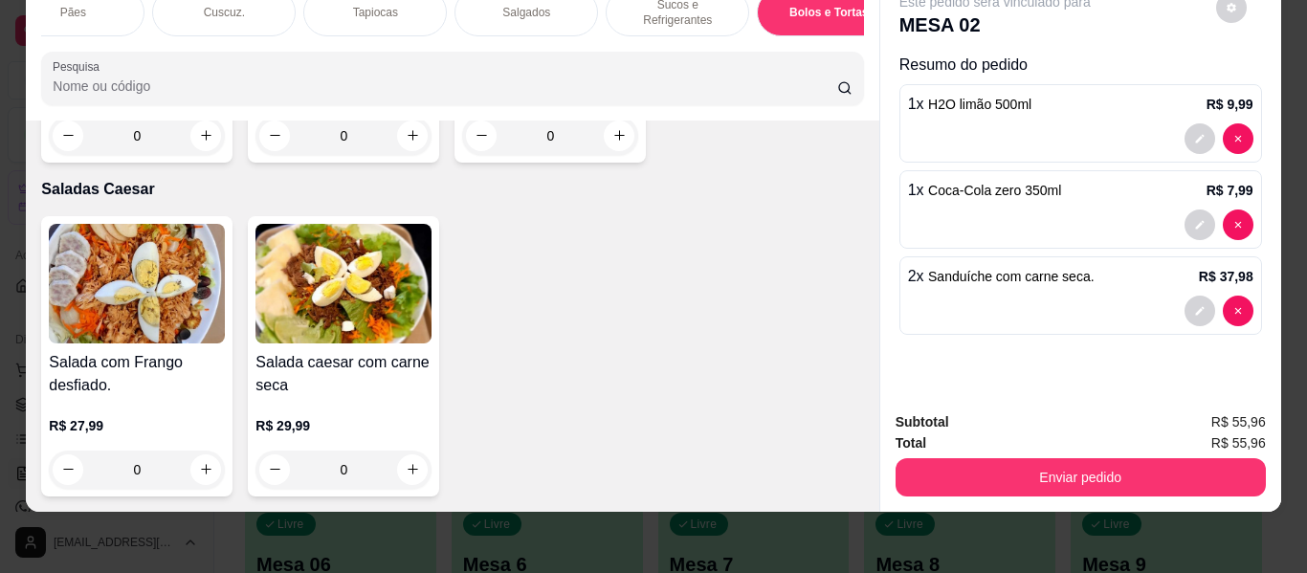
scroll to position [11444, 0]
type input "2"
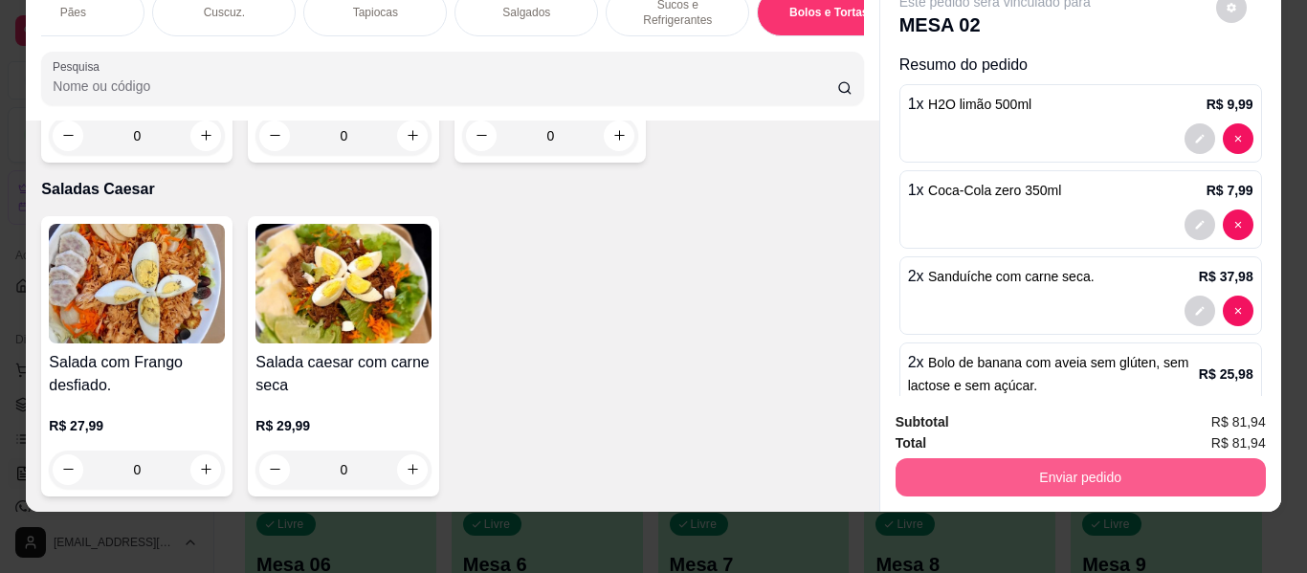
click at [985, 474] on button "Enviar pedido" at bounding box center [1080, 477] width 370 height 38
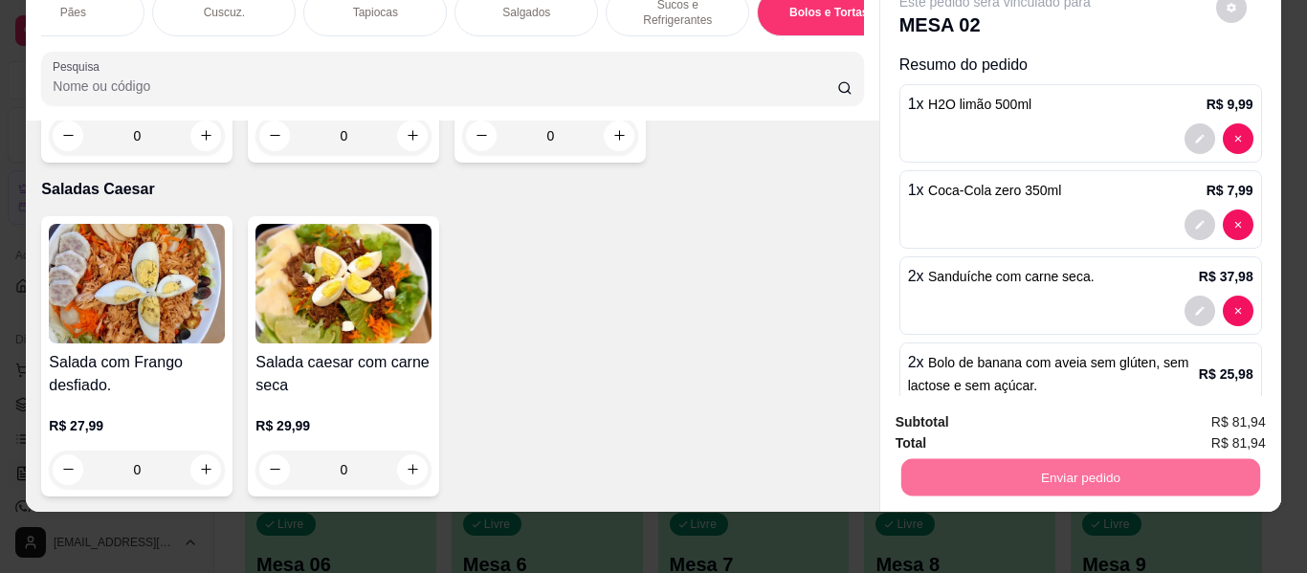
click at [1193, 422] on button "Enviar pedido" at bounding box center [1215, 423] width 105 height 35
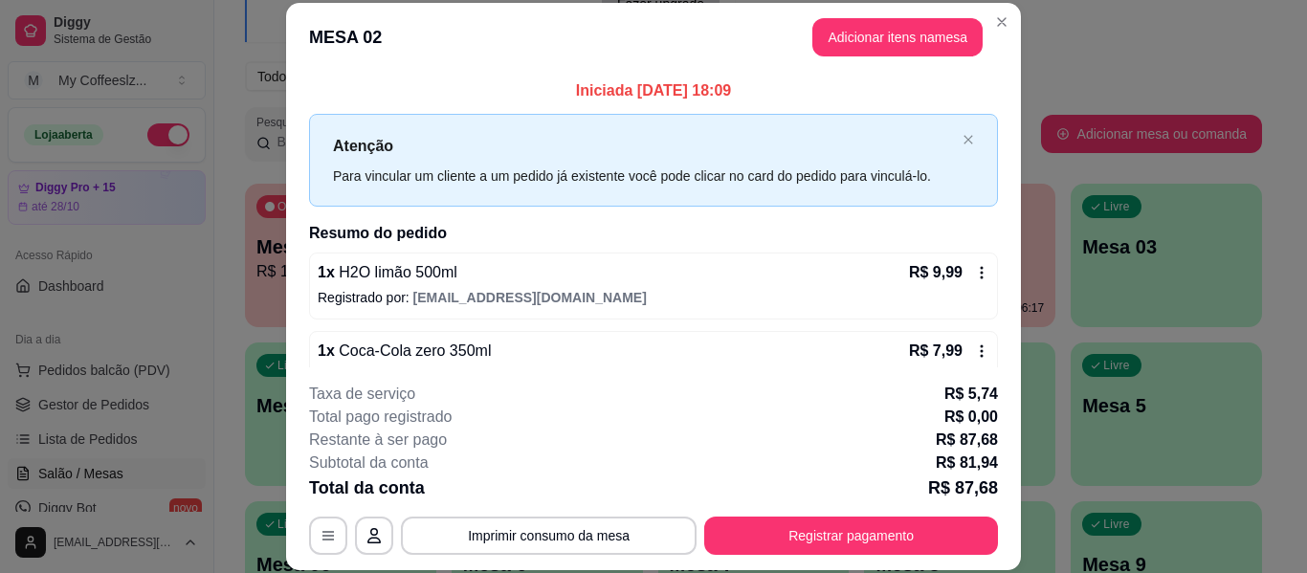
scroll to position [191, 0]
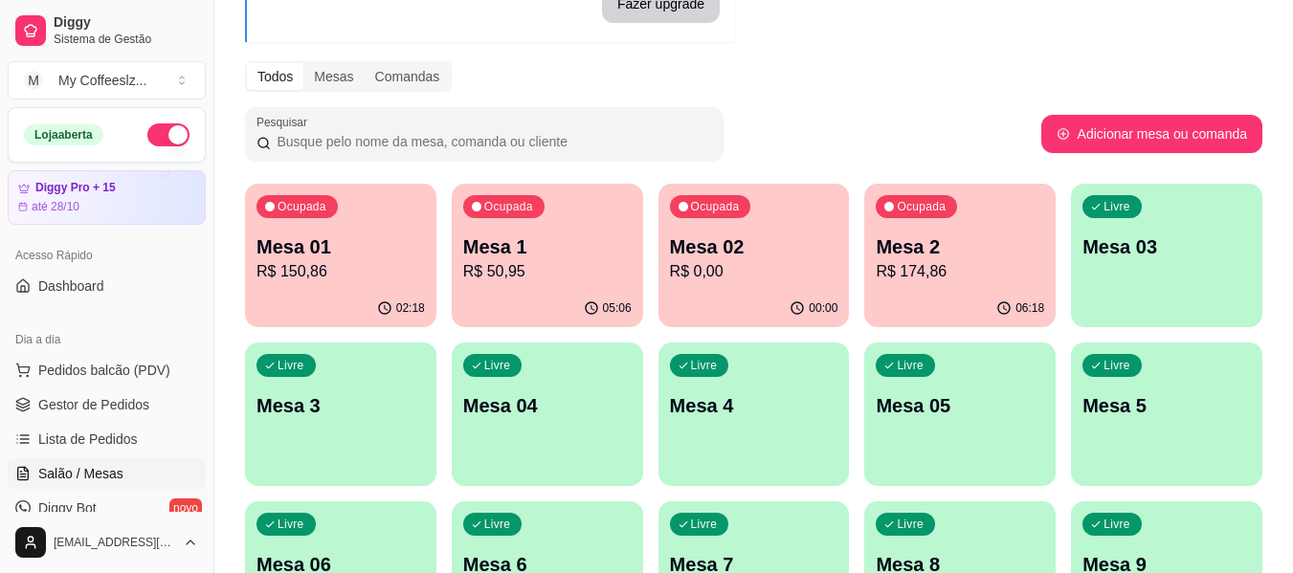
click at [1149, 273] on div "Livre Mesa 03" at bounding box center [1166, 244] width 191 height 121
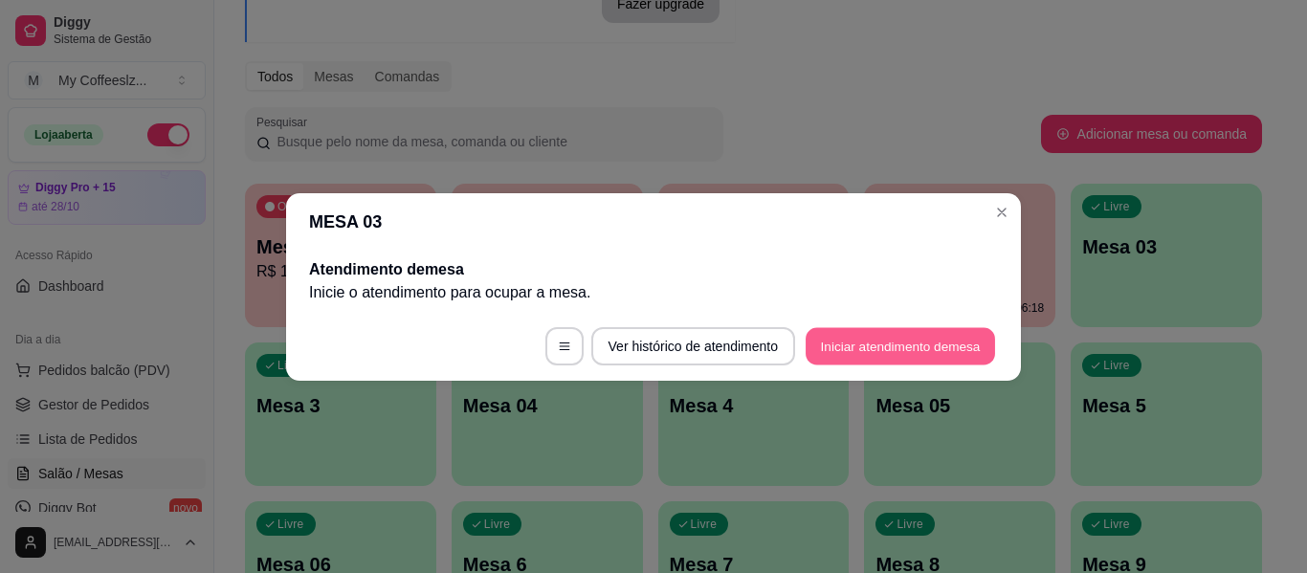
click at [877, 349] on button "Iniciar atendimento de mesa" at bounding box center [900, 345] width 189 height 37
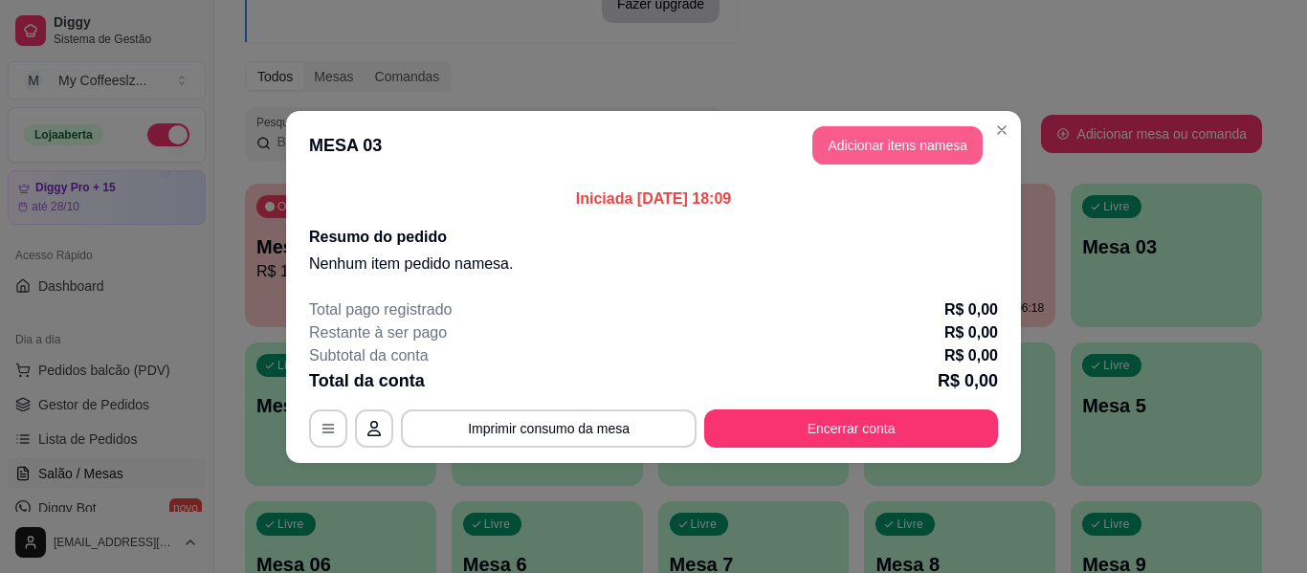
click at [897, 146] on button "Adicionar itens na mesa" at bounding box center [897, 145] width 170 height 38
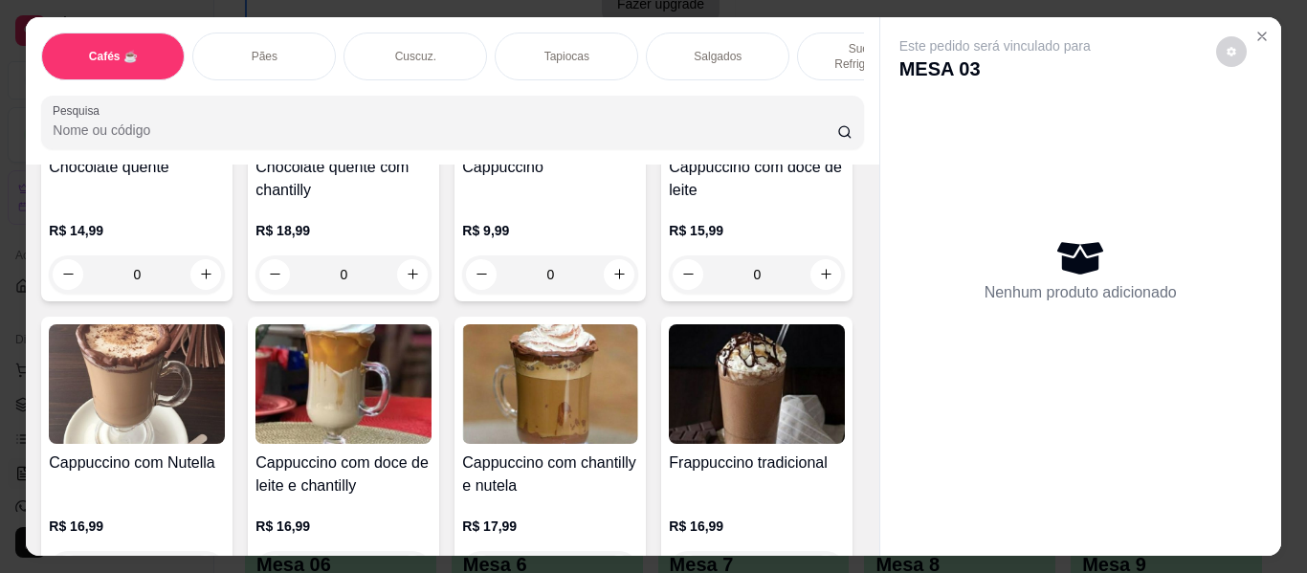
scroll to position [1818, 0]
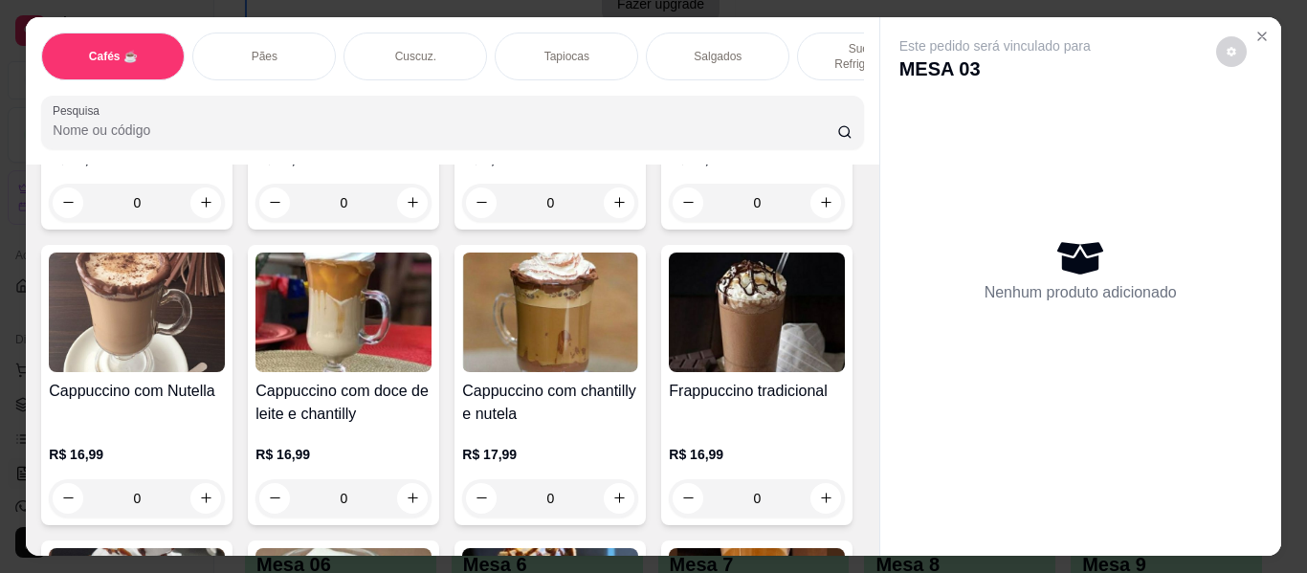
click at [824, 41] on p "Sucos e Refrigerantes" at bounding box center [868, 56] width 111 height 31
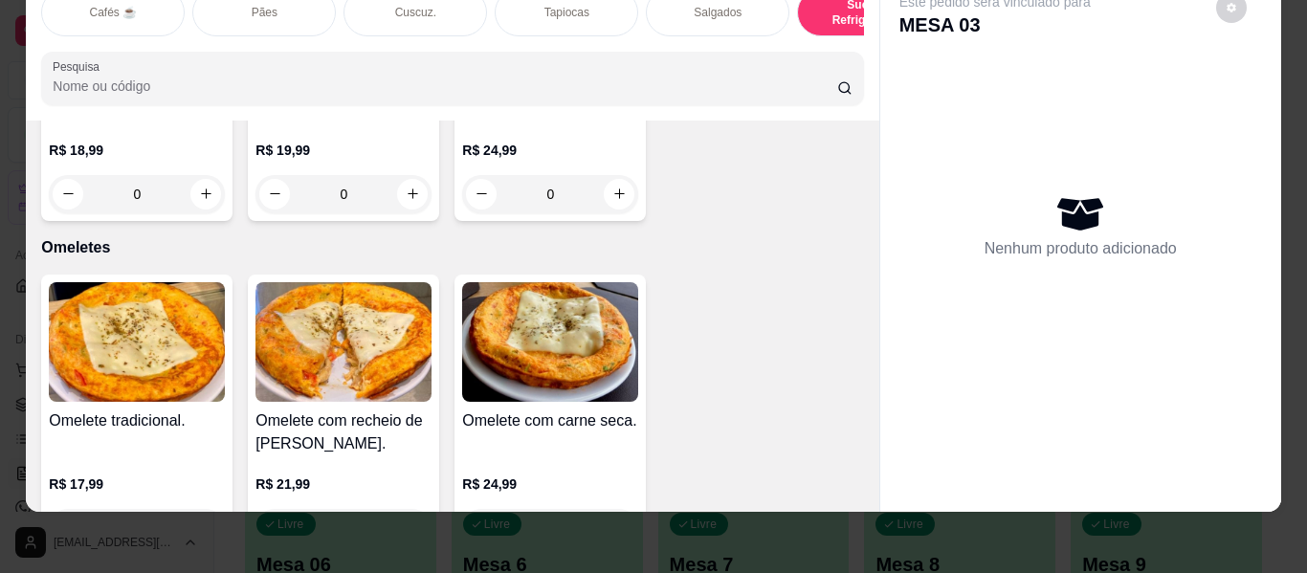
scroll to position [10550, 0]
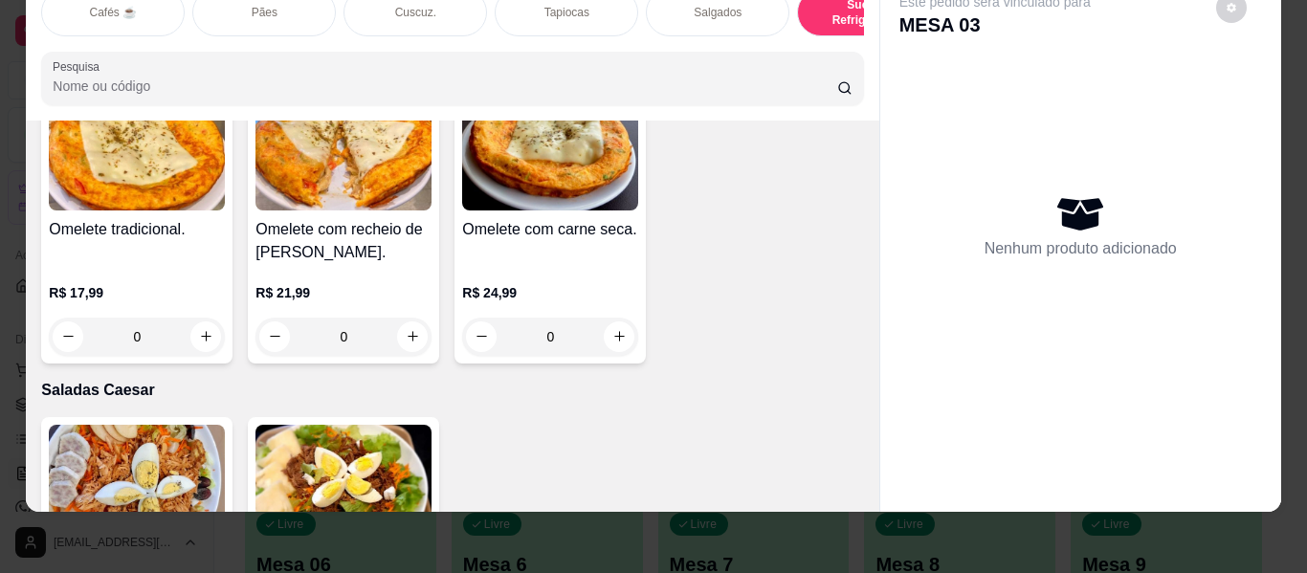
type input "1"
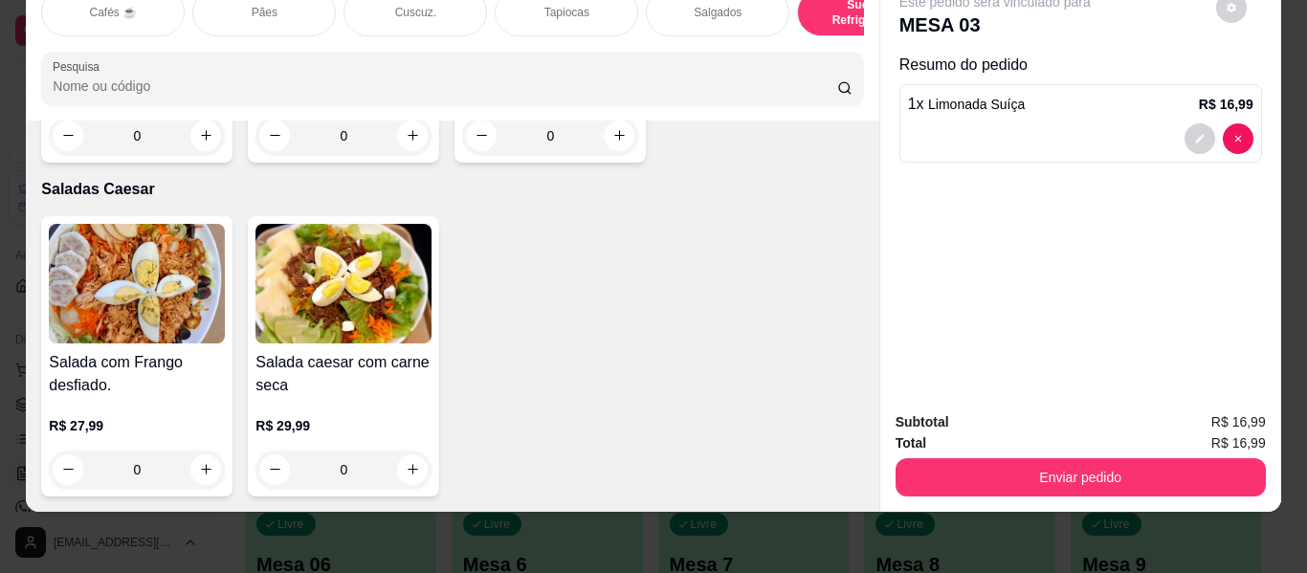
scroll to position [12750, 0]
type input "1"
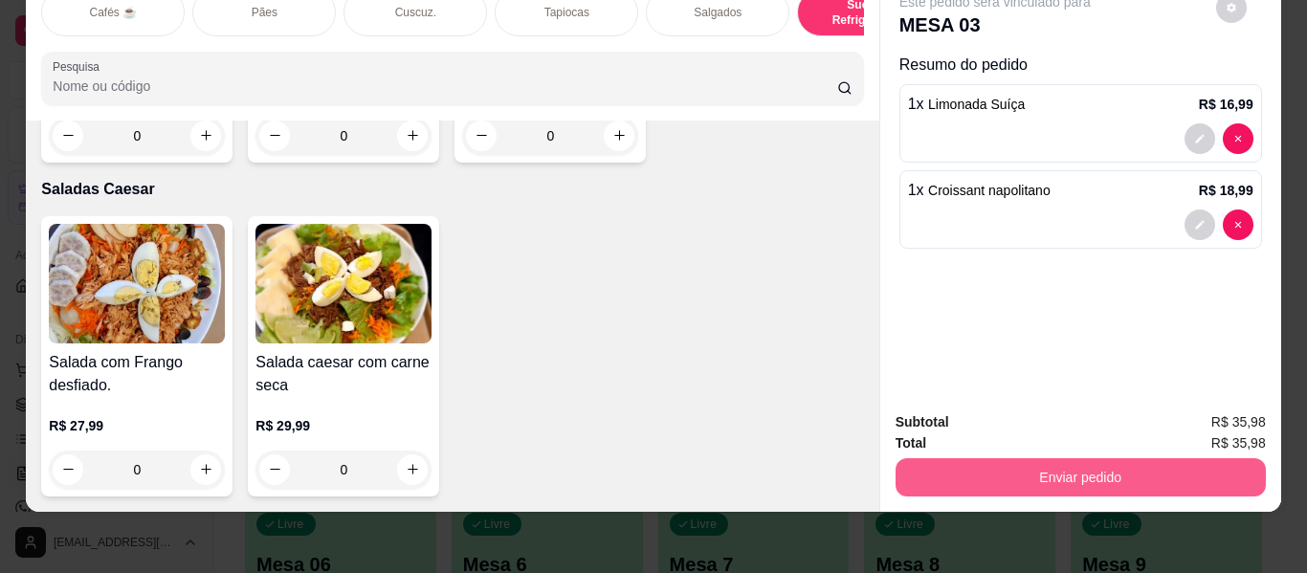
click at [1004, 458] on button "Enviar pedido" at bounding box center [1080, 477] width 370 height 38
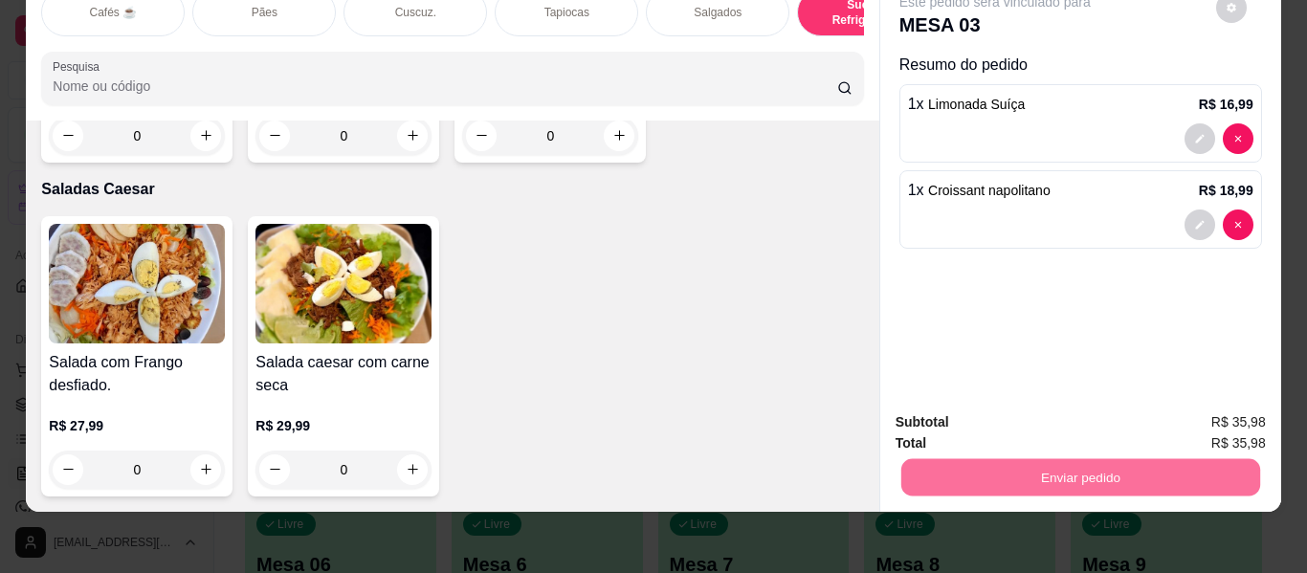
click at [1239, 416] on button "Enviar pedido" at bounding box center [1215, 414] width 105 height 35
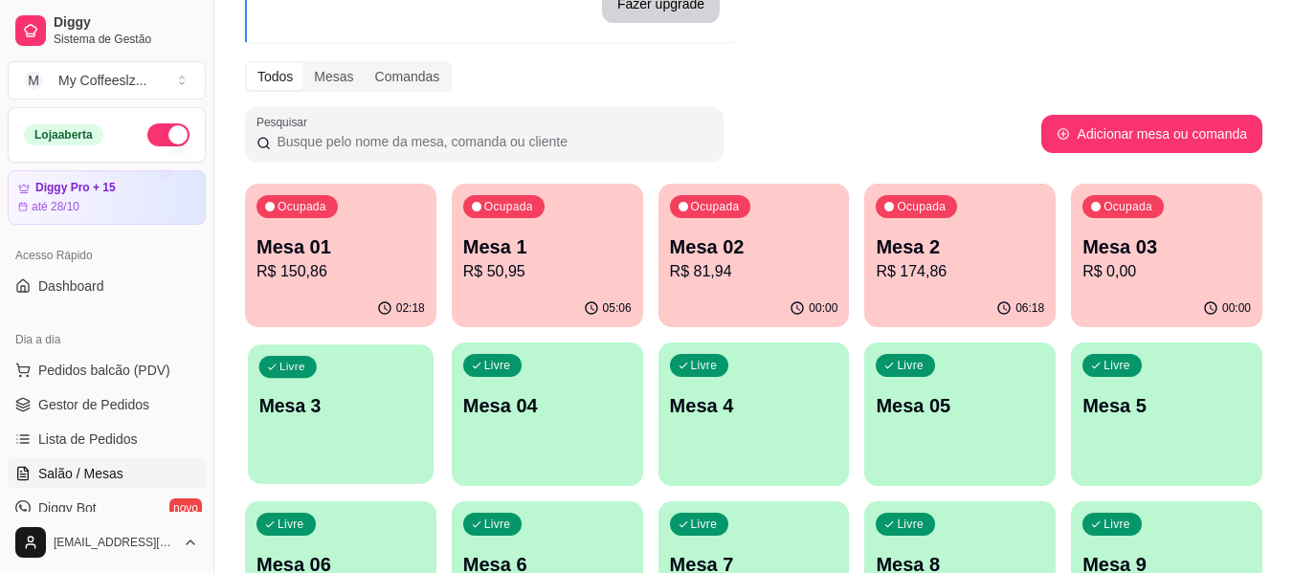
click at [276, 451] on div "Livre Mesa 3" at bounding box center [341, 402] width 186 height 117
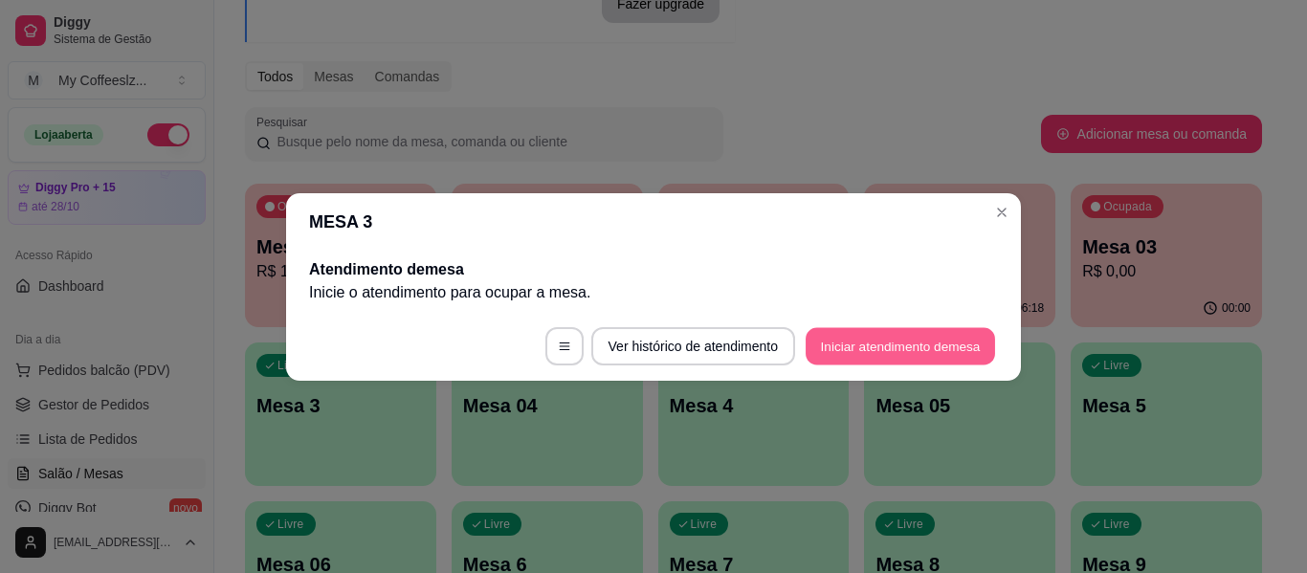
click at [918, 342] on button "Iniciar atendimento de mesa" at bounding box center [900, 345] width 189 height 37
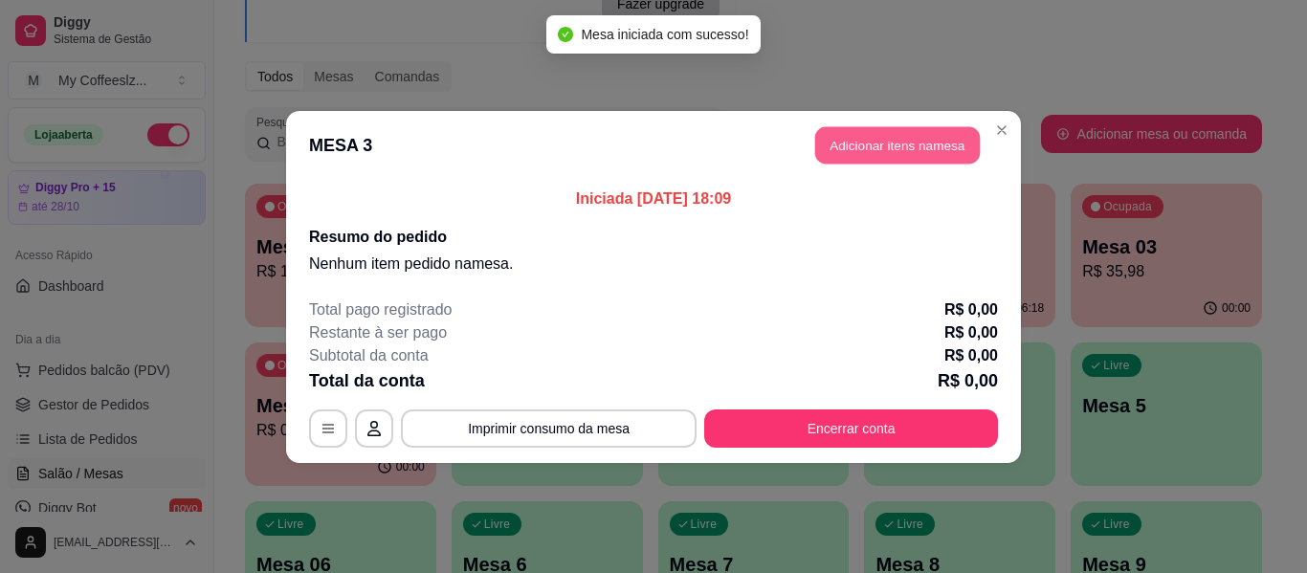
click at [845, 142] on button "Adicionar itens na mesa" at bounding box center [897, 144] width 165 height 37
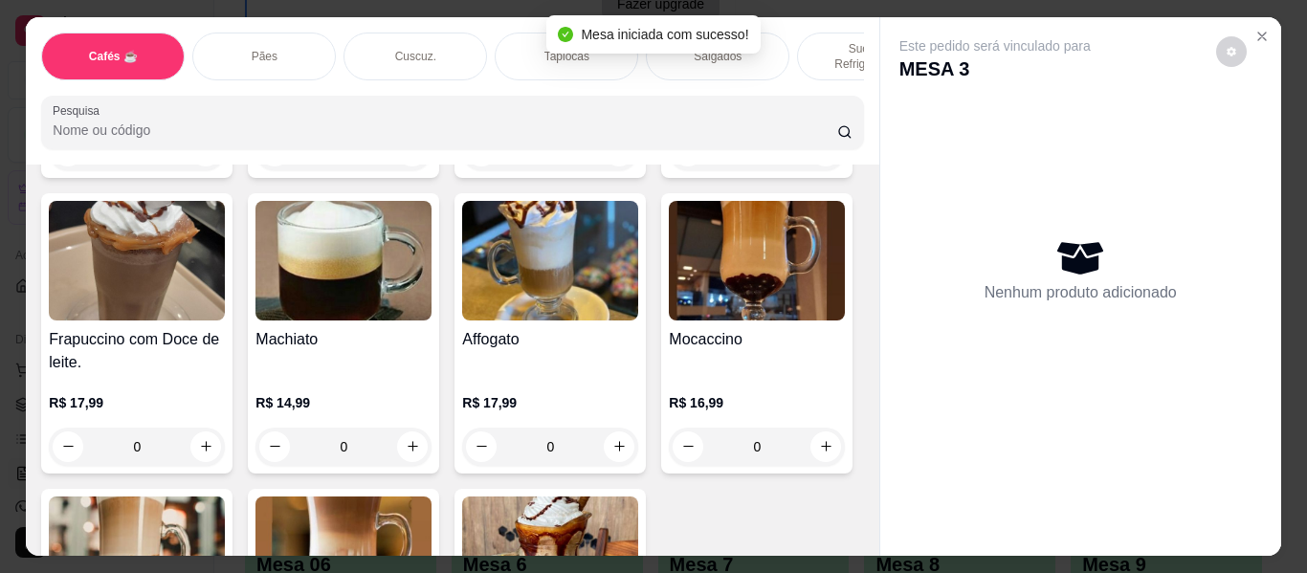
scroll to position [2296, 0]
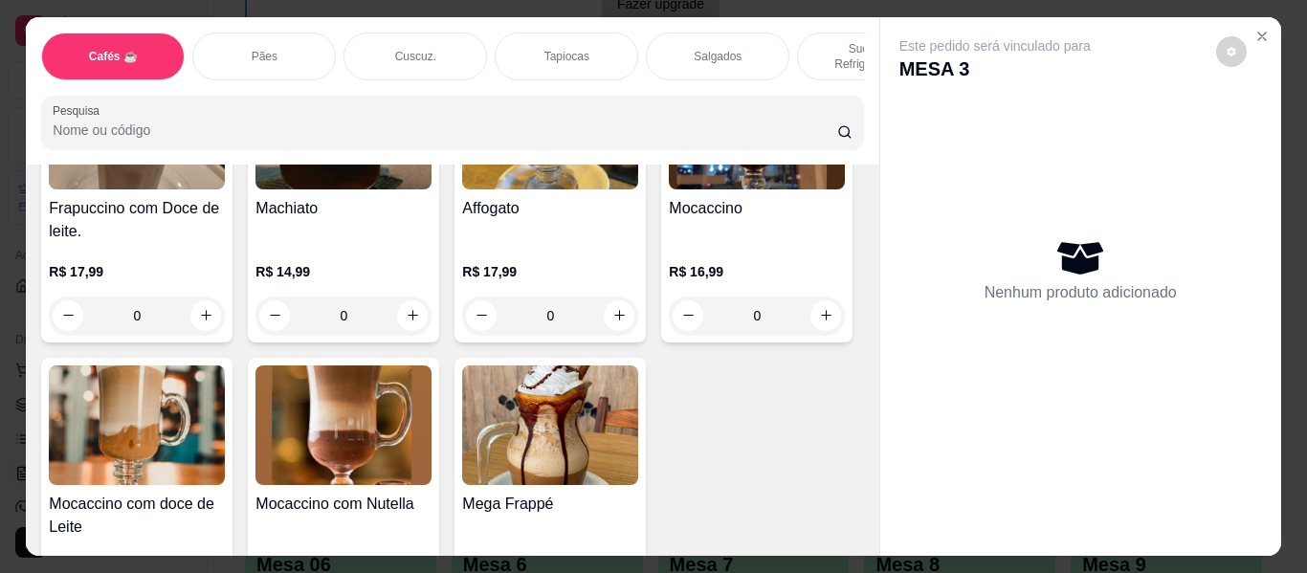
type input "1"
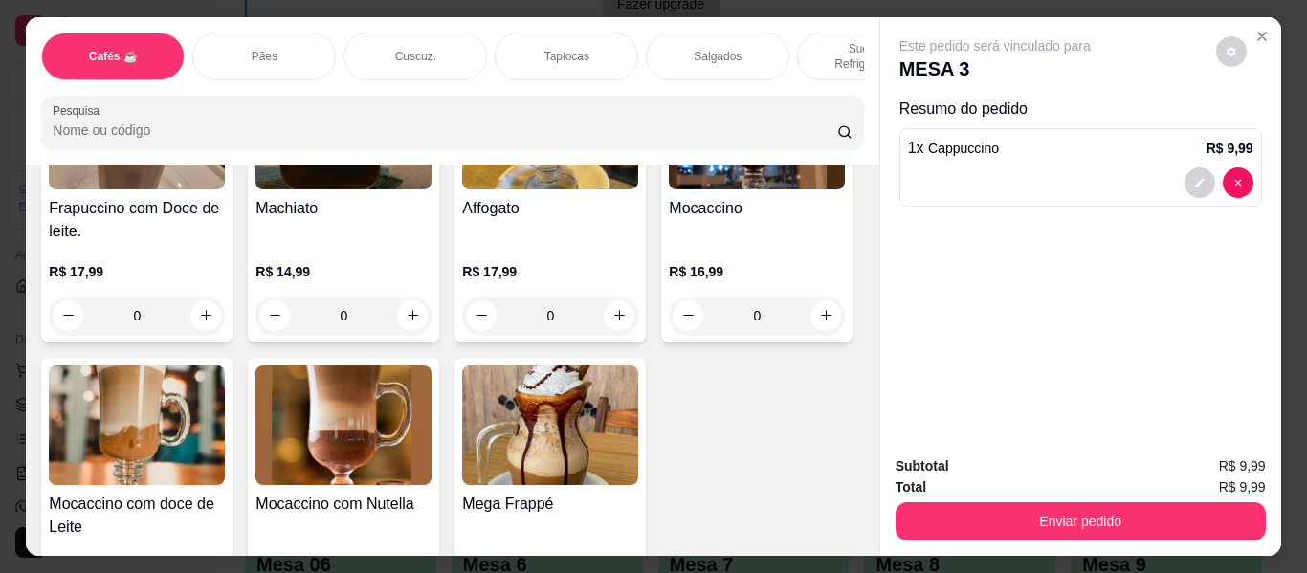
scroll to position [2392, 0]
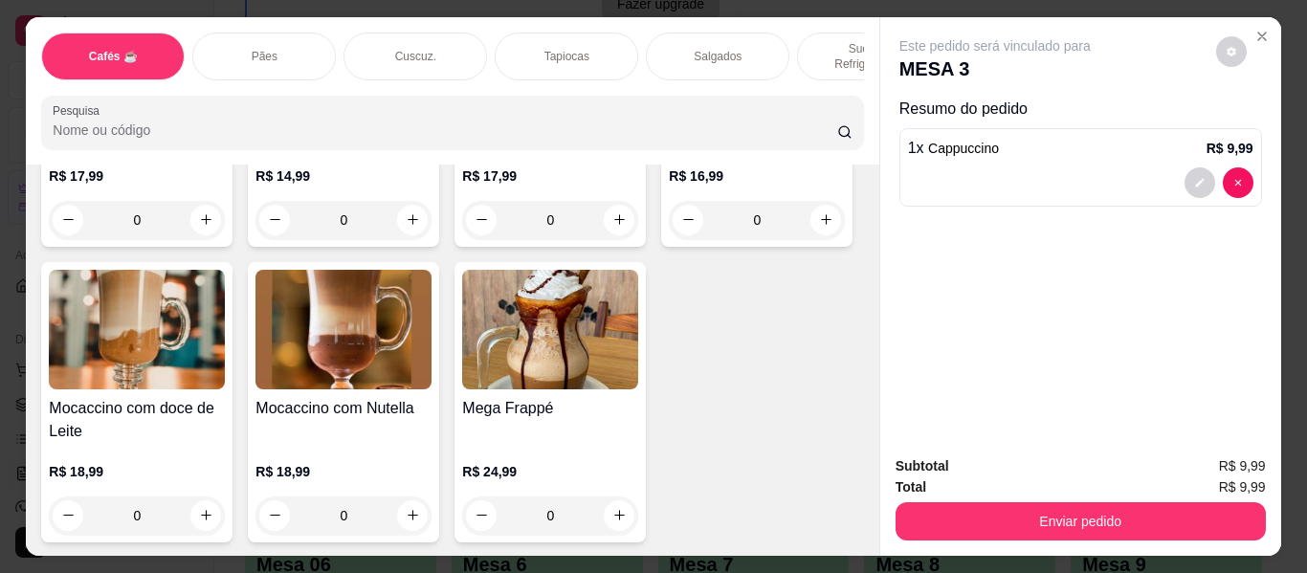
click at [730, 49] on p "Salgados" at bounding box center [718, 56] width 48 height 15
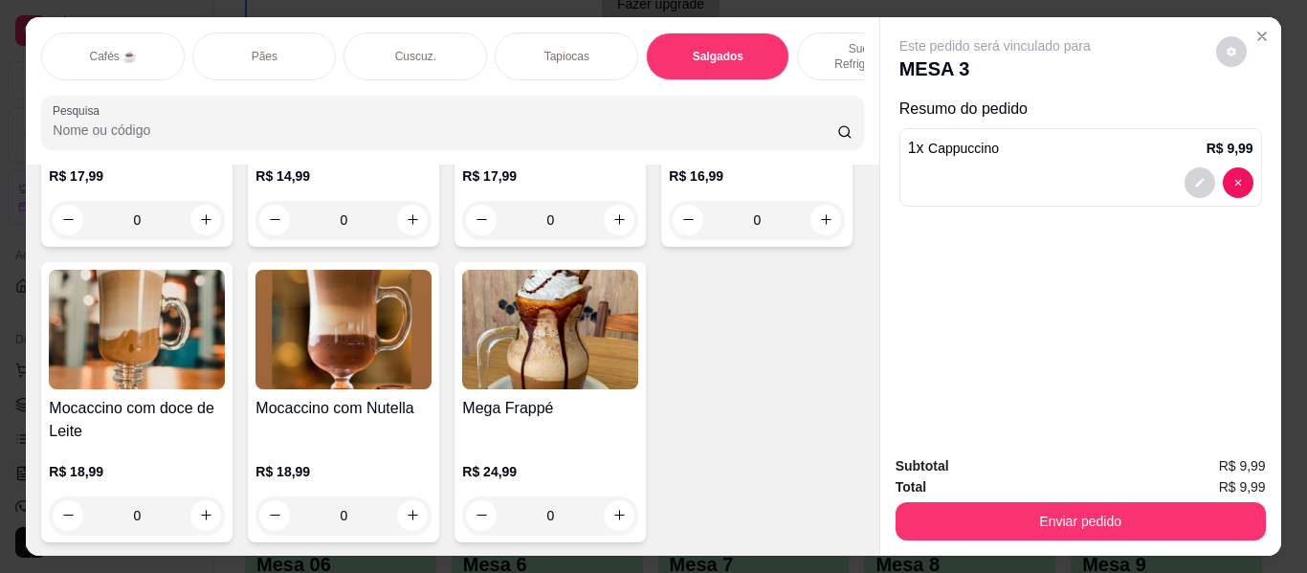
scroll to position [52, 0]
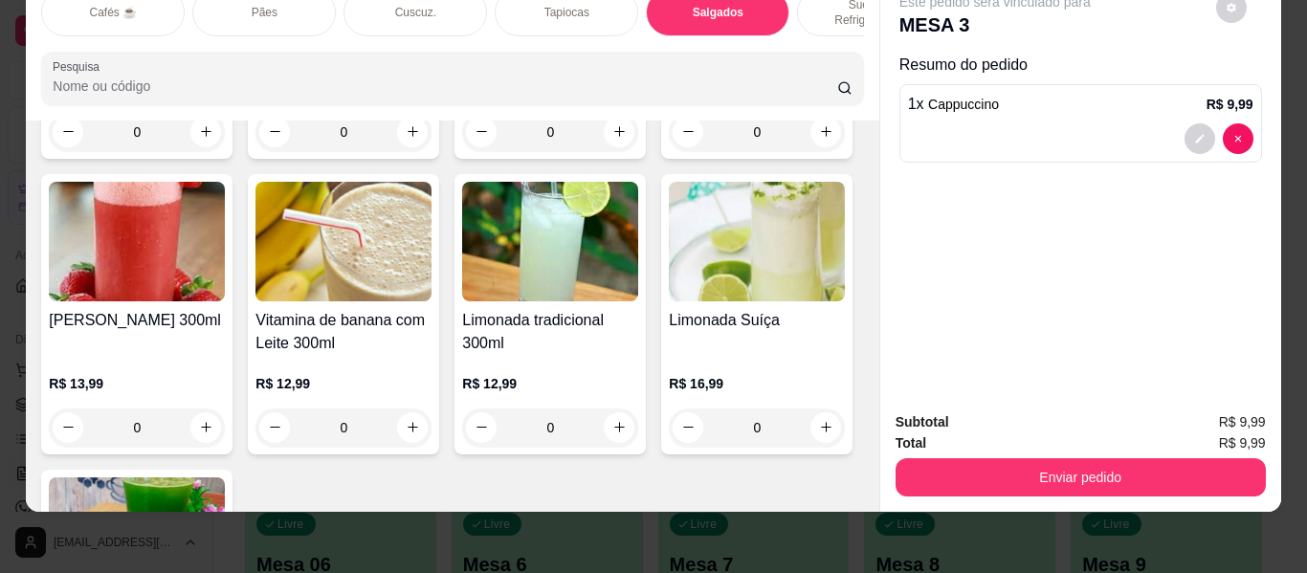
type input "1"
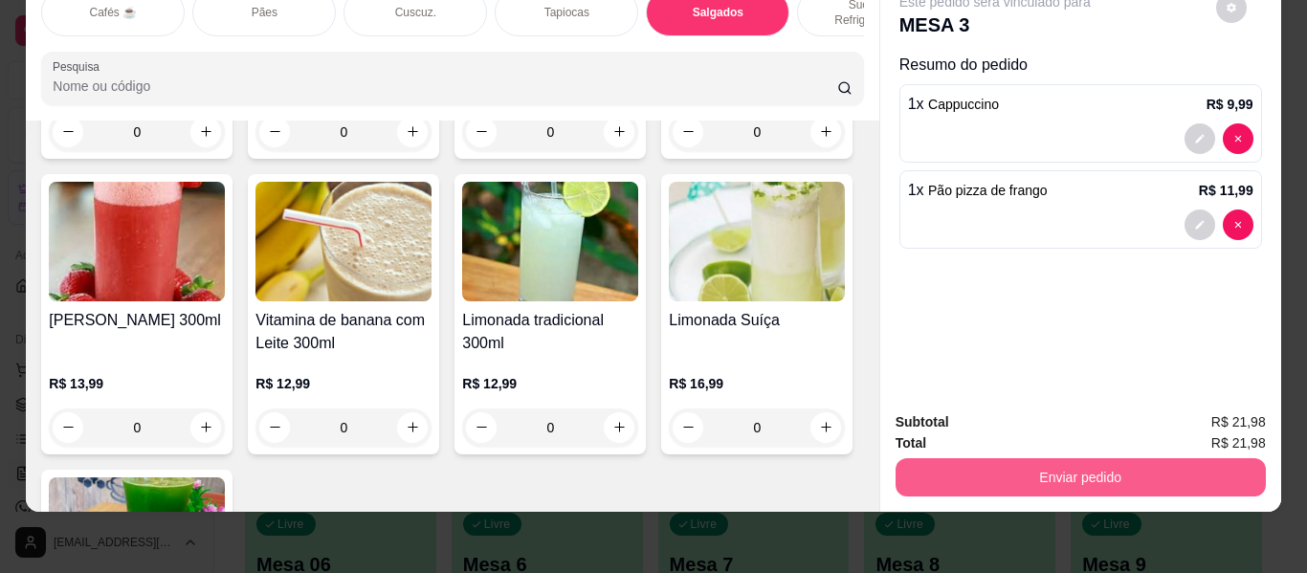
click at [1134, 469] on button "Enviar pedido" at bounding box center [1080, 477] width 370 height 38
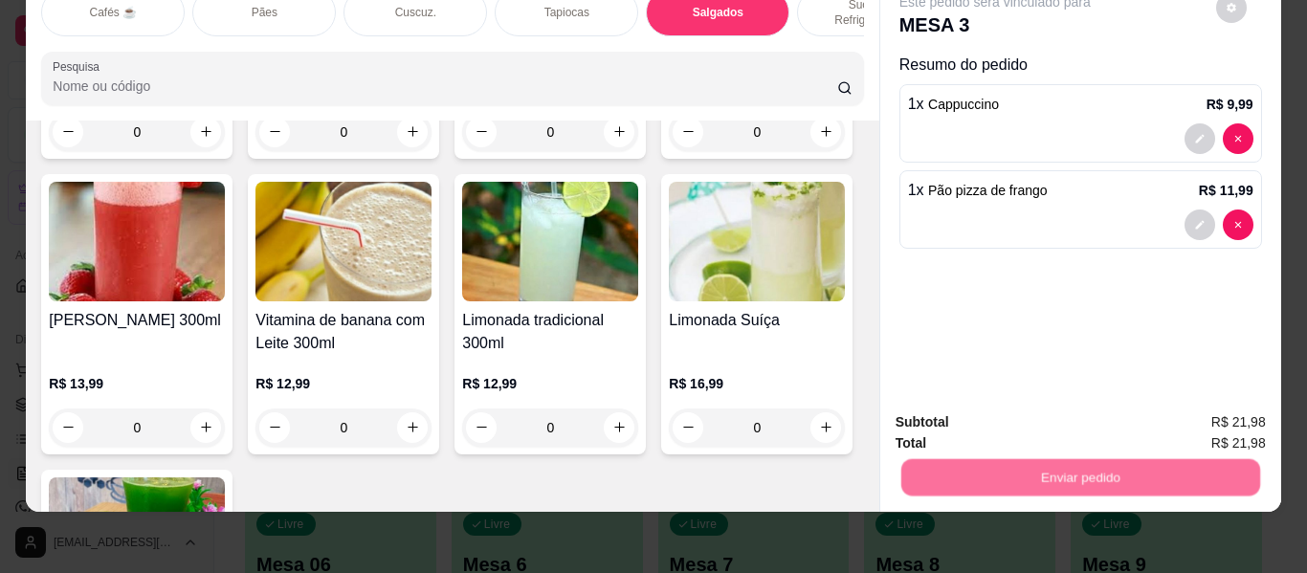
click at [1189, 401] on button "Enviar pedido" at bounding box center [1215, 415] width 108 height 36
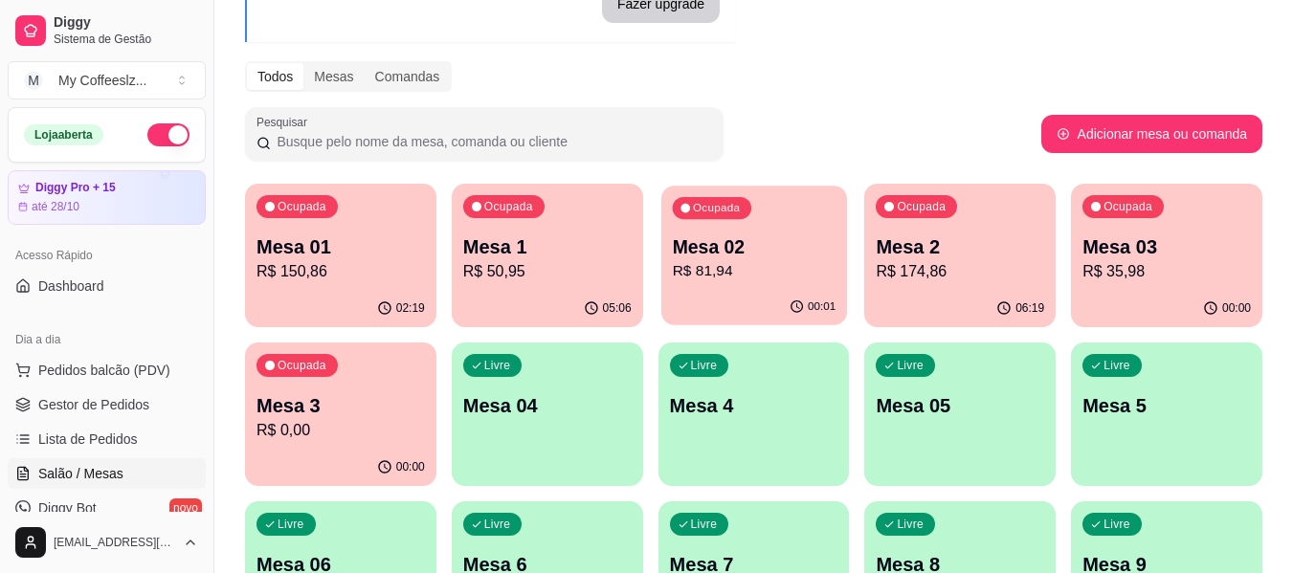
click at [762, 276] on p "R$ 81,94" at bounding box center [754, 271] width 164 height 22
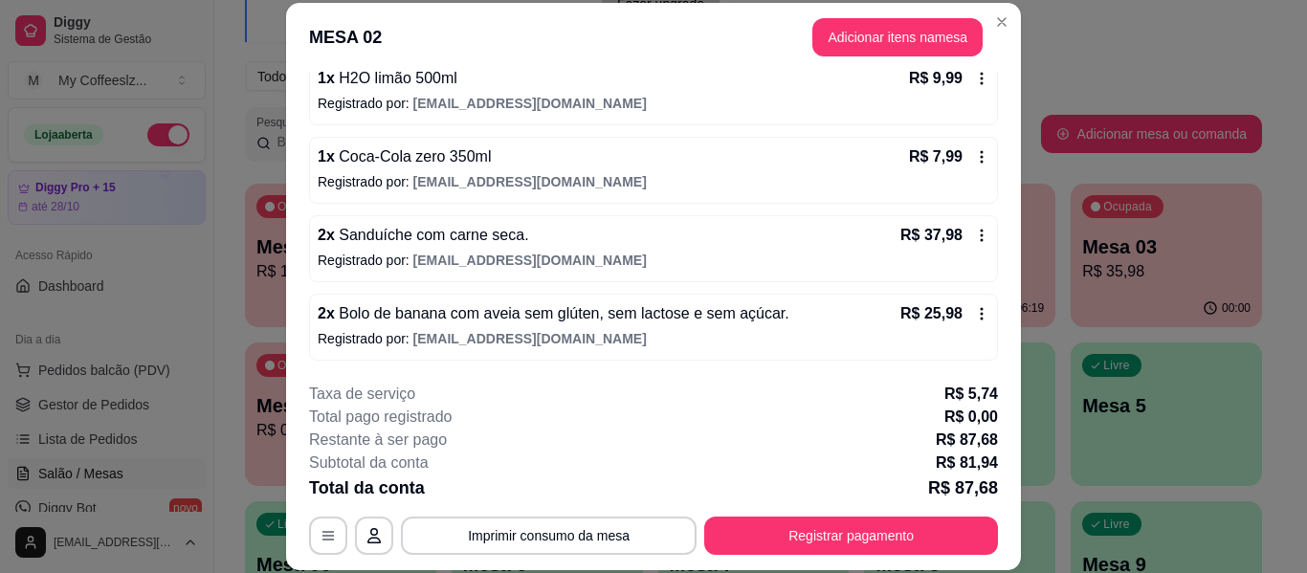
scroll to position [195, 0]
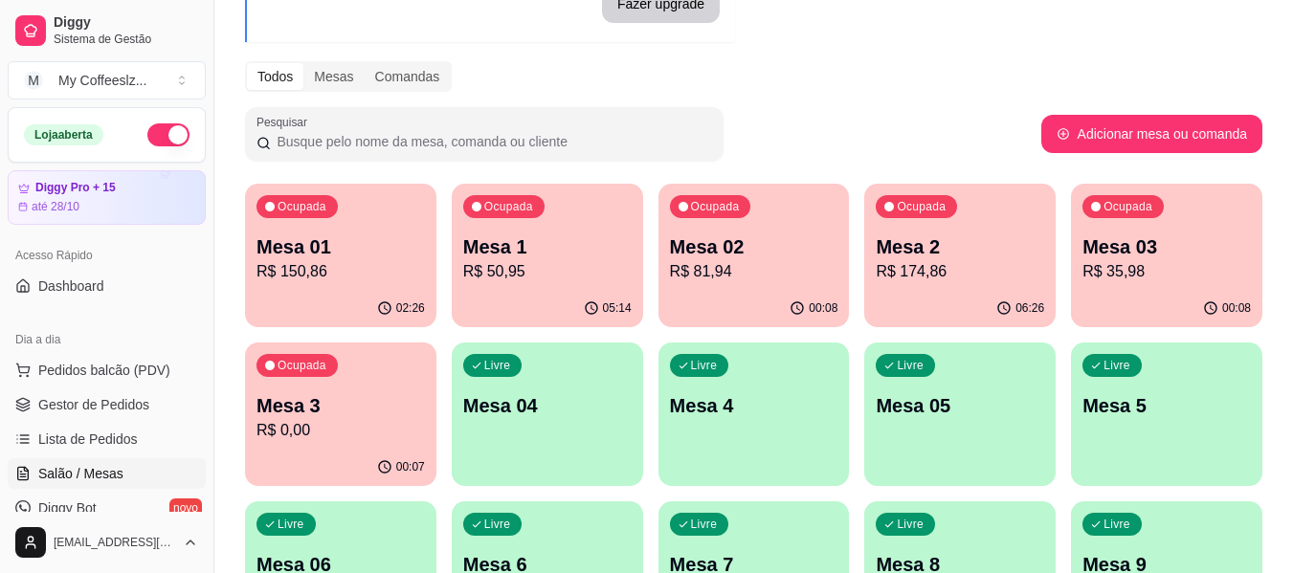
click at [1138, 287] on div "Ocupada Mesa 03 R$ 35,98" at bounding box center [1166, 237] width 191 height 106
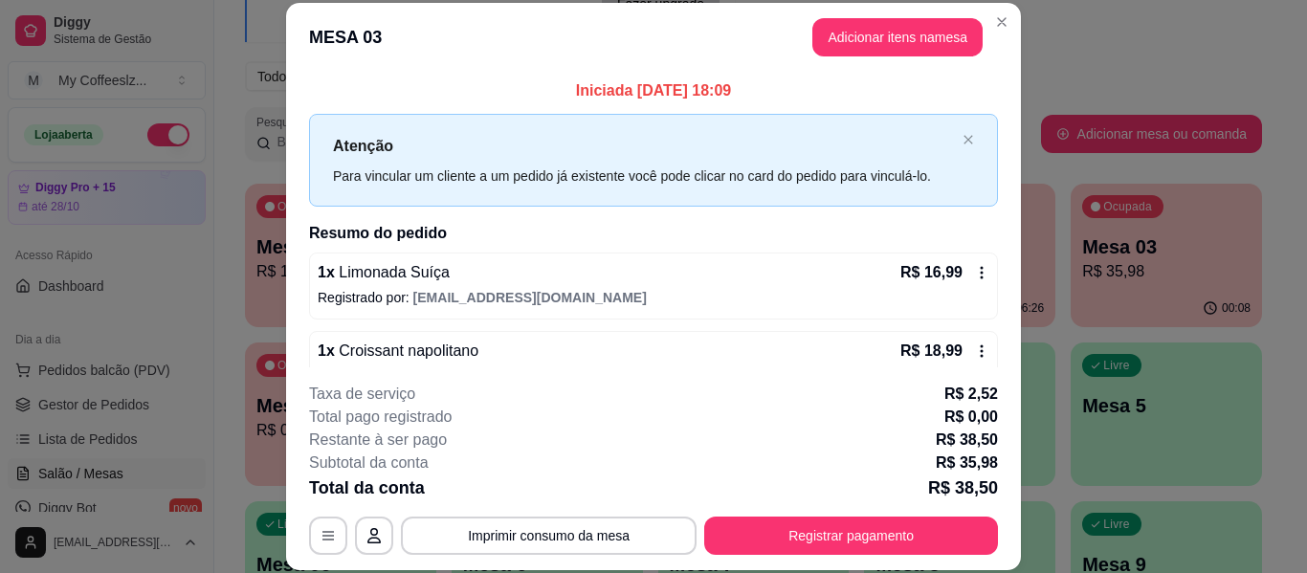
scroll to position [38, 0]
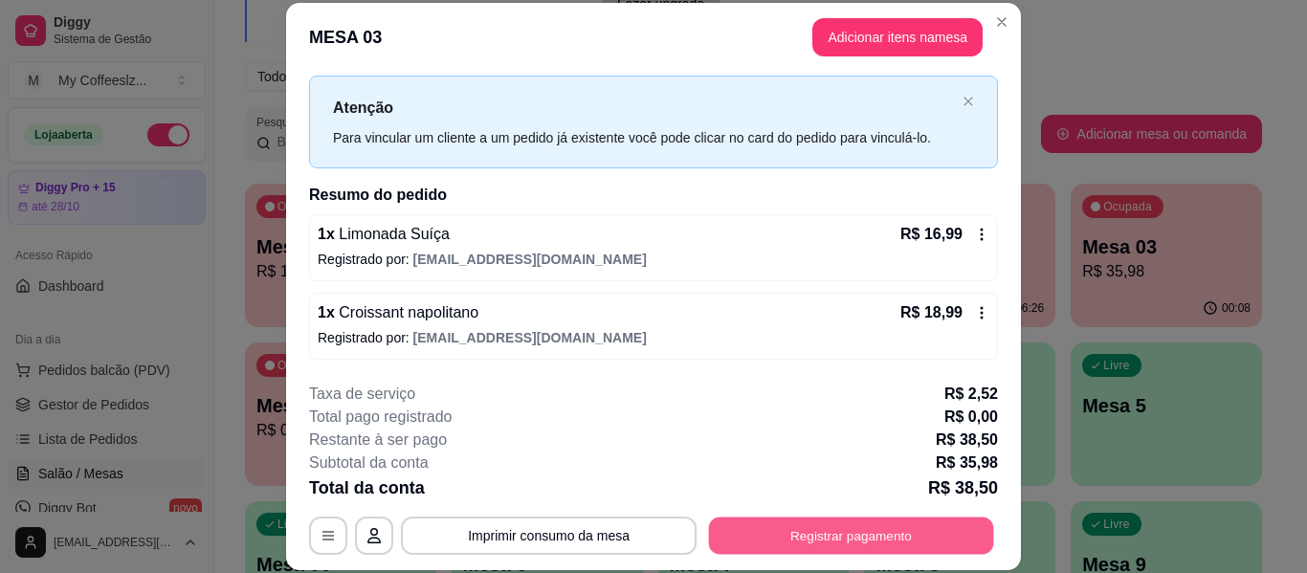
click at [845, 538] on button "Registrar pagamento" at bounding box center [851, 536] width 285 height 37
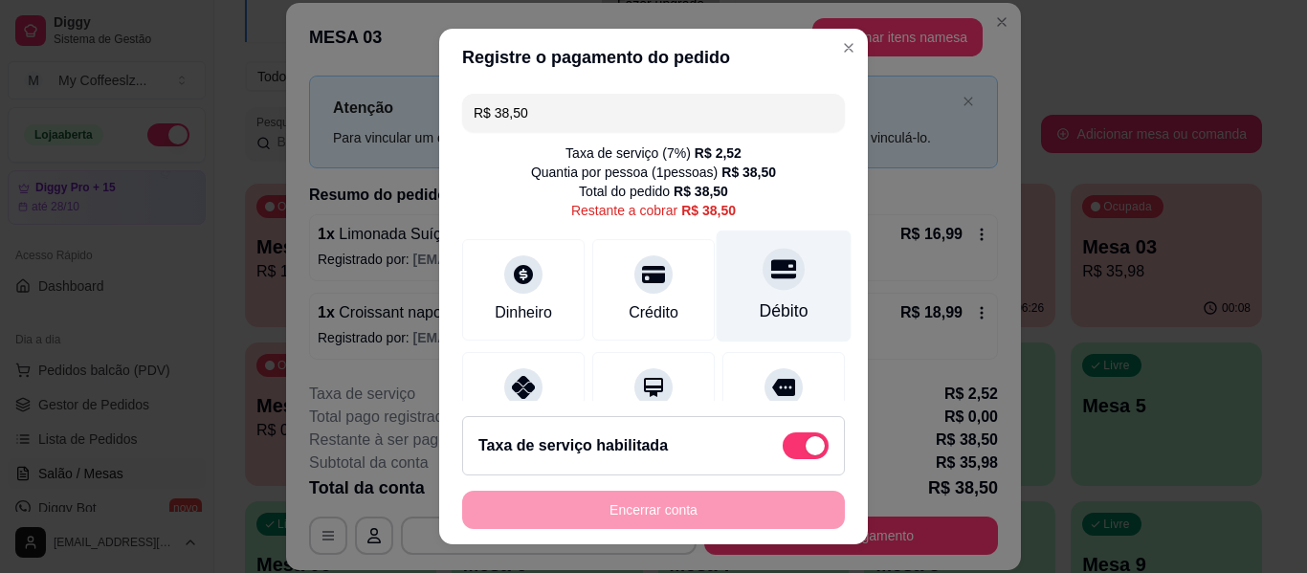
click at [771, 274] on icon at bounding box center [783, 268] width 25 height 25
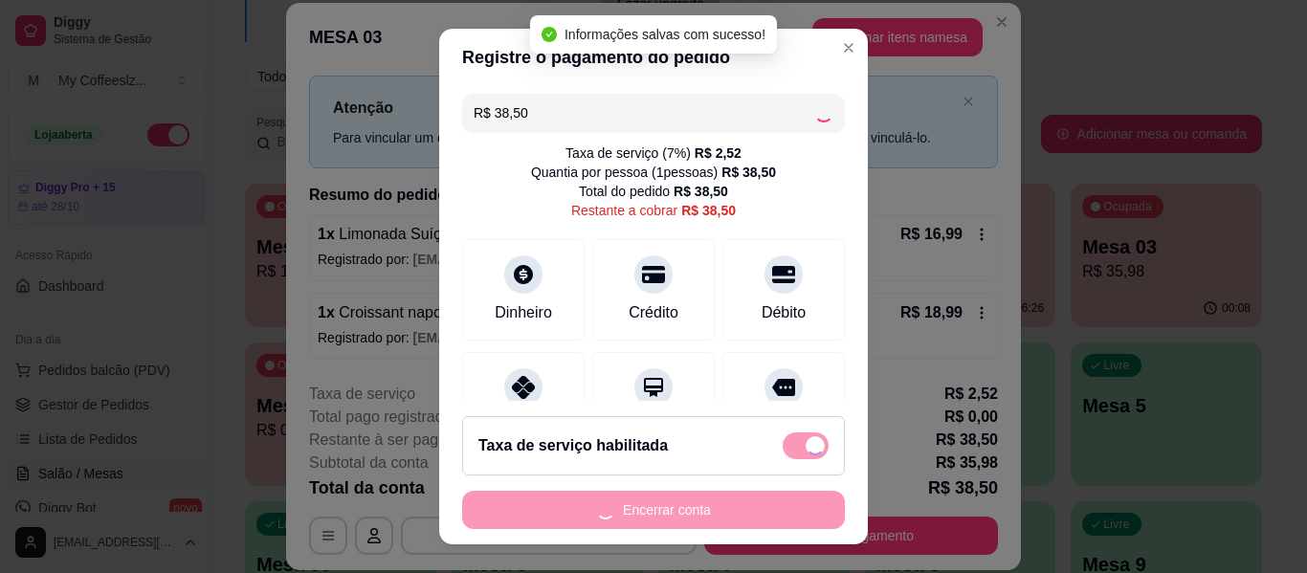
type input "R$ 0,00"
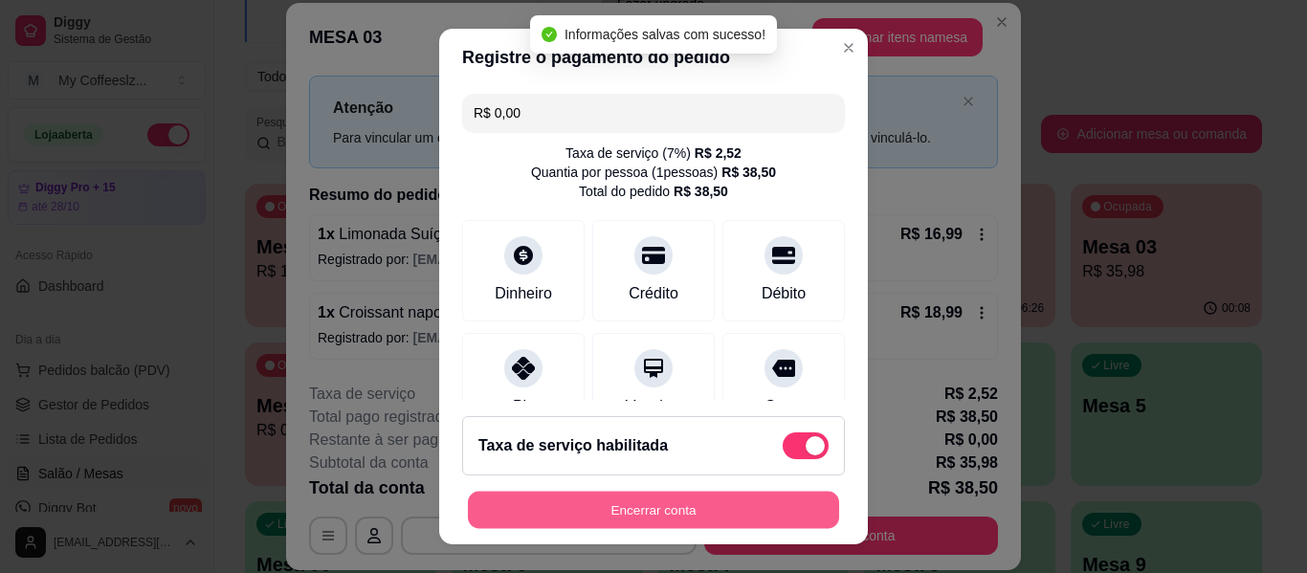
click at [669, 502] on button "Encerrar conta" at bounding box center [653, 510] width 371 height 37
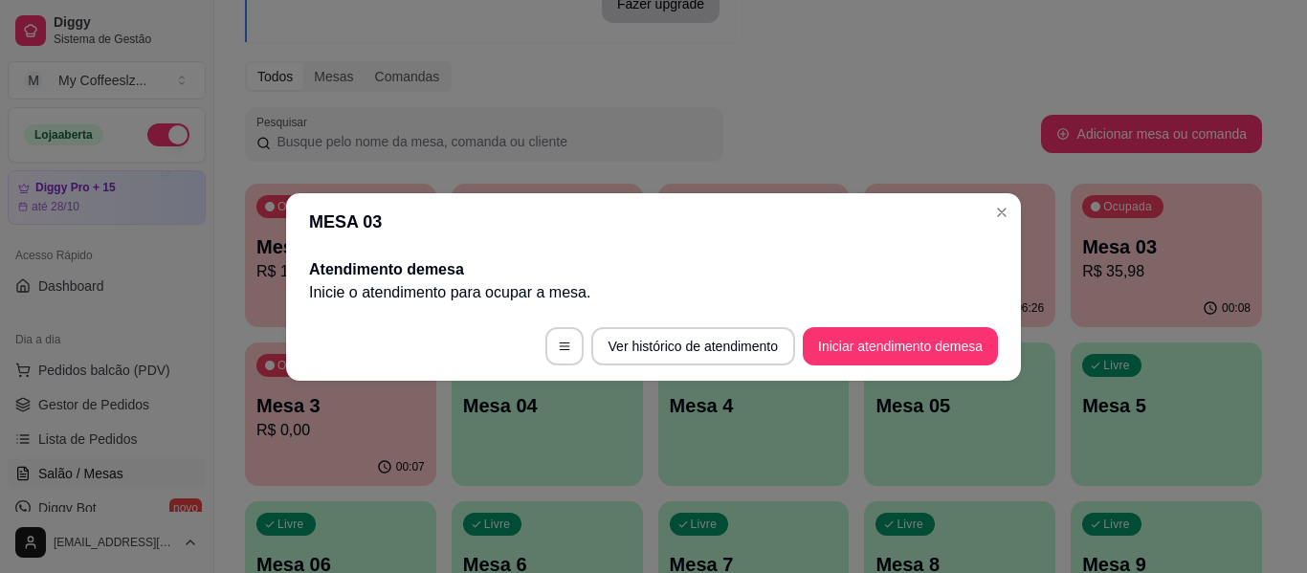
scroll to position [0, 0]
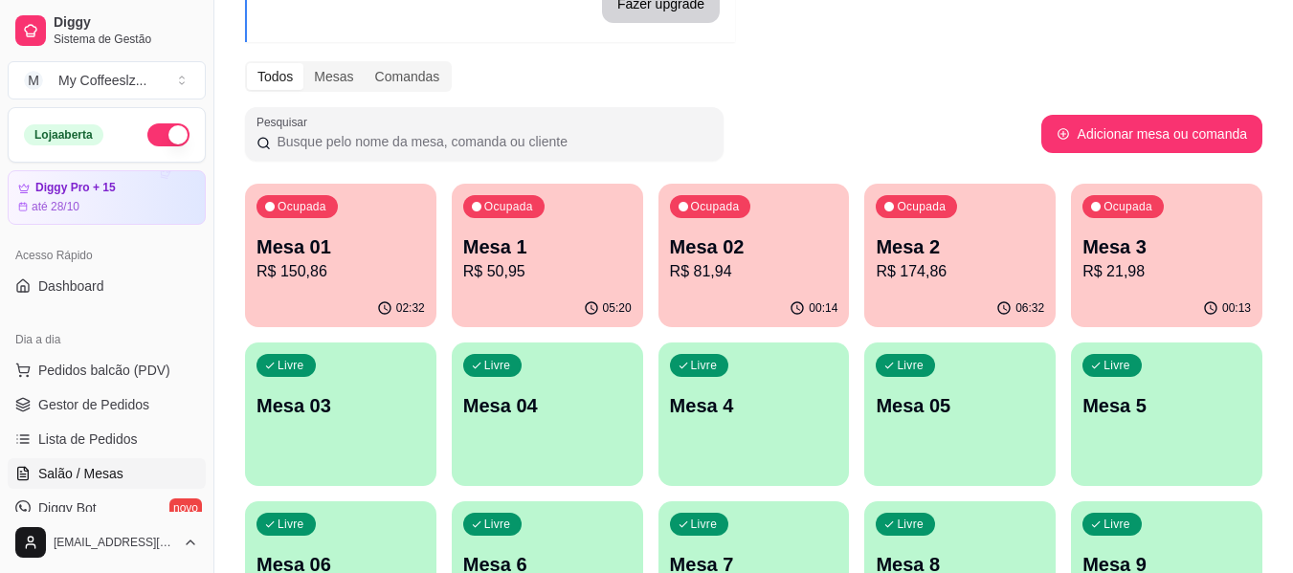
click at [1143, 274] on p "R$ 21,98" at bounding box center [1166, 271] width 168 height 23
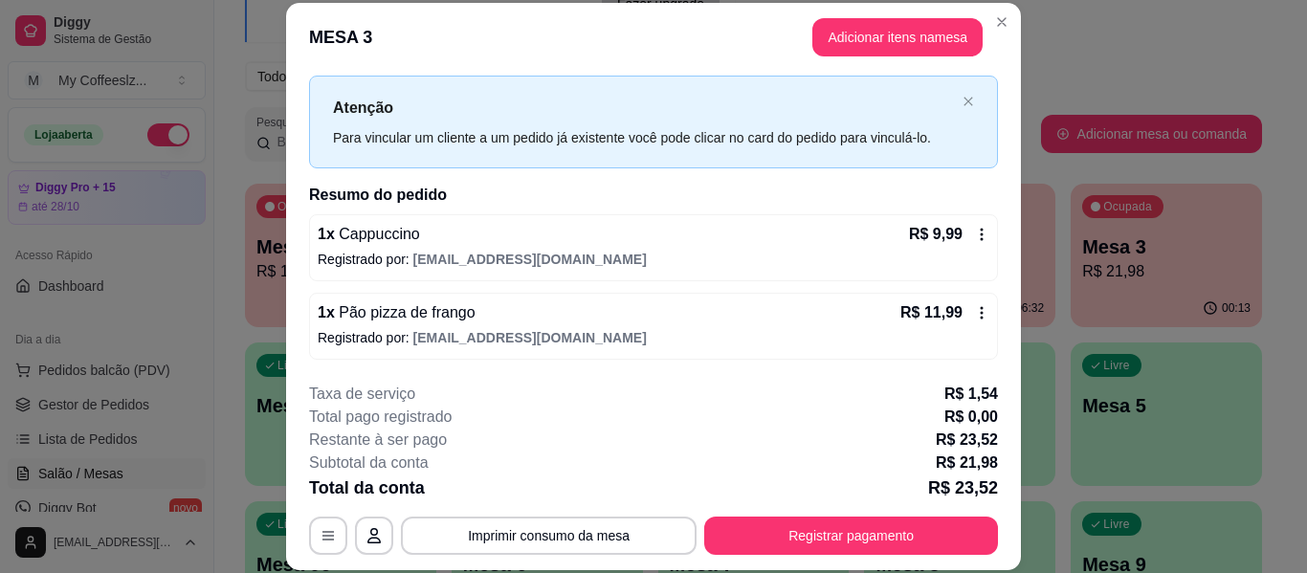
scroll to position [38, 0]
click at [679, 319] on div "1 x Pão pizza de frango R$ 11,99" at bounding box center [654, 312] width 672 height 23
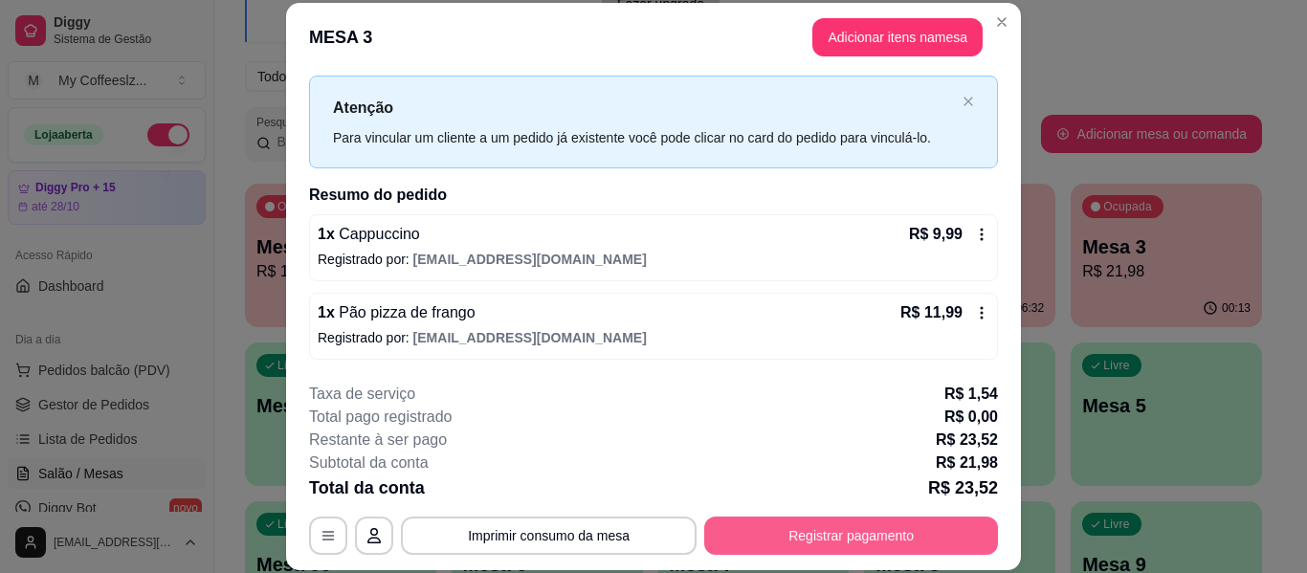
click at [759, 541] on button "Registrar pagamento" at bounding box center [851, 536] width 294 height 38
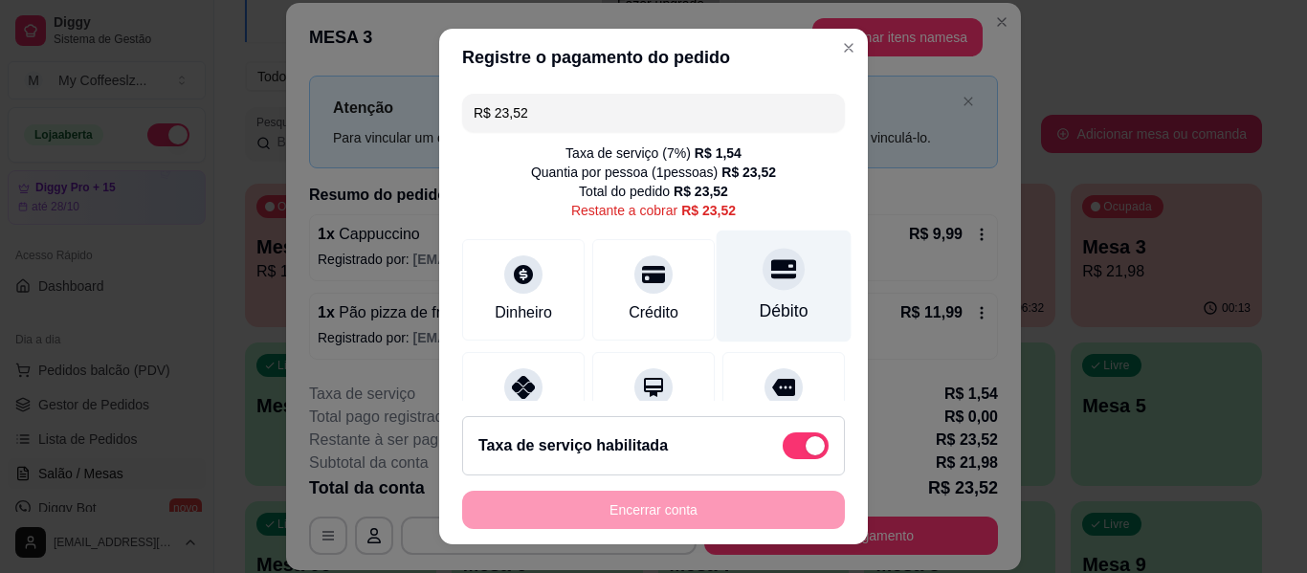
click at [762, 309] on div "Débito" at bounding box center [784, 310] width 49 height 25
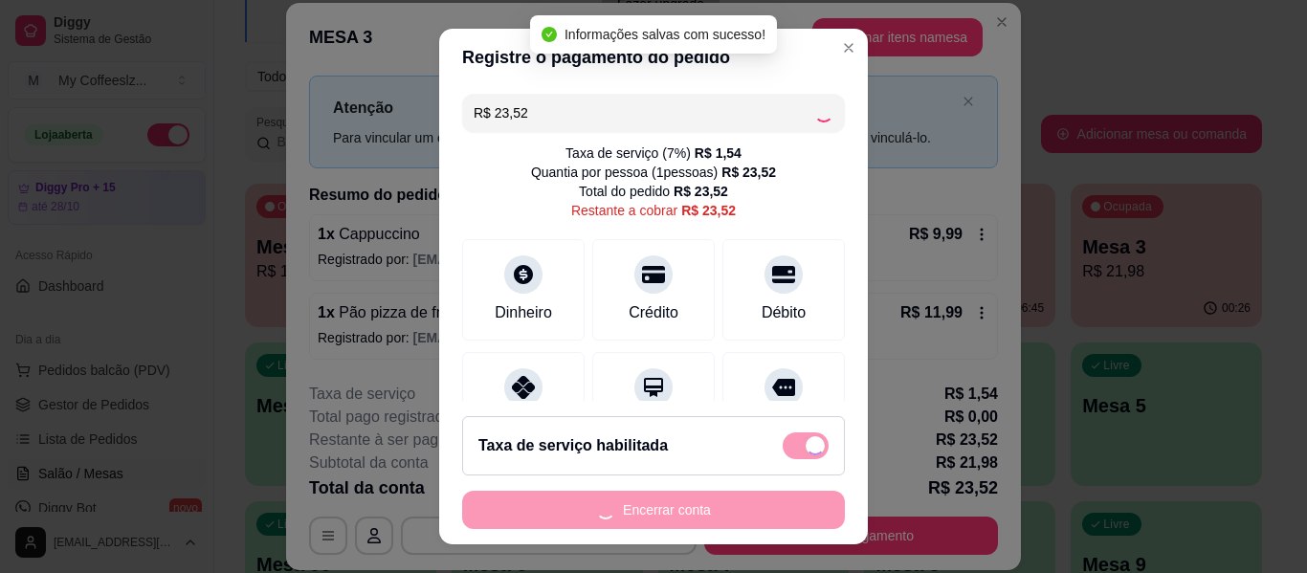
type input "R$ 0,00"
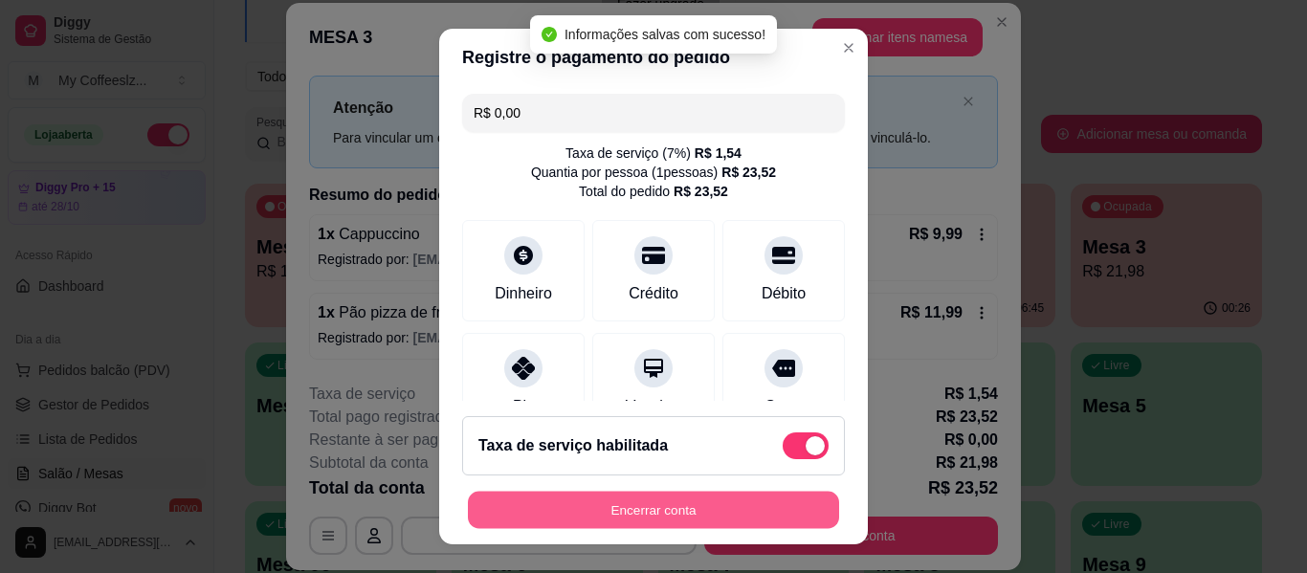
click at [619, 512] on button "Encerrar conta" at bounding box center [653, 510] width 371 height 37
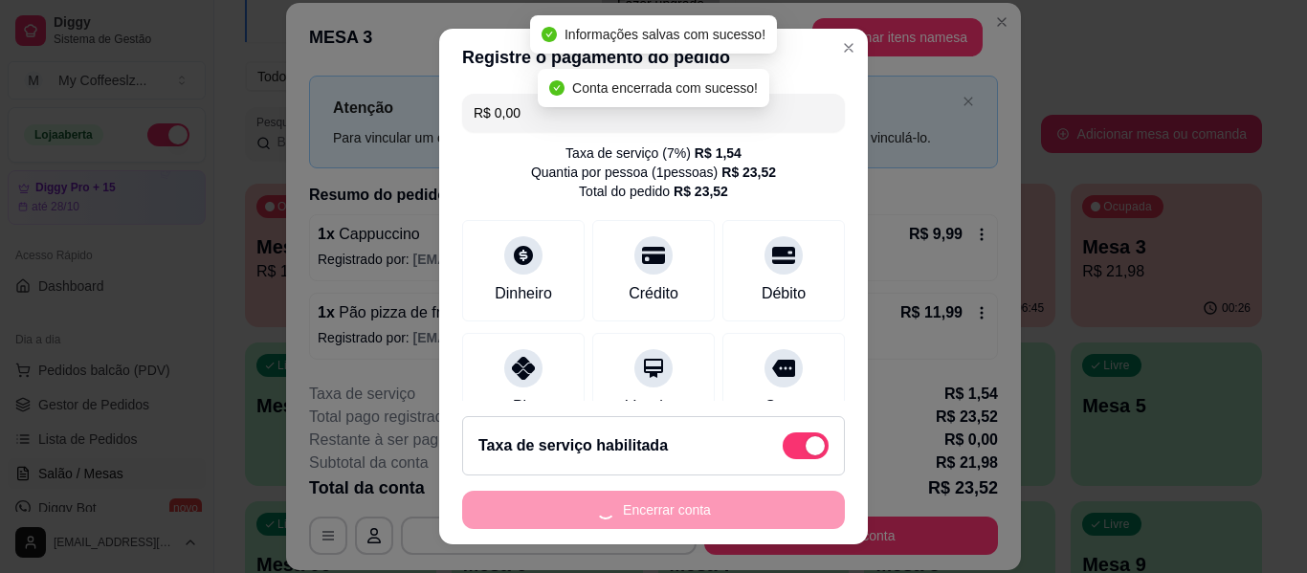
scroll to position [0, 0]
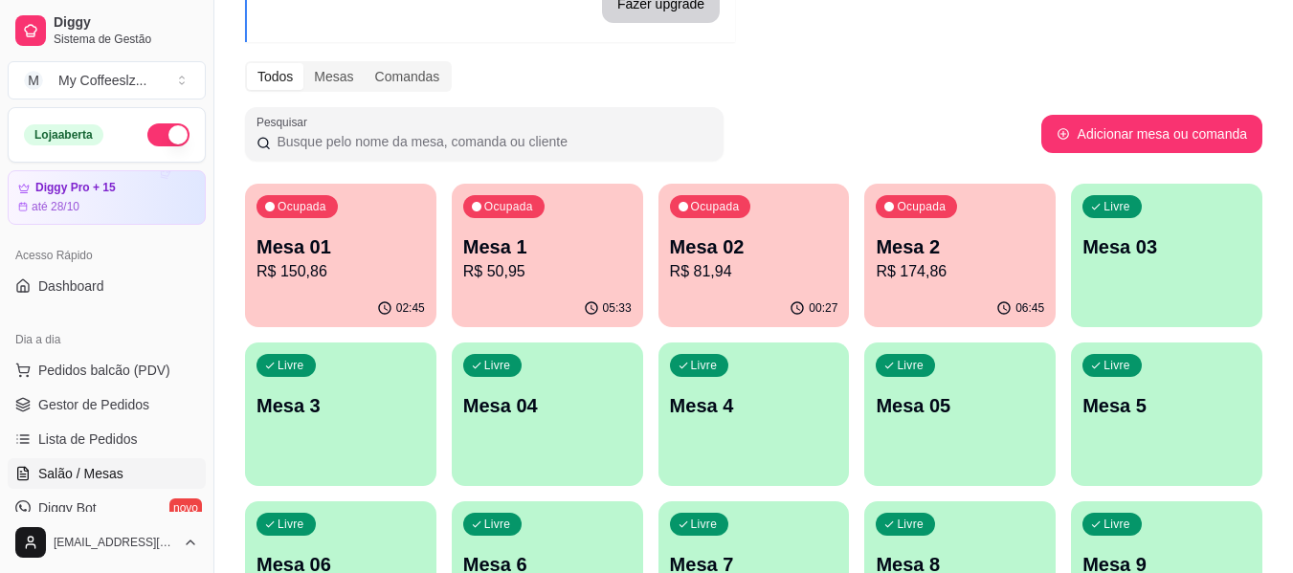
click at [782, 279] on p "R$ 81,94" at bounding box center [754, 271] width 168 height 23
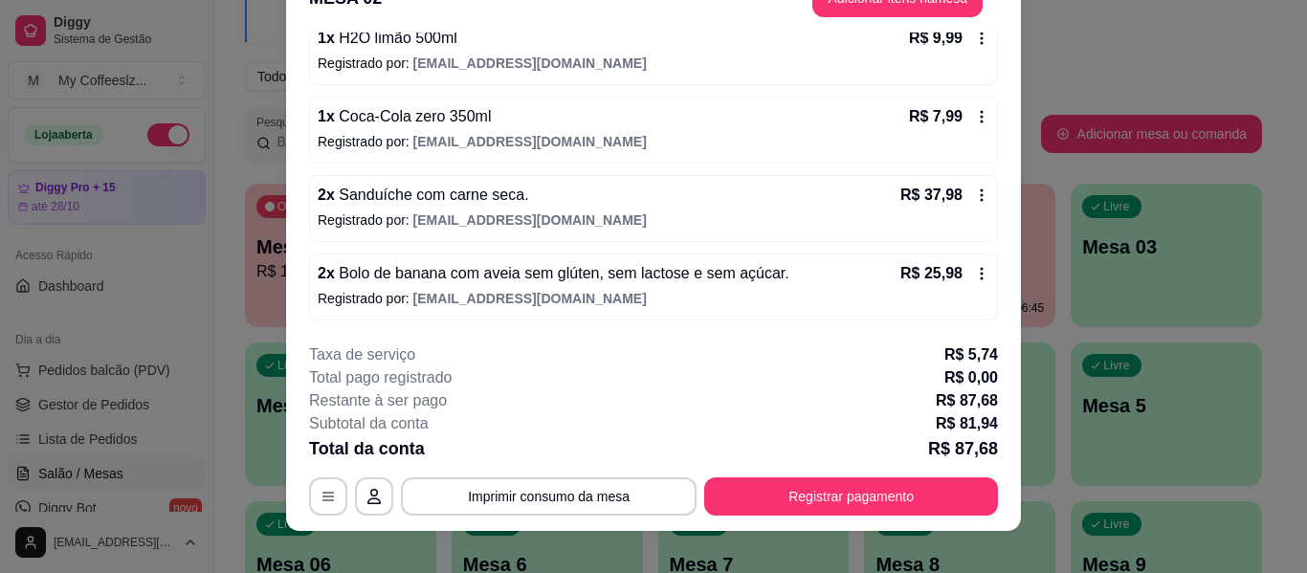
scroll to position [58, 0]
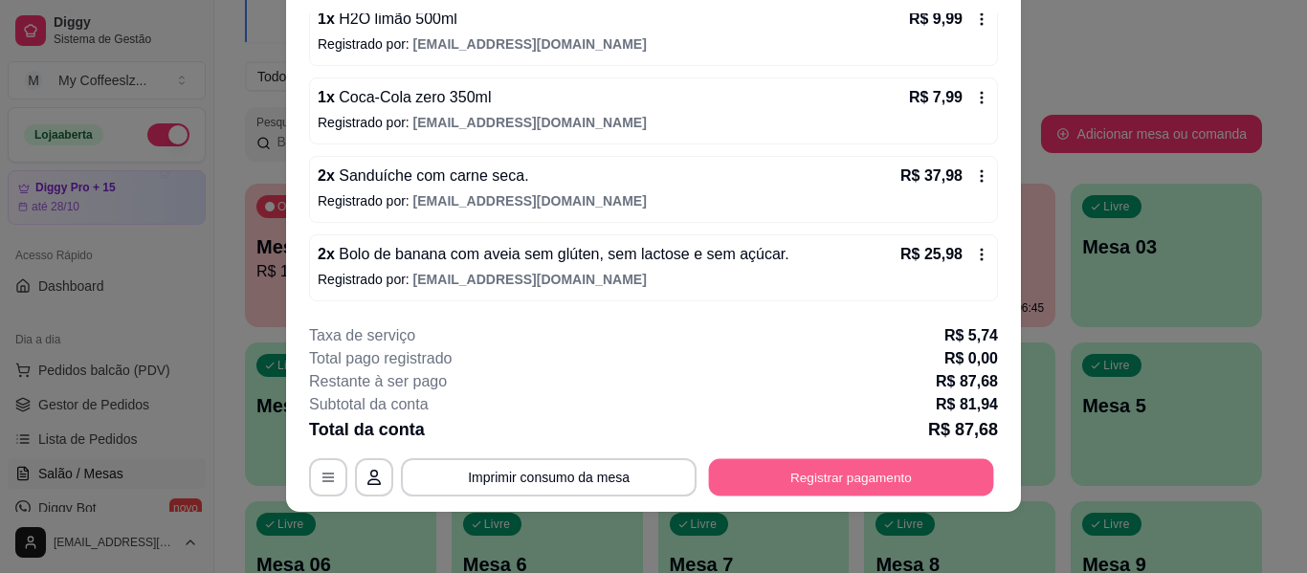
click at [892, 471] on button "Registrar pagamento" at bounding box center [851, 477] width 285 height 37
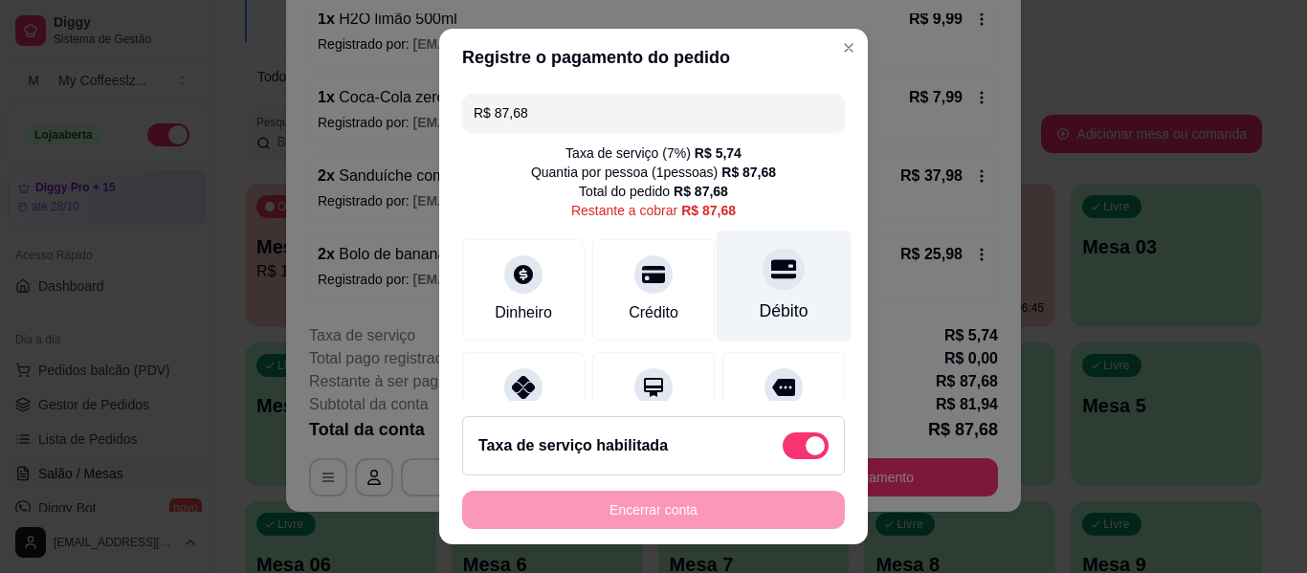
click at [771, 271] on div at bounding box center [783, 269] width 42 height 42
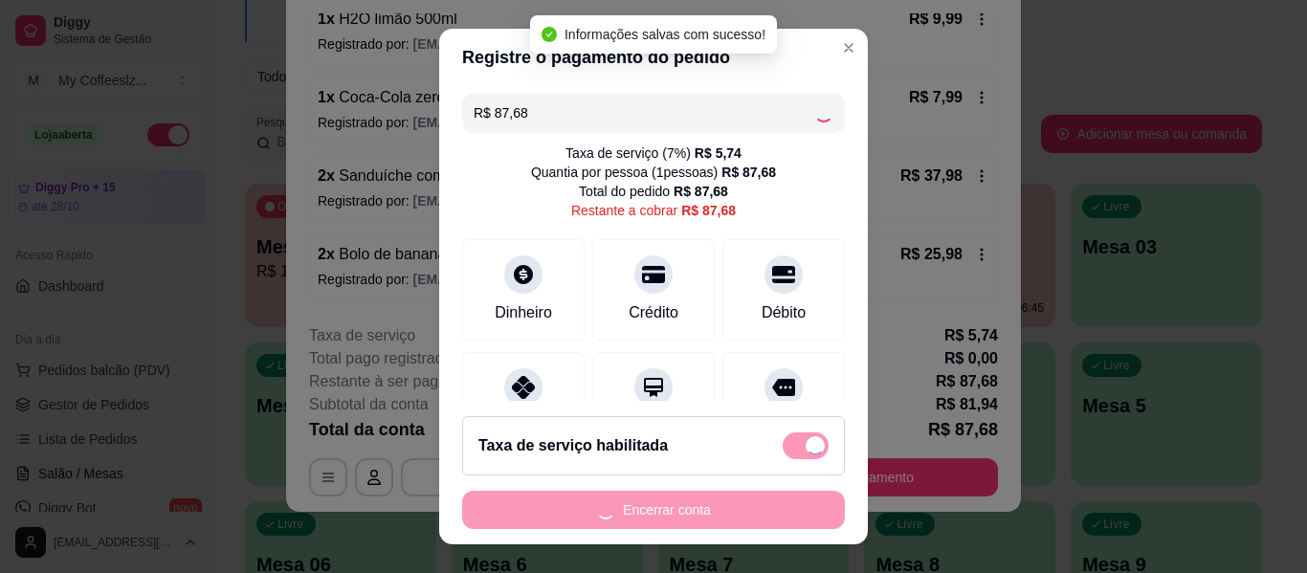
type input "R$ 0,00"
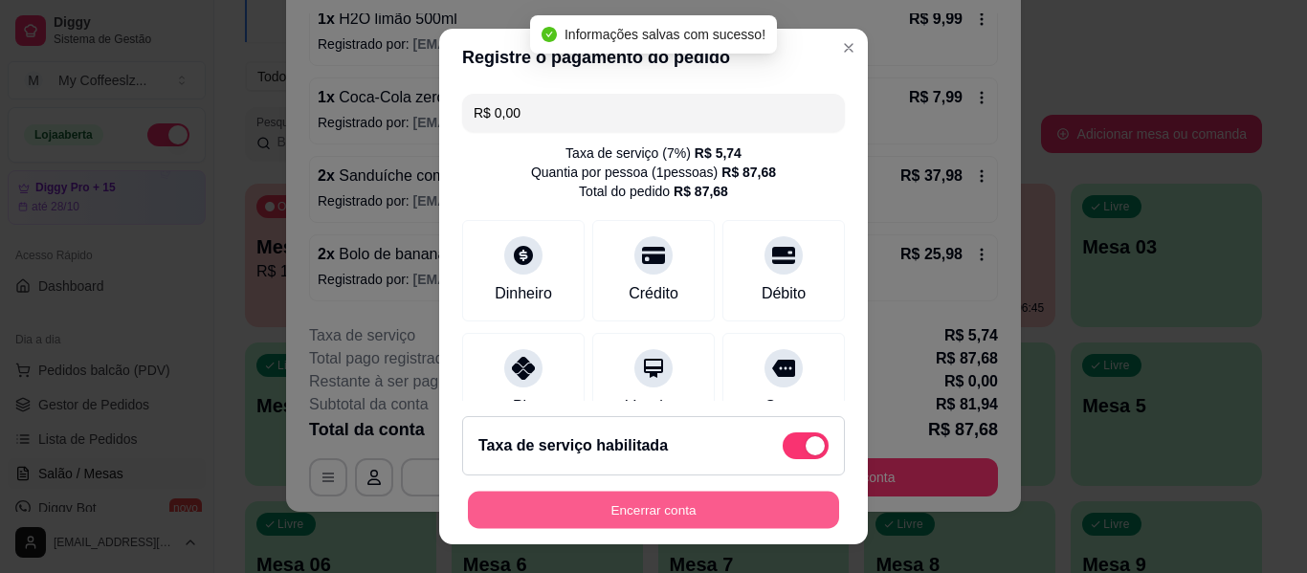
click at [690, 507] on button "Encerrar conta" at bounding box center [653, 510] width 371 height 37
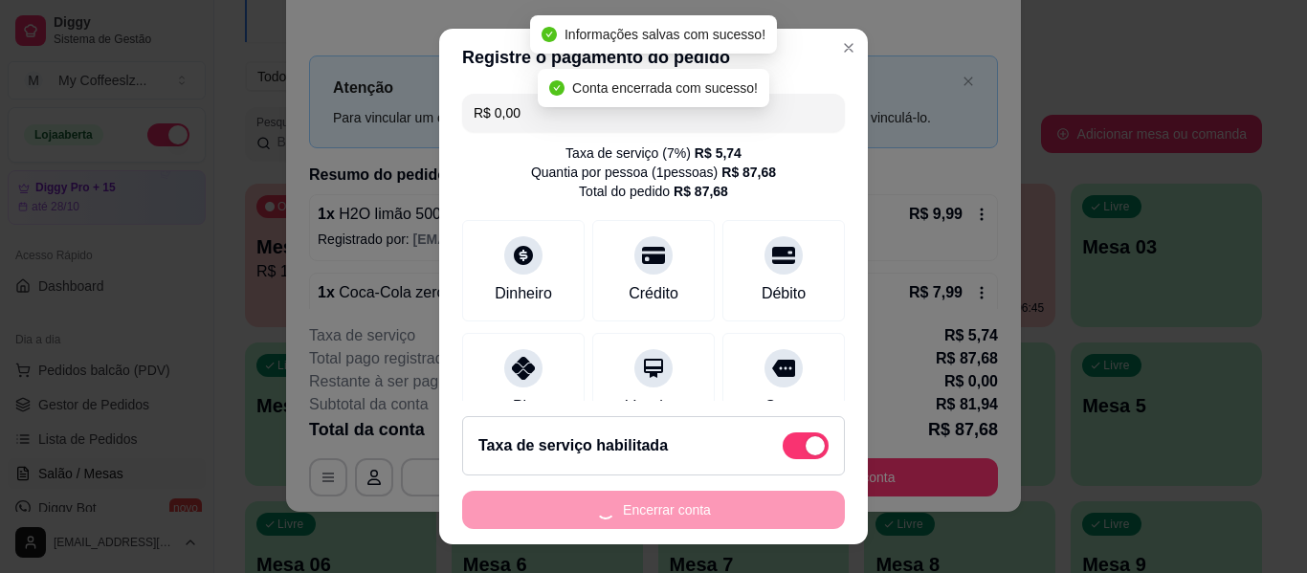
scroll to position [0, 0]
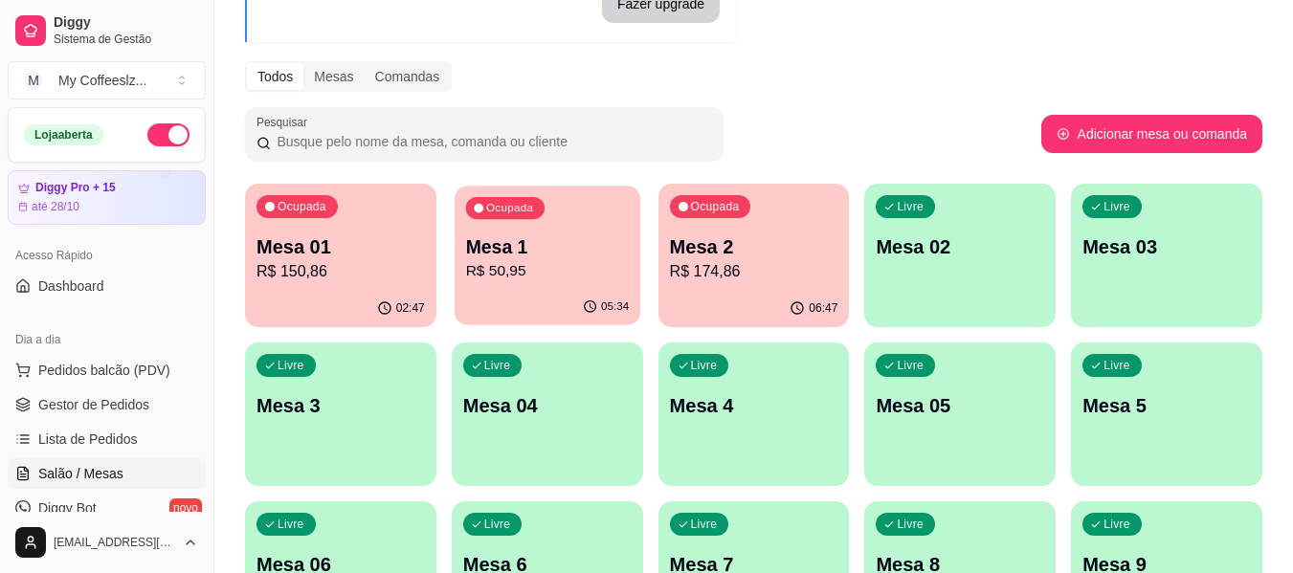
click at [570, 289] on div "Ocupada Mesa 1 R$ 50,95" at bounding box center [547, 237] width 186 height 103
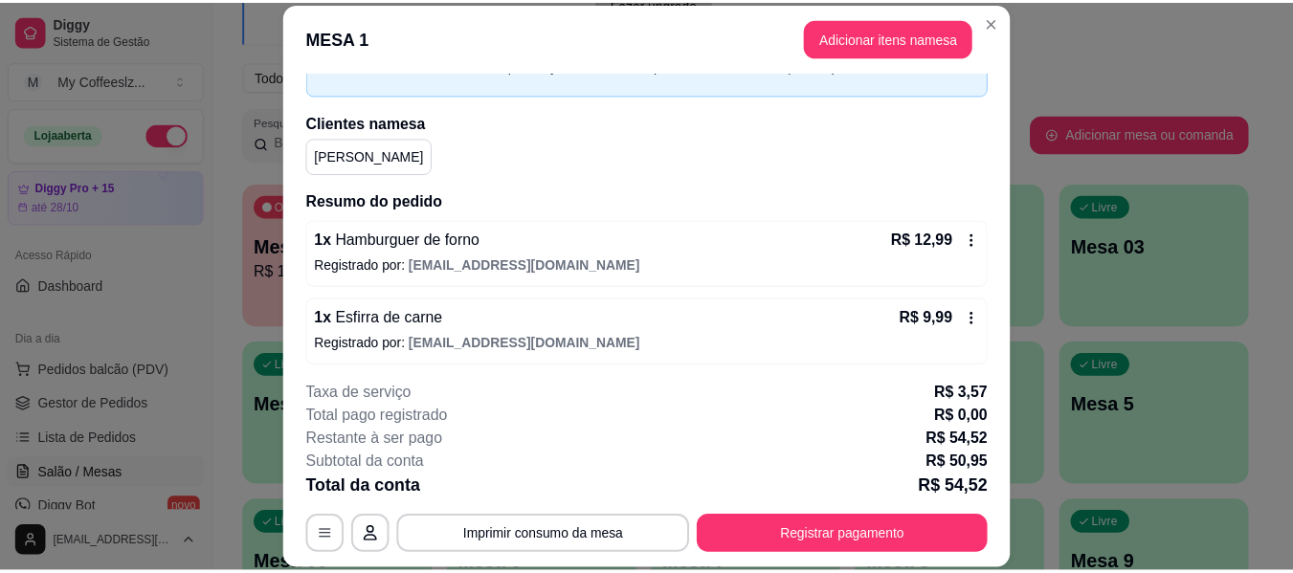
scroll to position [352, 0]
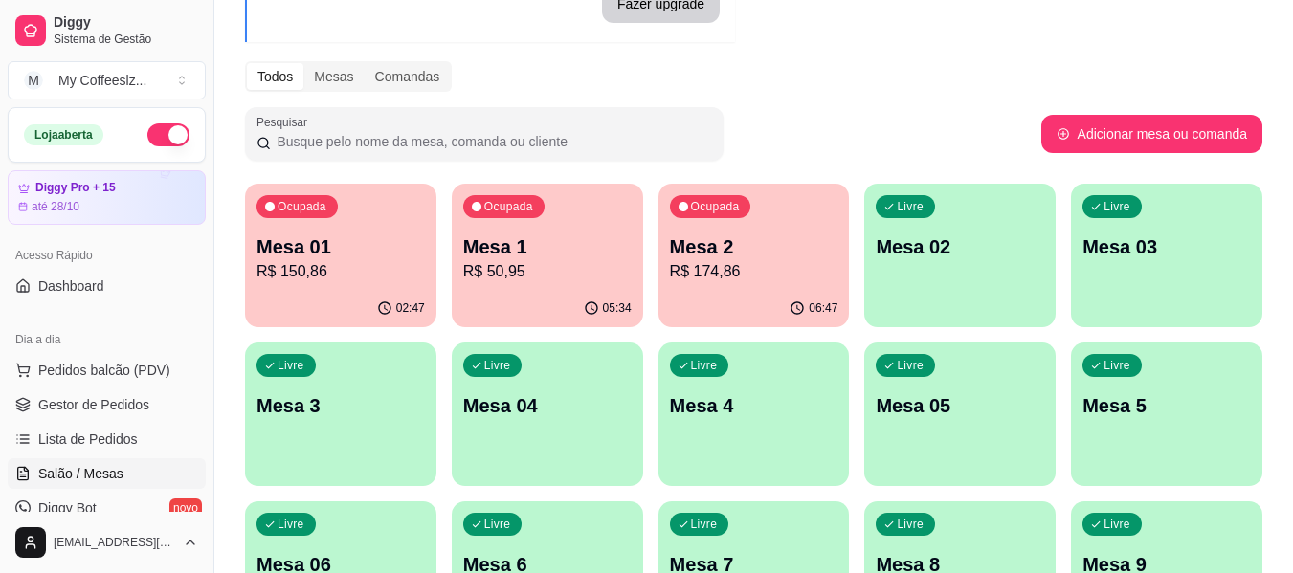
click at [762, 265] on p "R$ 174,86" at bounding box center [754, 271] width 168 height 23
